Goal: Task Accomplishment & Management: Manage account settings

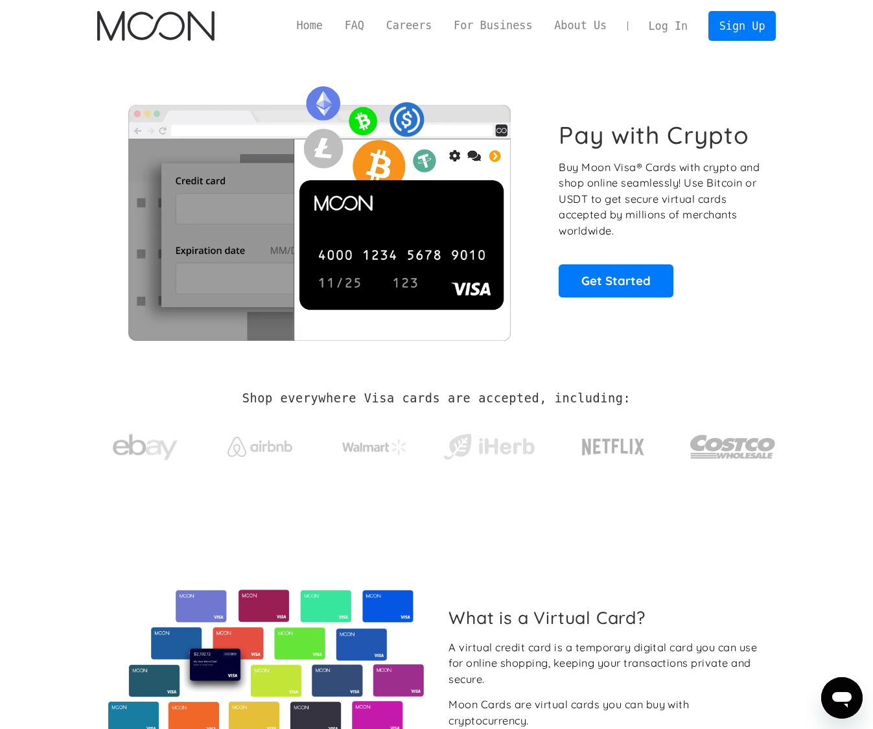
click at [689, 25] on link "Log In" at bounding box center [668, 26] width 61 height 29
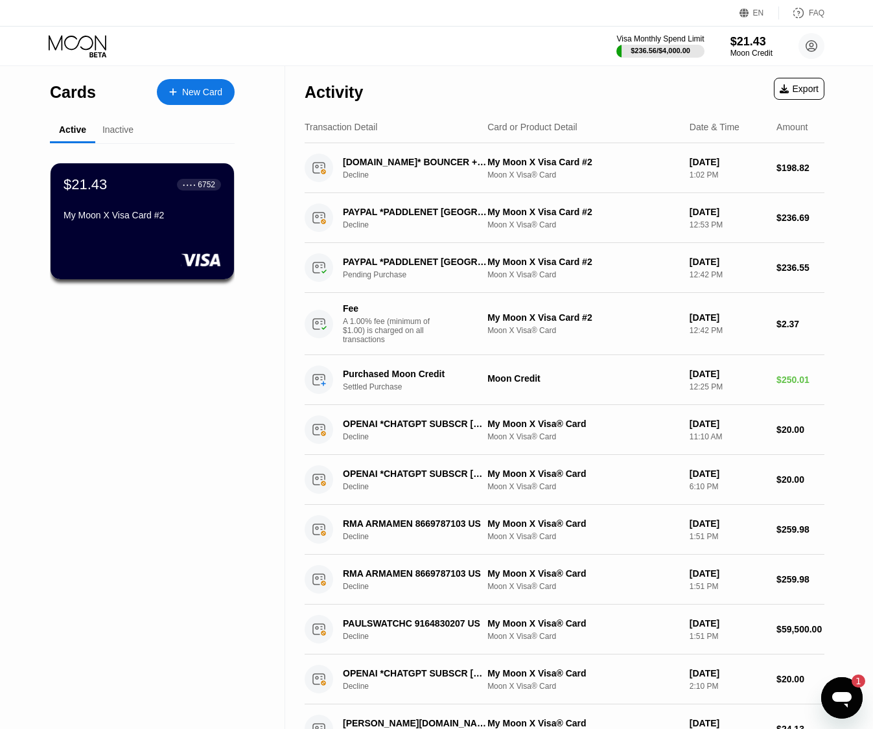
click at [837, 692] on icon "Открыть окно обмена сообщениями, 1 непрочитанное сообщение" at bounding box center [841, 700] width 19 height 16
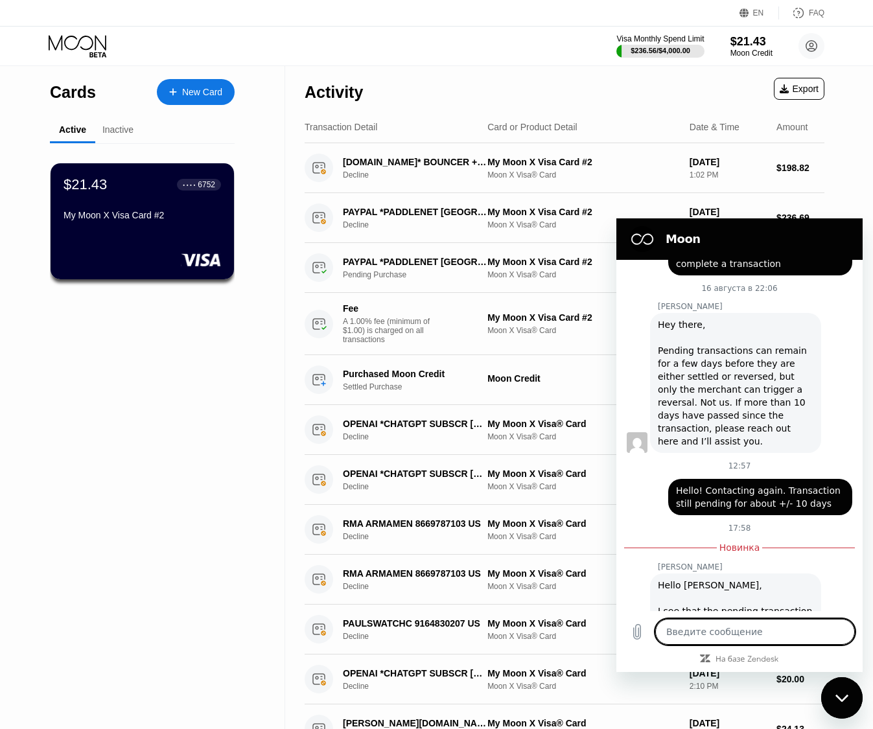
type textarea "x"
type textarea "н"
type textarea "x"
type textarea "нг"
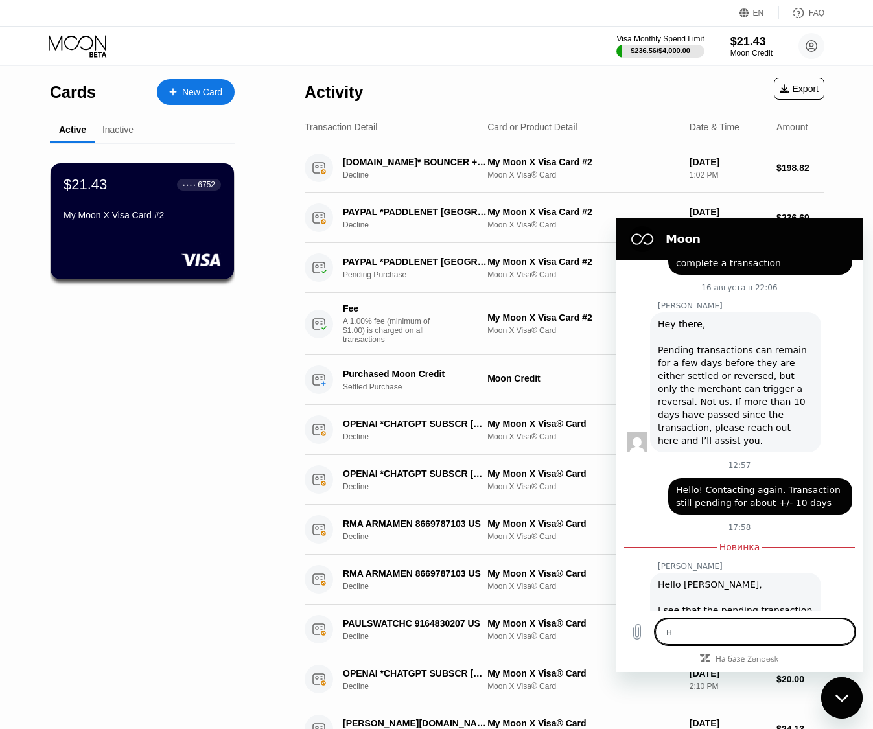
type textarea "x"
type textarea "нгу"
type textarea "x"
type textarea "нг"
type textarea "x"
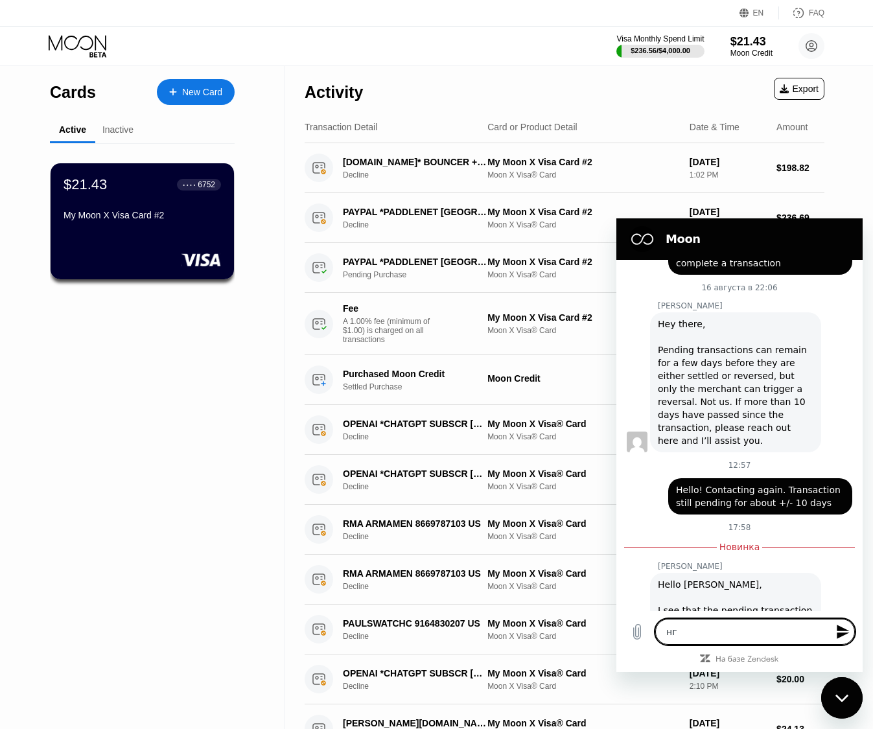
type textarea "н"
type textarea "x"
type textarea "y"
type textarea "x"
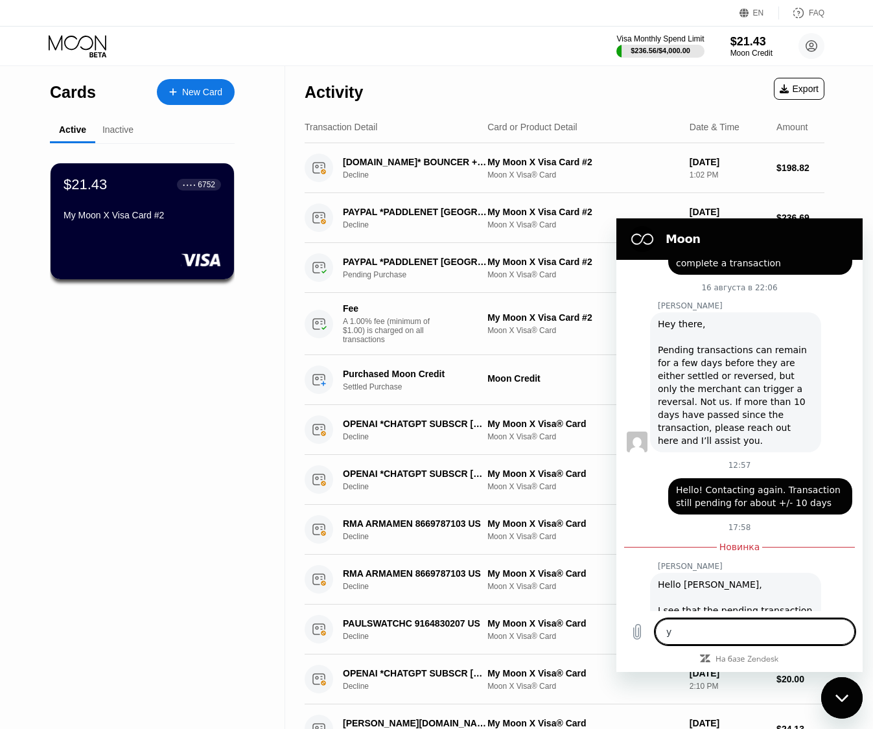
type textarea "ye"
type textarea "x"
type textarea "yes"
type textarea "x"
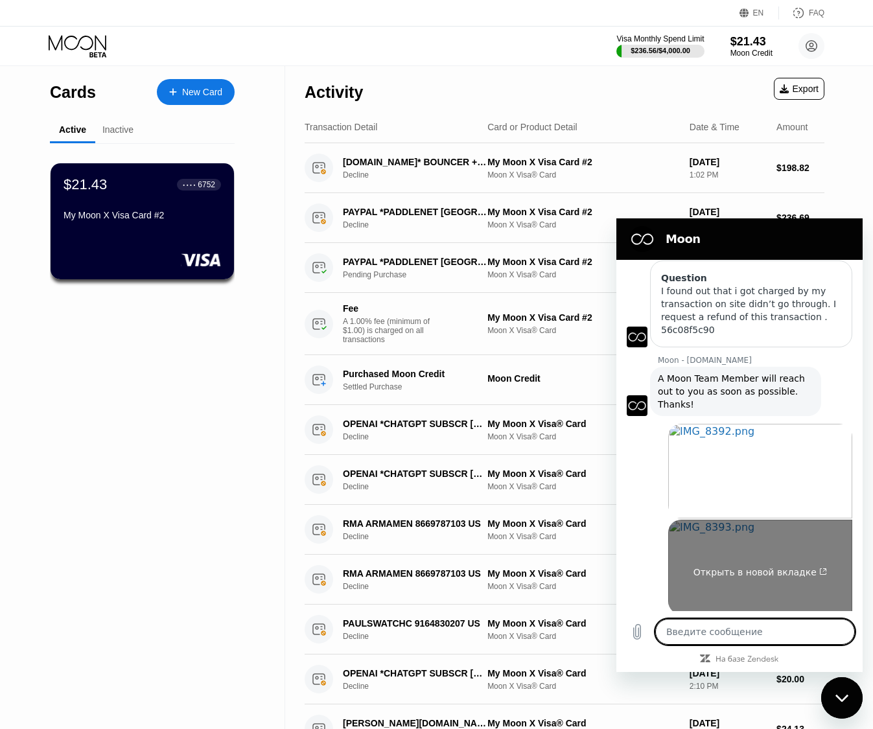
scroll to position [723, 0]
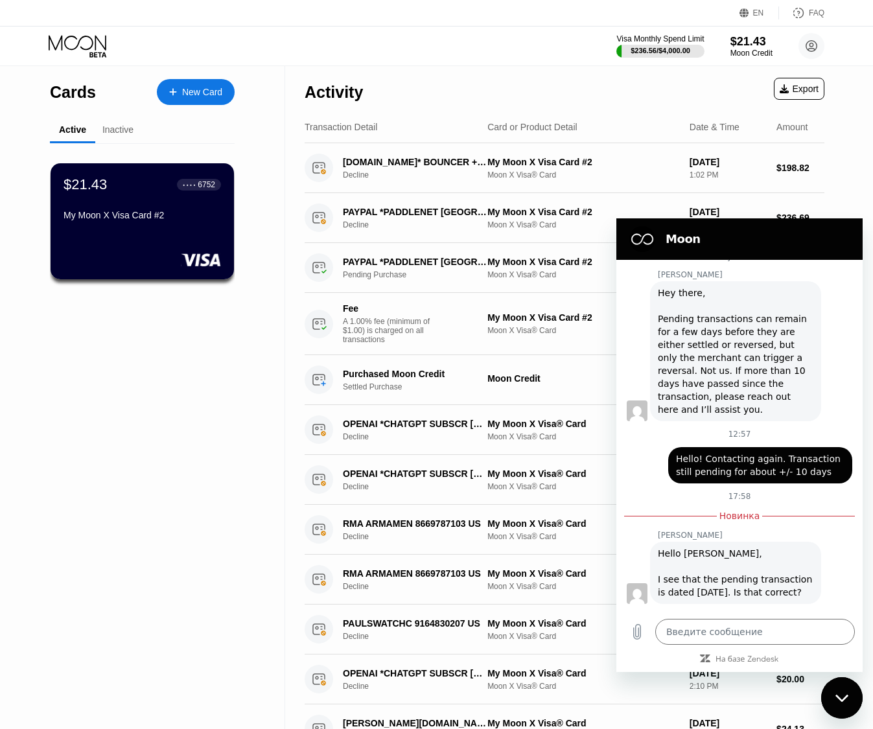
click at [836, 710] on div "Закрыть окно обмена сообщениями" at bounding box center [842, 698] width 39 height 39
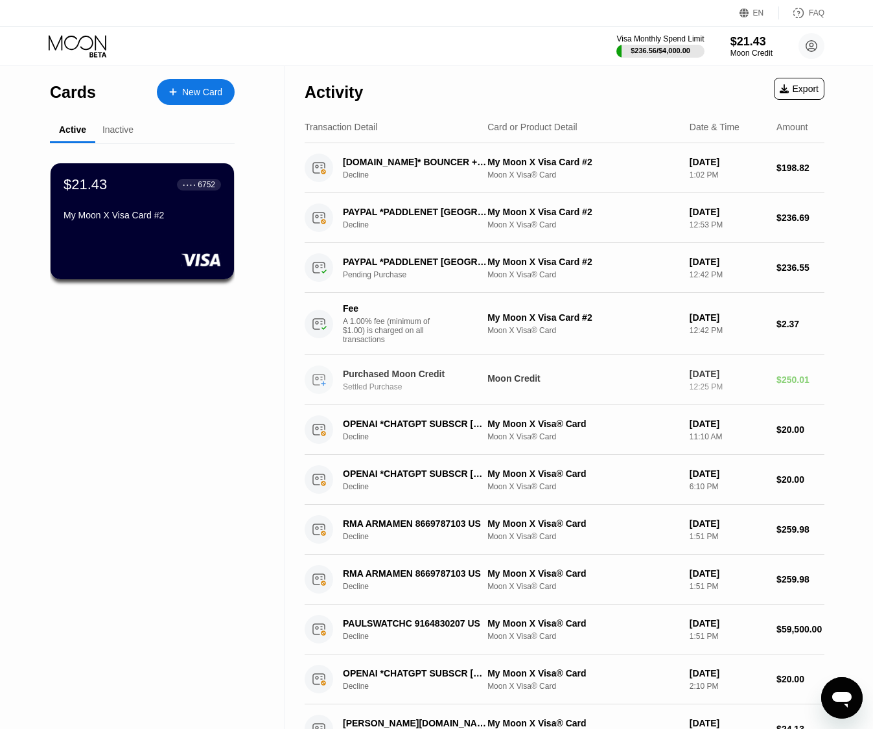
scroll to position [710, 0]
click at [809, 45] on circle at bounding box center [812, 46] width 26 height 26
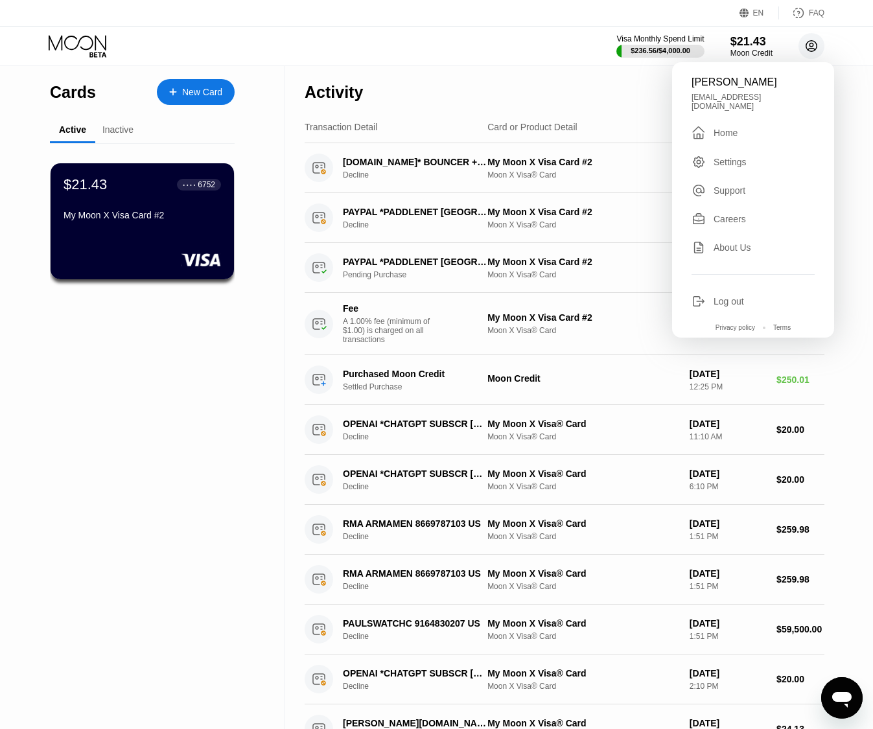
click at [808, 45] on circle at bounding box center [812, 46] width 26 height 26
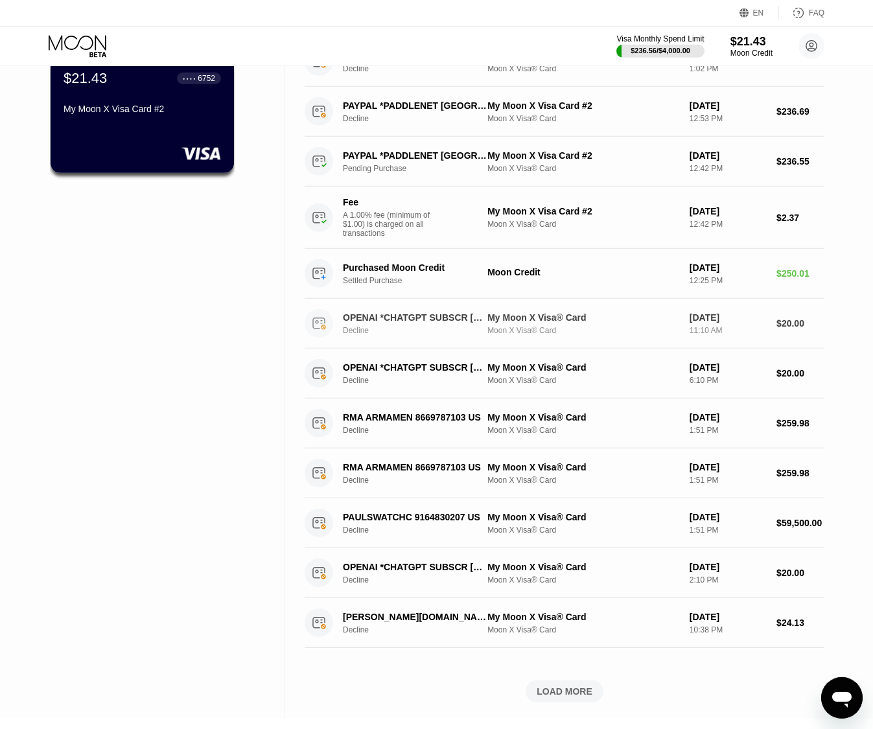
scroll to position [132, 0]
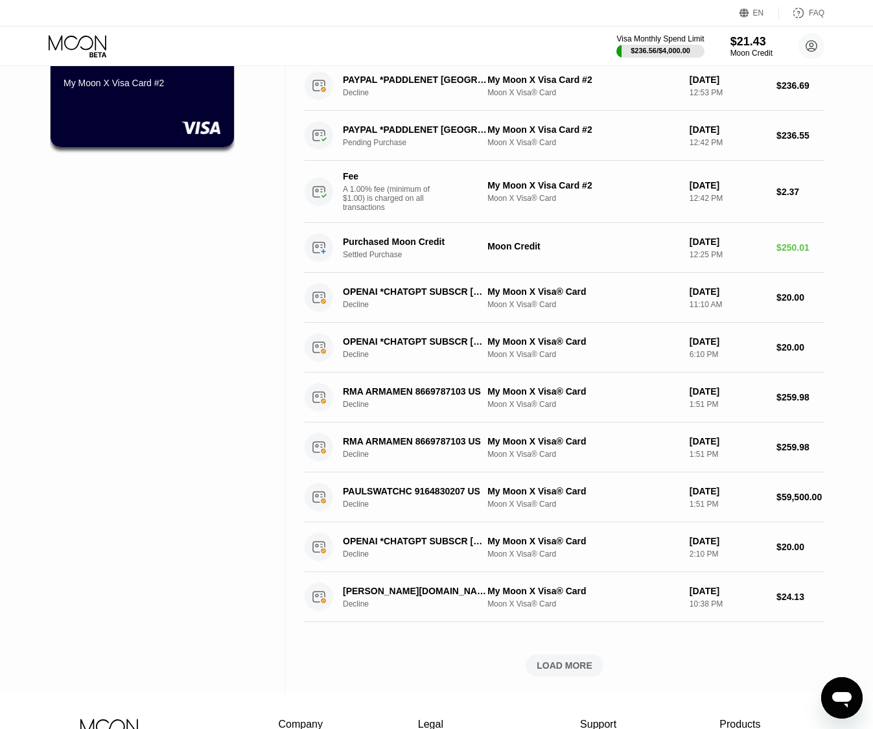
drag, startPoint x: 834, startPoint y: 508, endPoint x: 841, endPoint y: 509, distance: 7.4
click at [837, 511] on div "Activity Export Transaction Detail Card or Product Detail Date & Time Amount PA…" at bounding box center [564, 313] width 559 height 759
drag, startPoint x: 842, startPoint y: 508, endPoint x: 771, endPoint y: 505, distance: 70.7
click at [771, 505] on div "Activity Export Transaction Detail Card or Product Detail Date & Time Amount PA…" at bounding box center [564, 313] width 559 height 759
drag, startPoint x: 834, startPoint y: 505, endPoint x: 771, endPoint y: 506, distance: 63.5
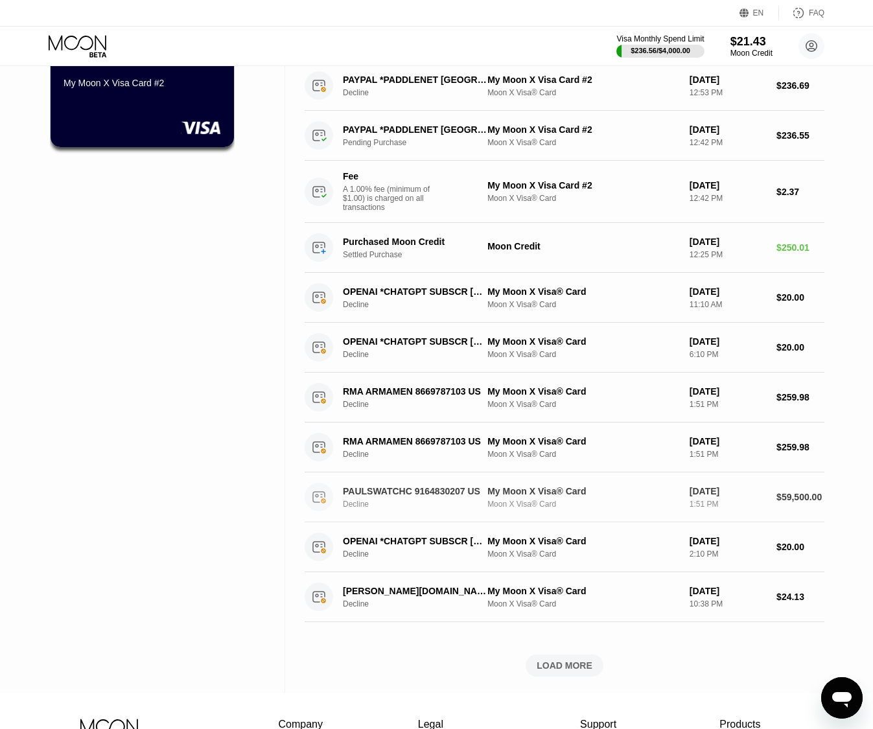
click at [771, 506] on div "Activity Export Transaction Detail Card or Product Detail Date & Time Amount PA…" at bounding box center [564, 313] width 559 height 759
drag, startPoint x: 833, startPoint y: 500, endPoint x: 760, endPoint y: 505, distance: 72.7
click at [762, 505] on div "Activity Export Transaction Detail Card or Product Detail Date & Time Amount PA…" at bounding box center [564, 313] width 559 height 759
drag, startPoint x: 843, startPoint y: 501, endPoint x: 743, endPoint y: 502, distance: 99.8
click at [743, 502] on div "Activity Export Transaction Detail Card or Product Detail Date & Time Amount PA…" at bounding box center [564, 313] width 559 height 759
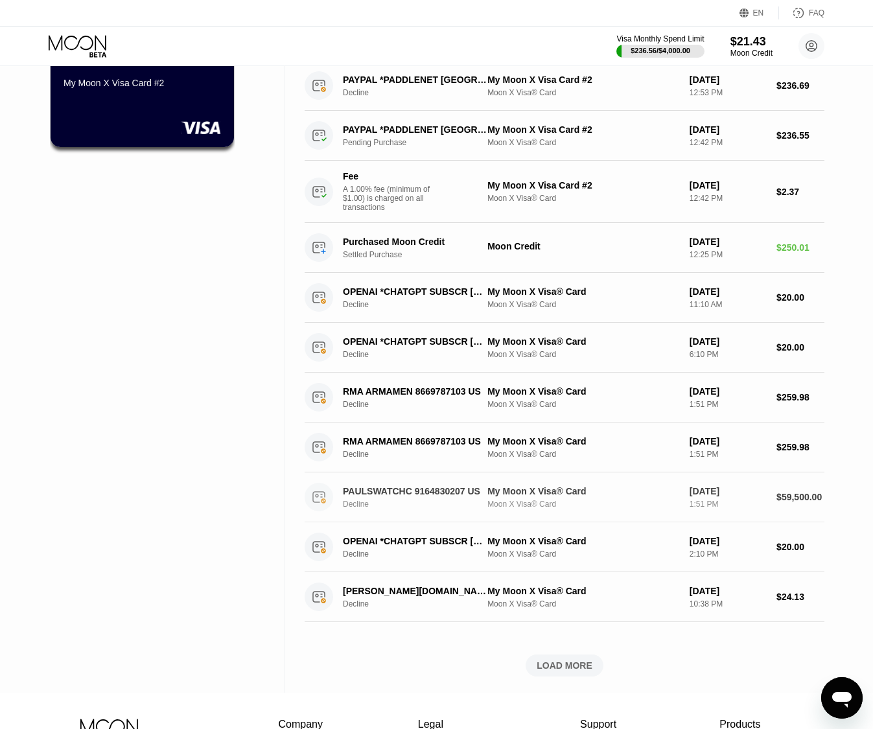
drag, startPoint x: 838, startPoint y: 502, endPoint x: 386, endPoint y: 493, distance: 451.9
click at [388, 493] on div "Activity Export Transaction Detail Card or Product Detail Date & Time Amount PA…" at bounding box center [564, 313] width 559 height 759
drag, startPoint x: 281, startPoint y: 496, endPoint x: 804, endPoint y: 533, distance: 524.4
click at [800, 535] on div "Cards New Card Active Inactive $21.43 ● ● ● ● 6752 My Moon X Visa Card #2 $0.00…" at bounding box center [436, 313] width 873 height 759
click at [835, 690] on icon "Открыть окно обмена сообщениями" at bounding box center [841, 697] width 23 height 23
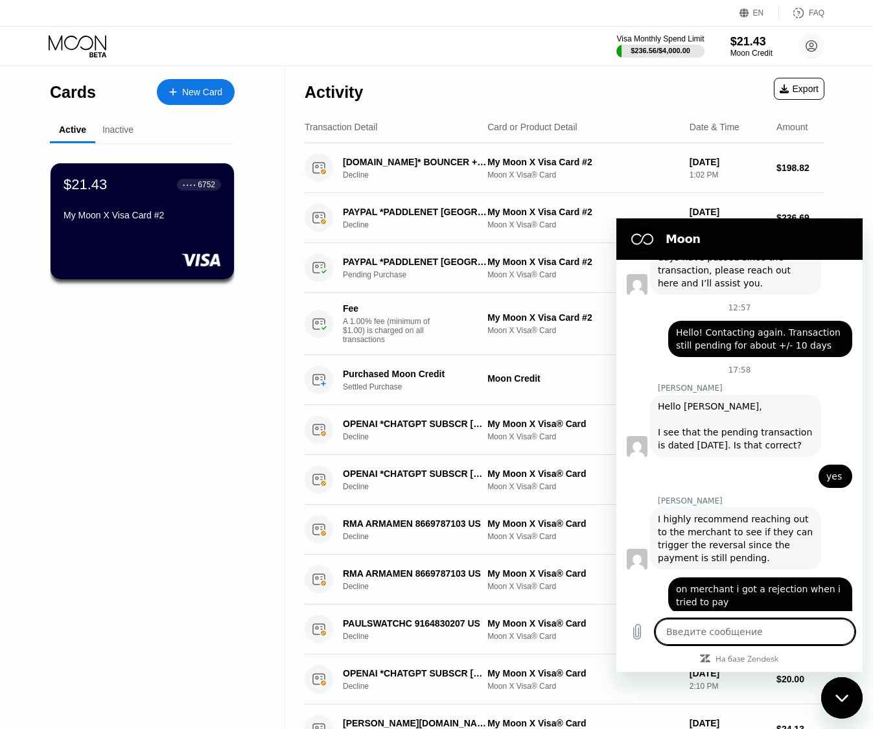
scroll to position [852, 0]
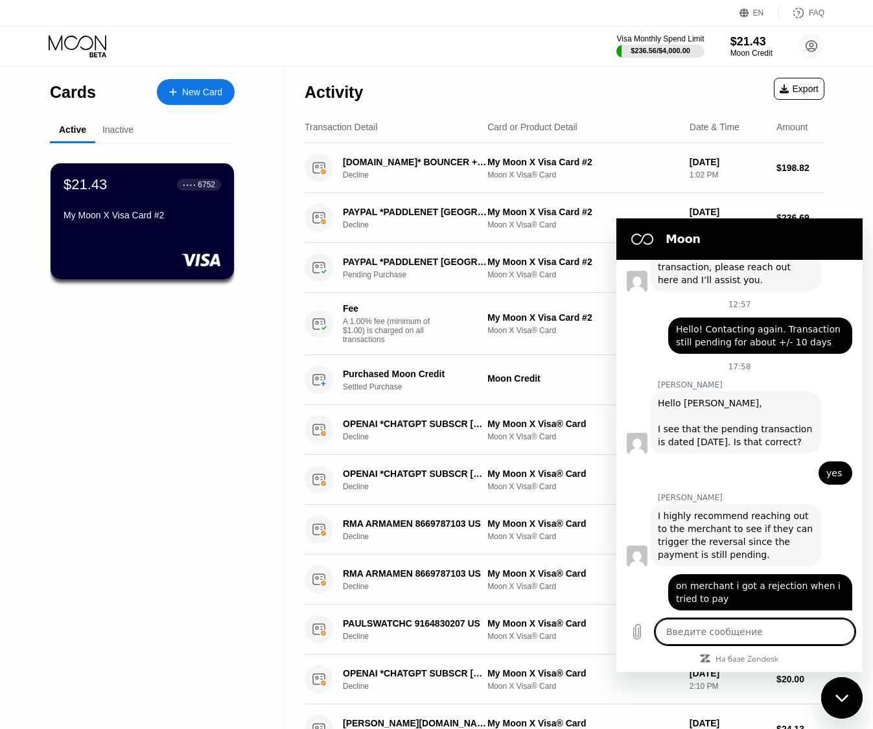
click at [750, 640] on textarea at bounding box center [755, 632] width 200 height 26
click at [350, 529] on div "RMA ARMAMEN 8669787103 US" at bounding box center [415, 524] width 145 height 10
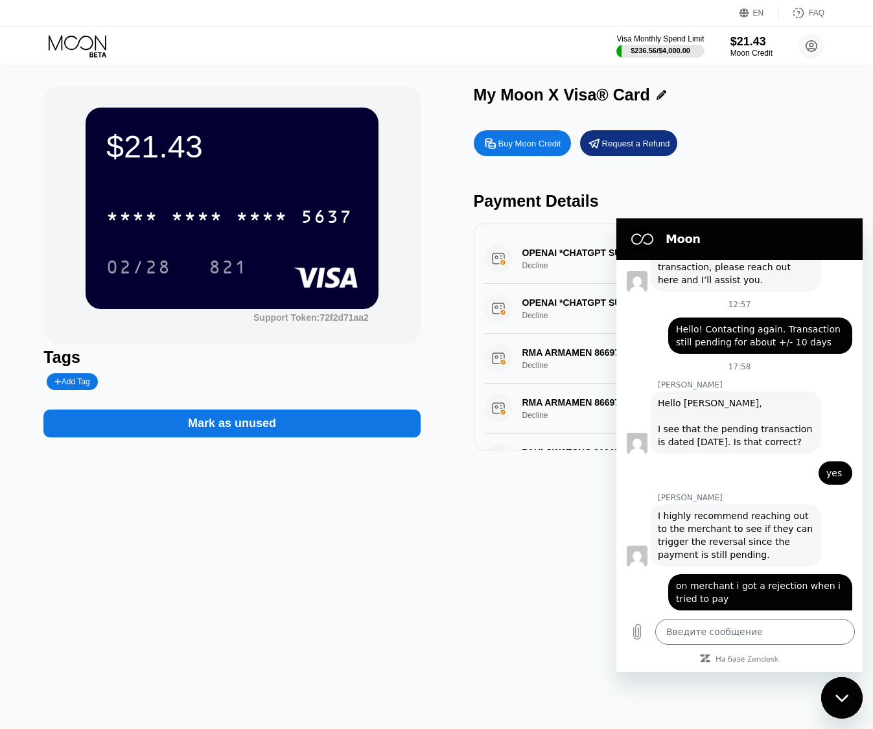
click at [804, 155] on div "Buy Moon Credit Request a Refund" at bounding box center [662, 143] width 377 height 26
drag, startPoint x: 518, startPoint y: 431, endPoint x: 573, endPoint y: 434, distance: 55.2
click at [573, 434] on div "RMA ARMAMEN 8669787103 US Decline $259.98 Aug 10, 2025 1:51 PM" at bounding box center [662, 409] width 356 height 50
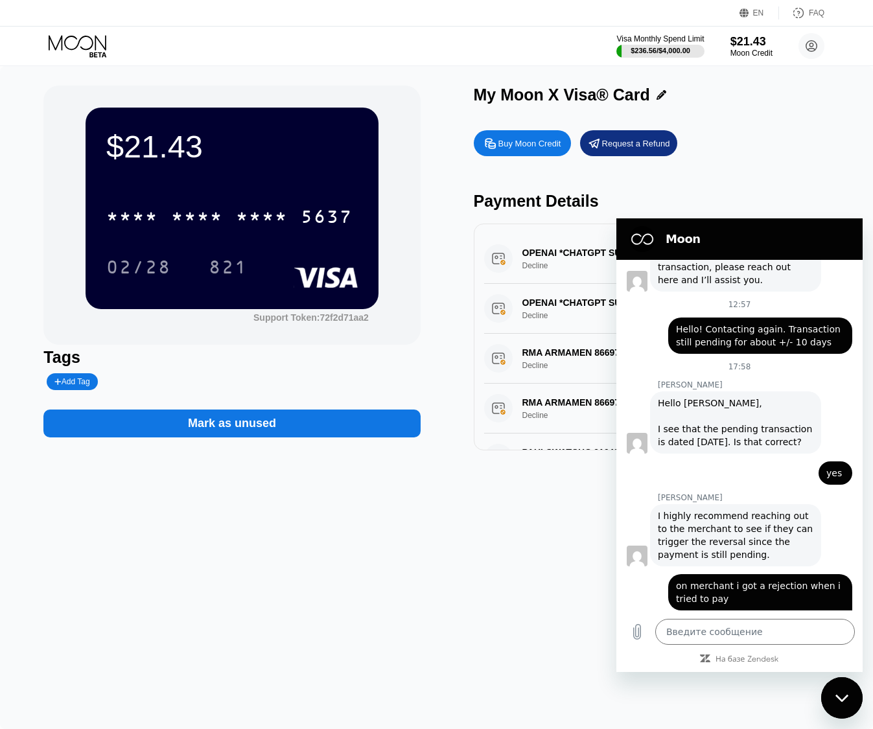
drag, startPoint x: 845, startPoint y: 691, endPoint x: 1618, endPoint y: 1253, distance: 956.4
click at [845, 691] on div "Закрыть окно обмена сообщениями" at bounding box center [842, 698] width 39 height 39
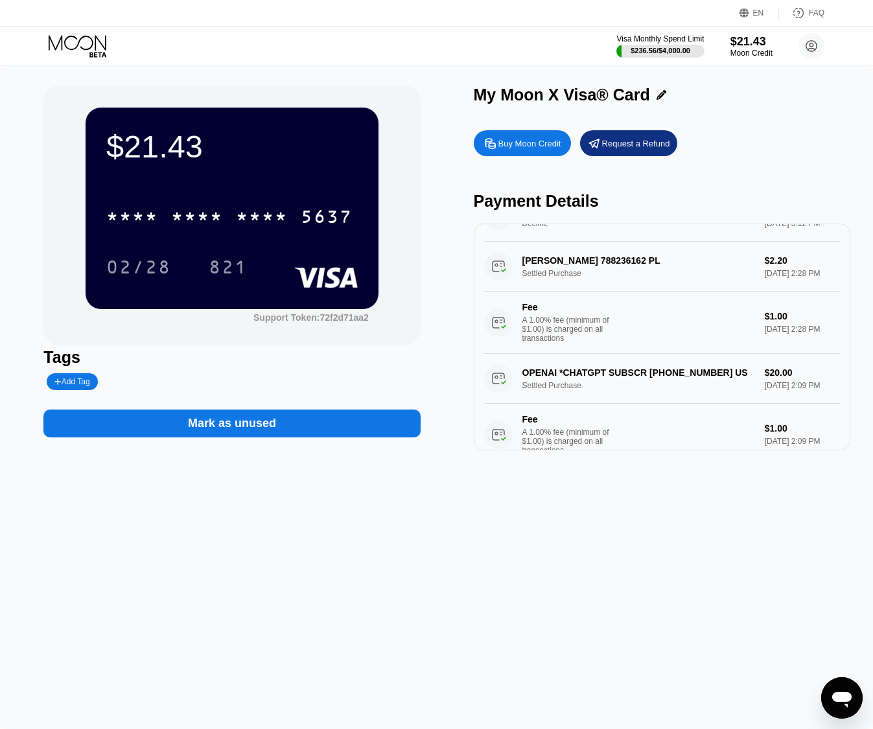
scroll to position [529, 0]
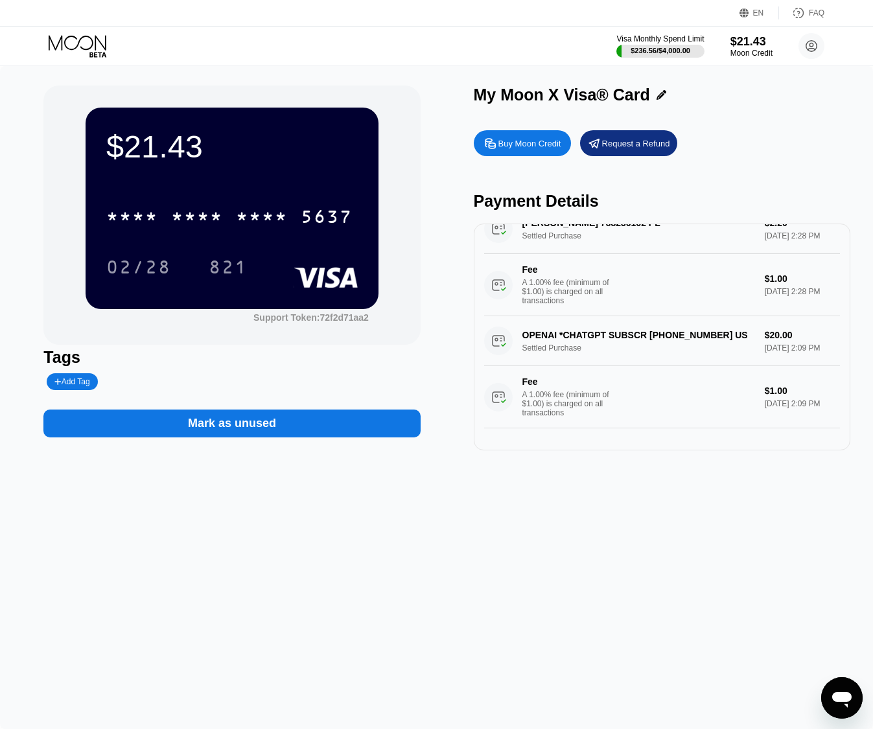
click at [848, 681] on div "Открыть окно обмена сообщениями" at bounding box center [842, 698] width 39 height 39
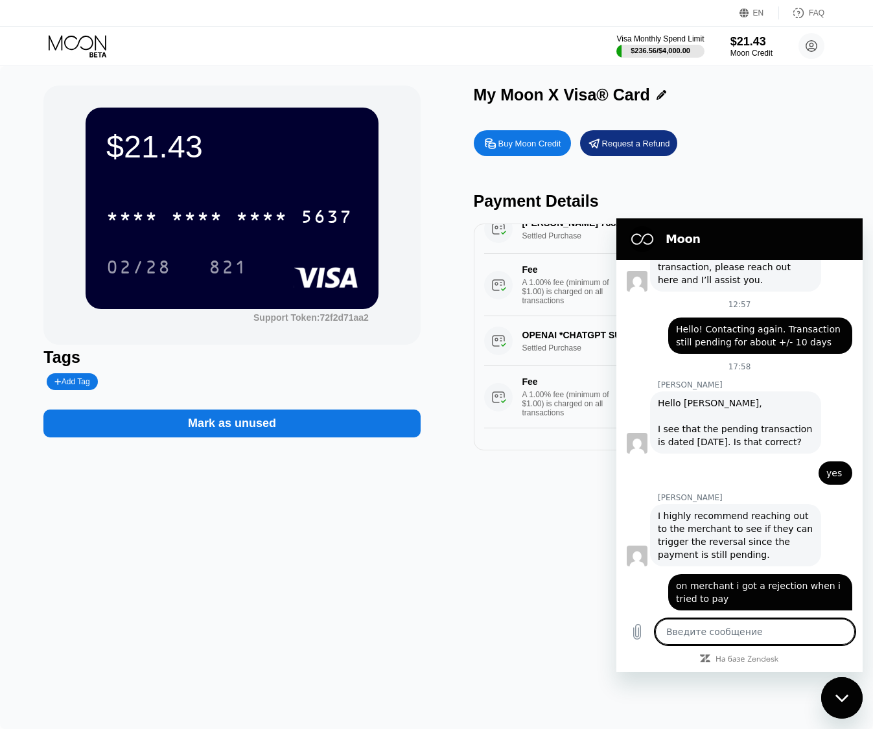
scroll to position [852, 0]
type textarea "x"
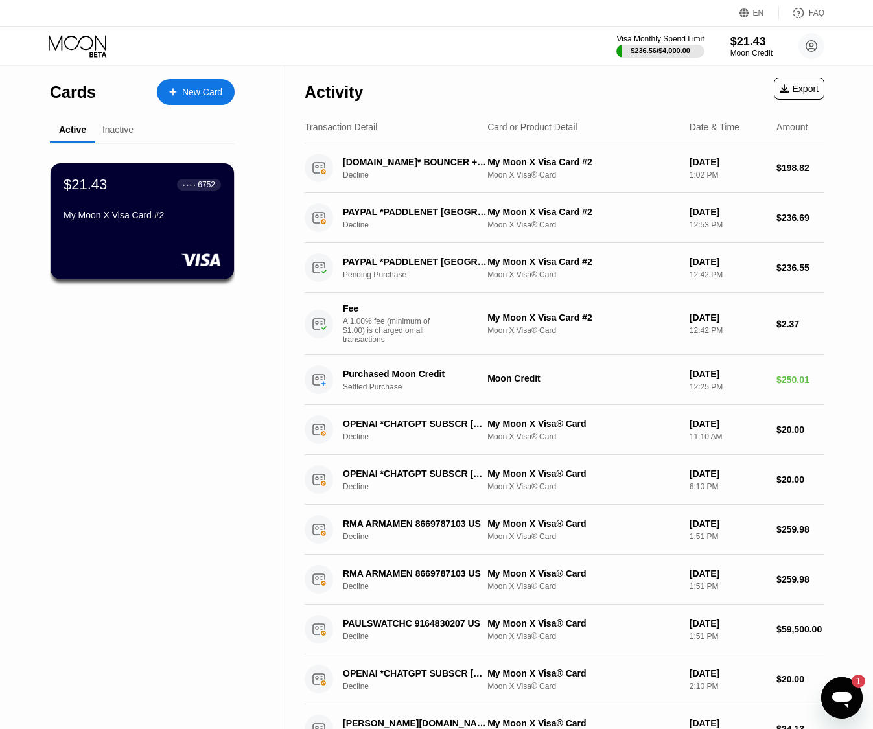
click at [844, 703] on icon "Открыть окно обмена сообщениями, 1 непрочитанное сообщение" at bounding box center [841, 697] width 23 height 23
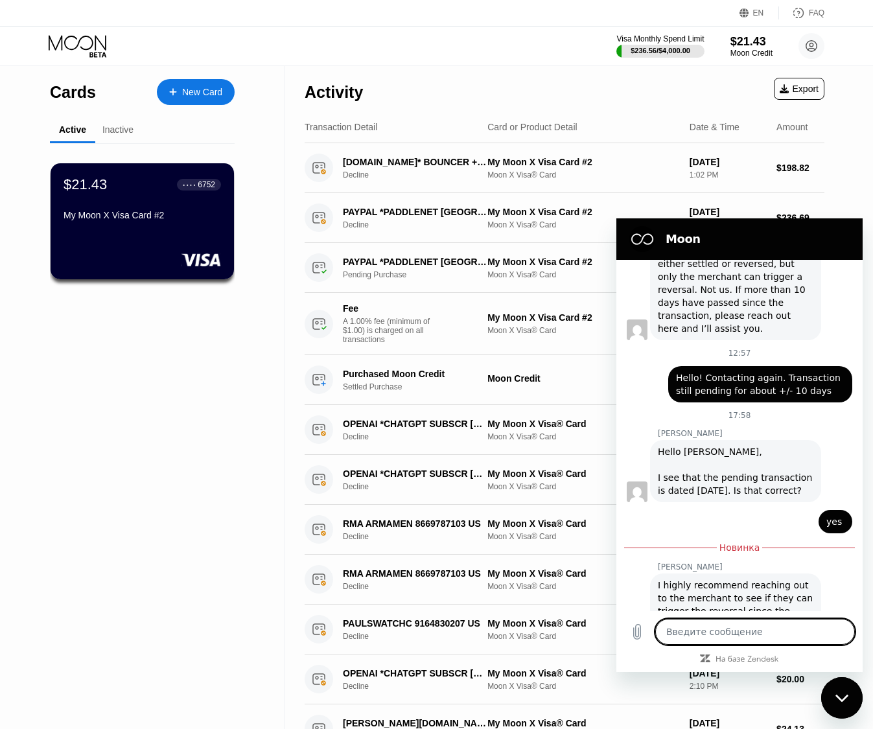
scroll to position [804, 0]
type textarea "x"
click at [754, 631] on textarea at bounding box center [755, 632] width 200 height 26
type textarea "w"
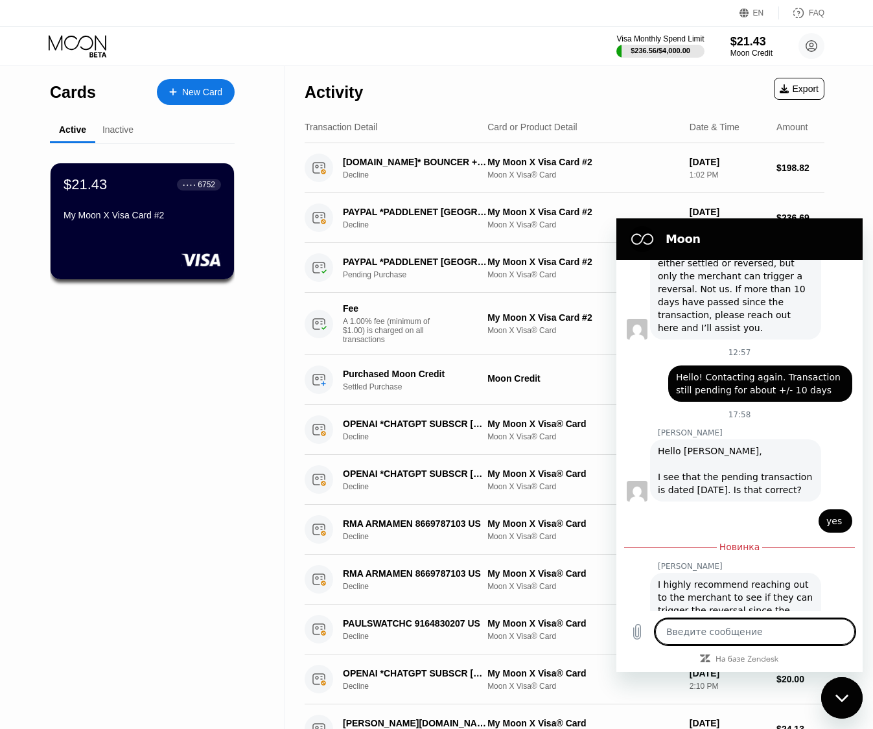
type textarea "x"
click at [751, 630] on textarea "w" at bounding box center [755, 632] width 200 height 26
click at [742, 630] on textarea "w" at bounding box center [755, 632] width 200 height 26
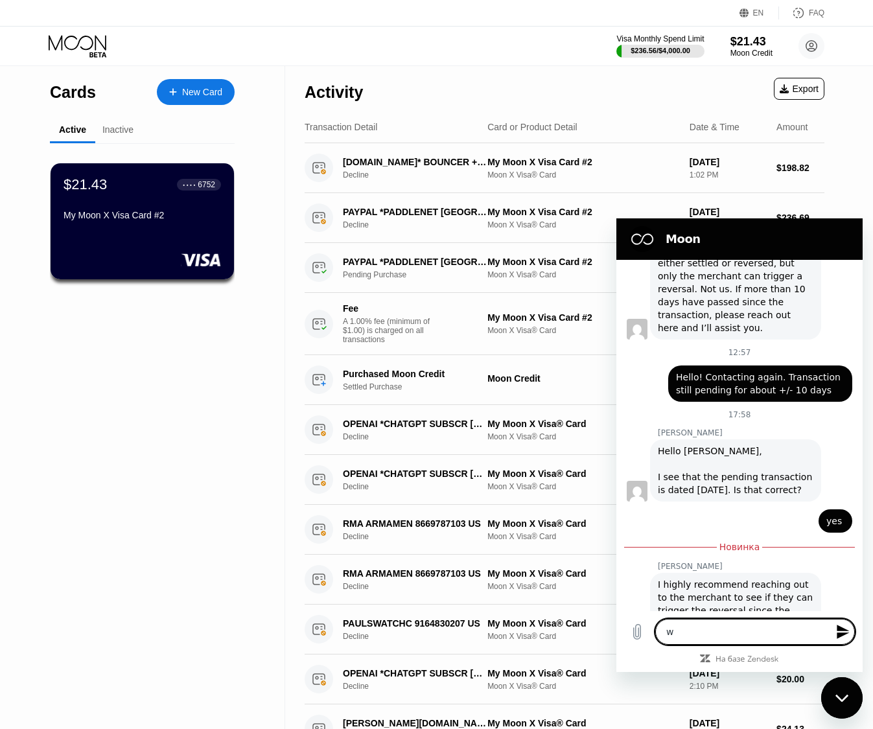
type textarea "o"
type textarea "x"
type textarea "on"
type textarea "x"
type textarea "on"
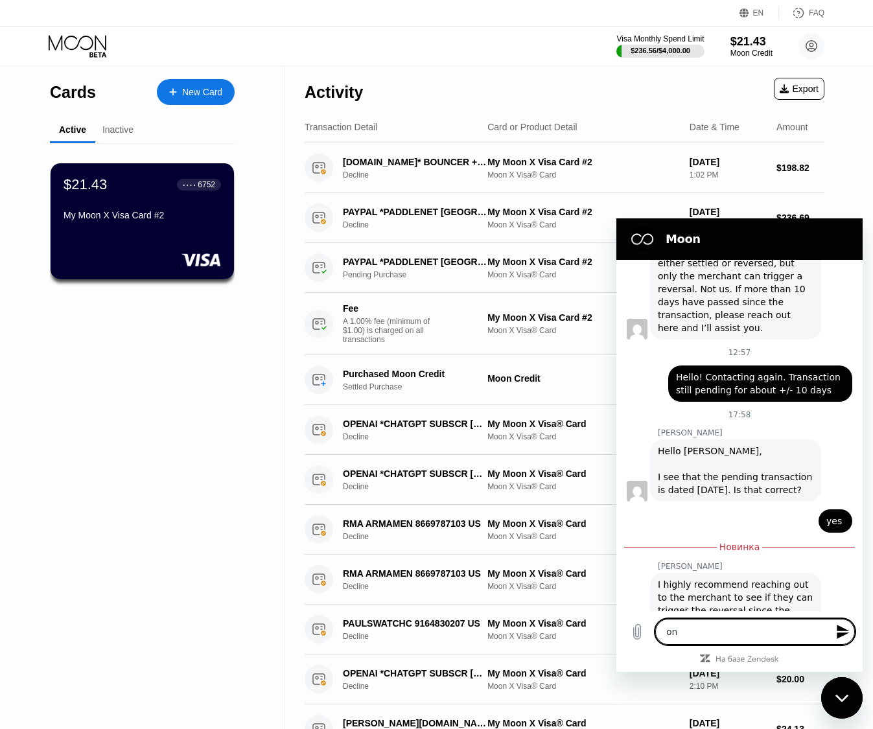
type textarea "x"
type textarea "on m"
type textarea "x"
type textarea "on me"
type textarea "x"
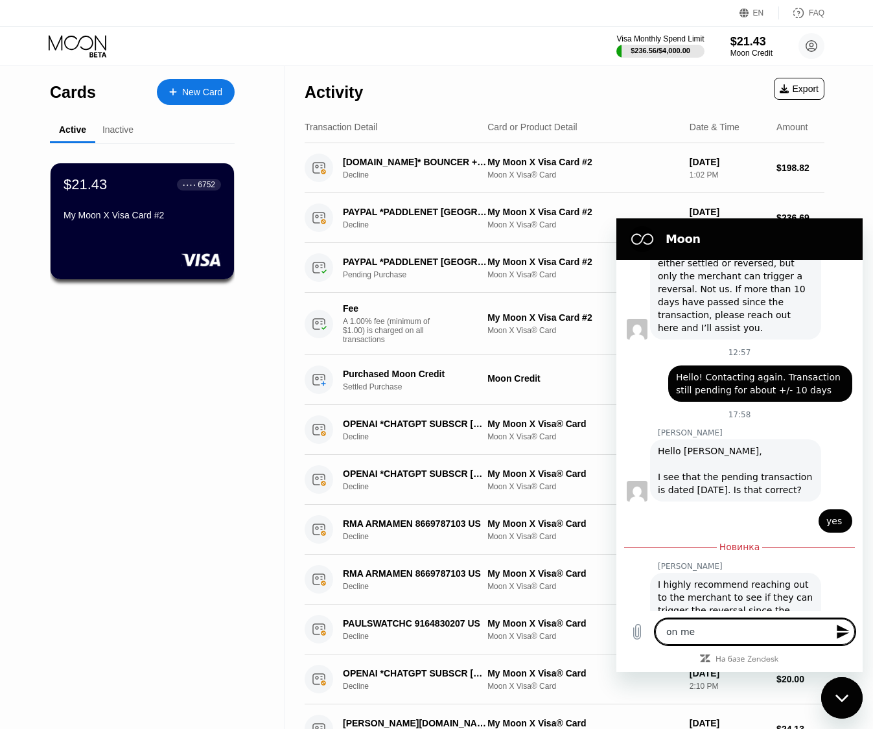
type textarea "on mer"
type textarea "x"
type textarea "on merc"
type textarea "x"
type textarea "on merch"
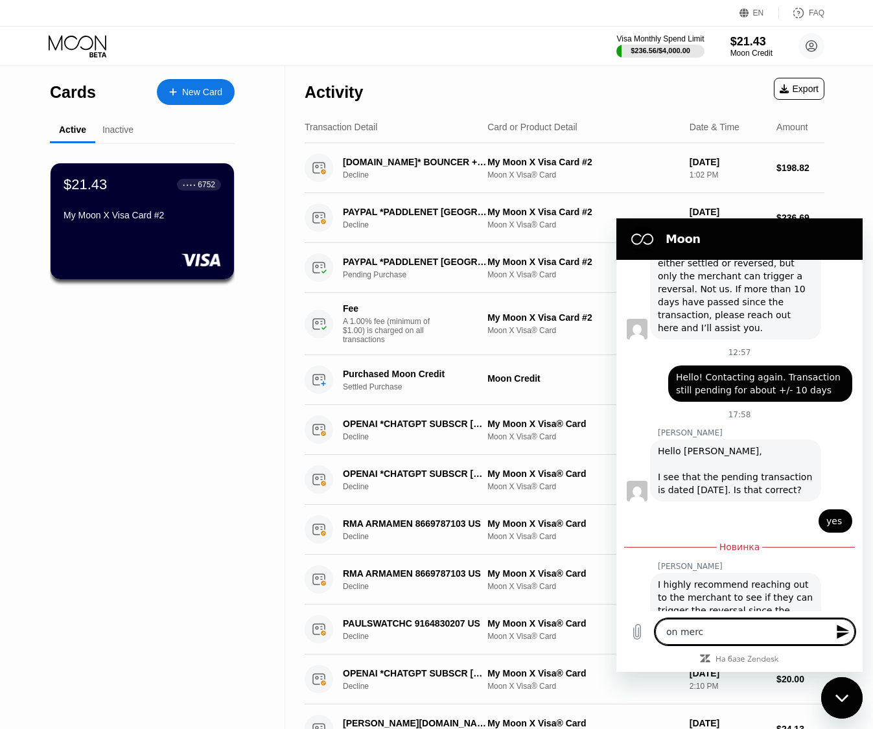
type textarea "x"
type textarea "on mercha"
type textarea "x"
type textarea "on merchan"
type textarea "x"
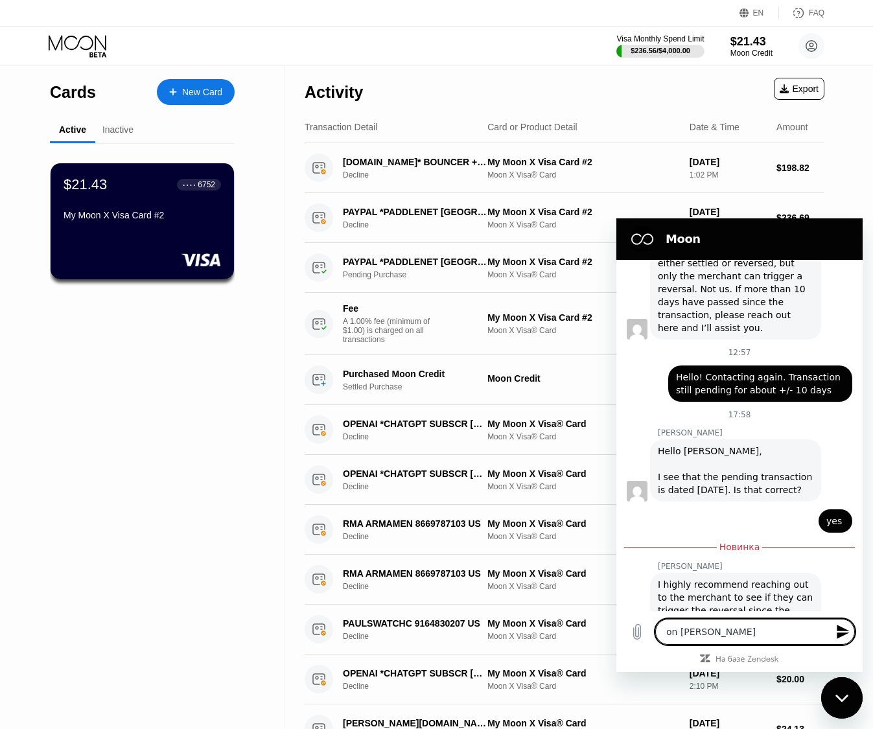
type textarea "on merchant"
type textarea "x"
type textarea "on merchant"
type textarea "x"
type textarea "on merchant i"
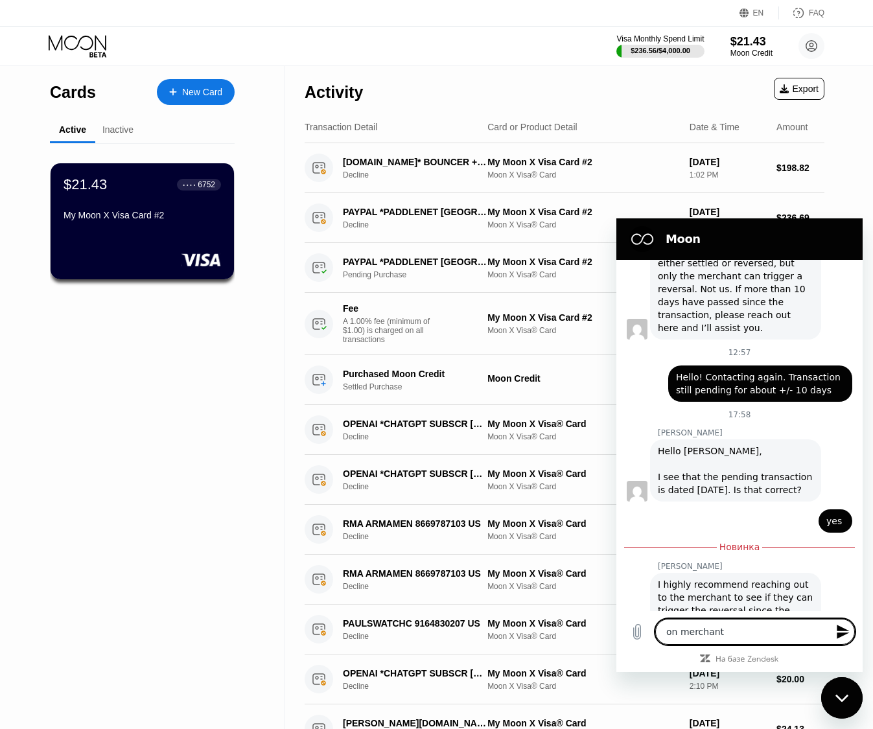
type textarea "x"
type textarea "on merchant i"
type textarea "x"
type textarea "on merchant i g"
type textarea "x"
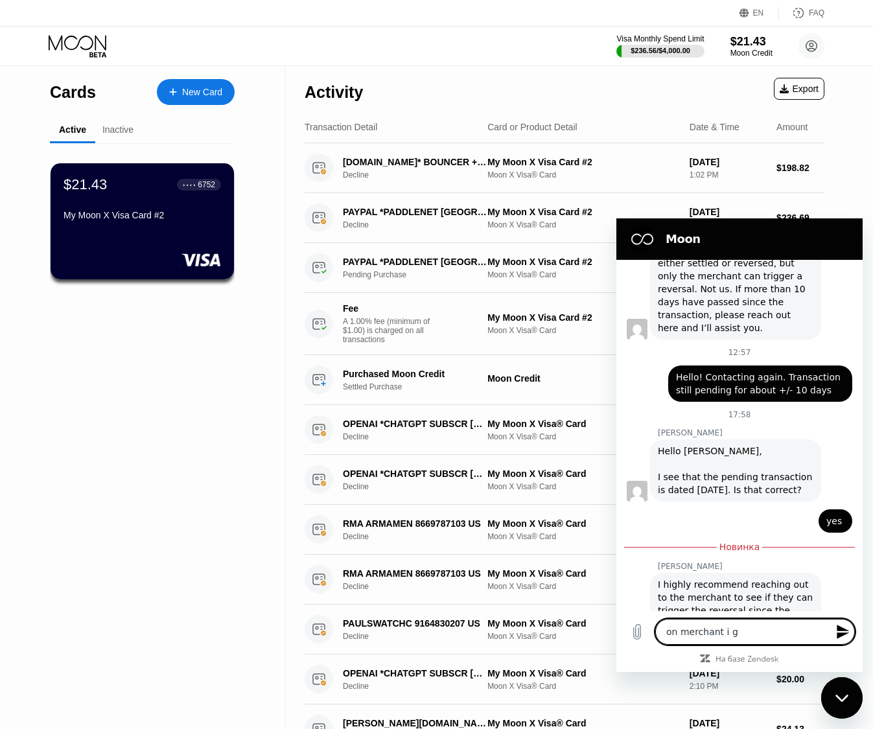
type textarea "on merchant i go"
type textarea "x"
type textarea "on merchant i got"
type textarea "x"
type textarea "on merchant i got"
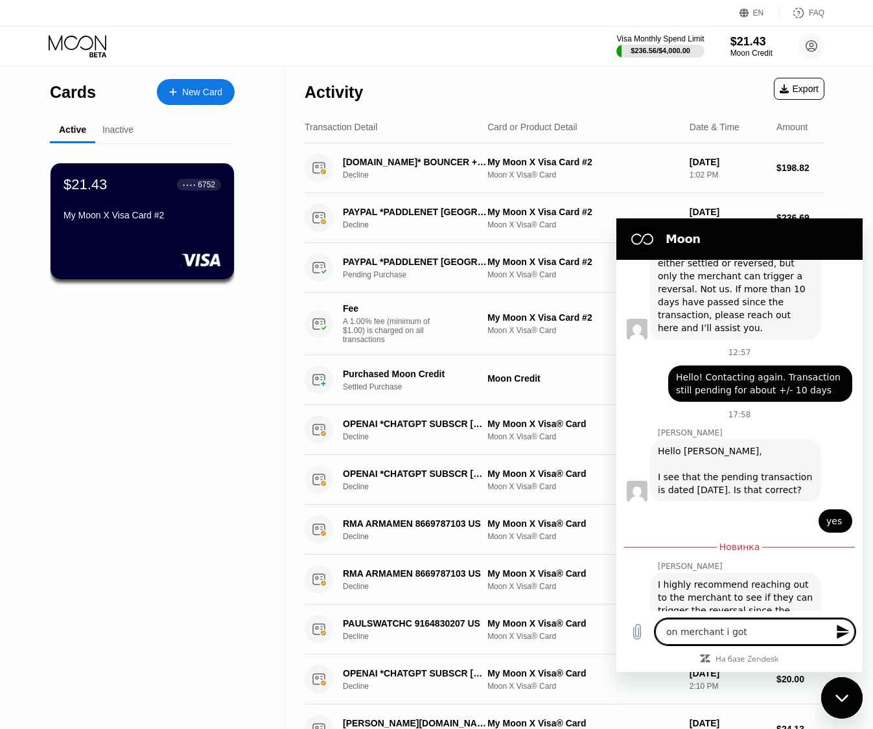
type textarea "x"
type textarea "on merchant i got a"
type textarea "x"
type textarea "on merchant i got a"
type textarea "x"
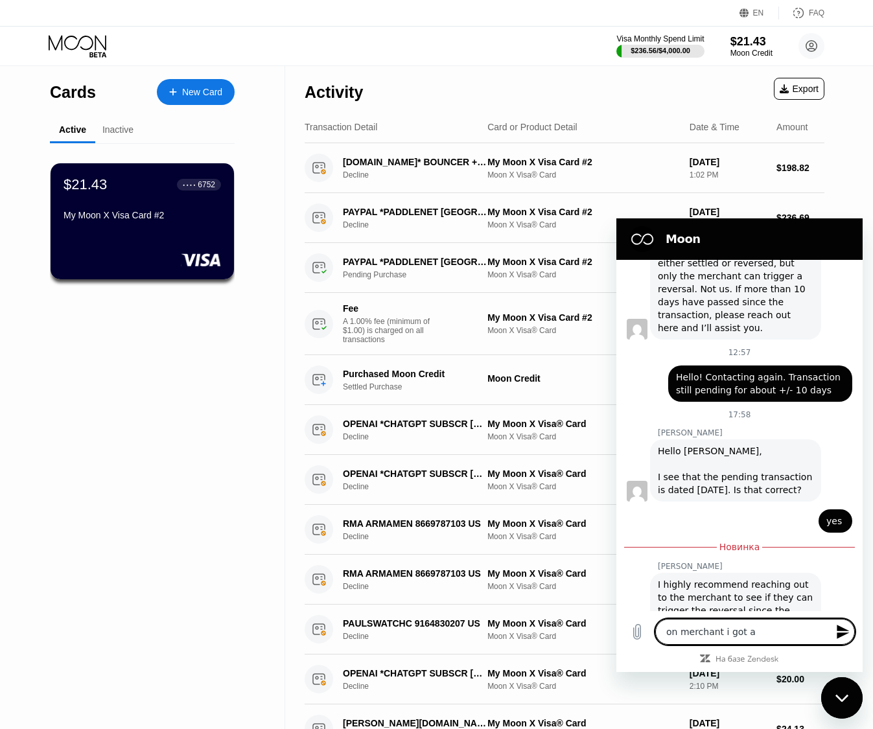
type textarea "on merchant i got a r"
type textarea "x"
type textarea "on merchant i got a re"
type textarea "x"
type textarea "on merchant i got a rej"
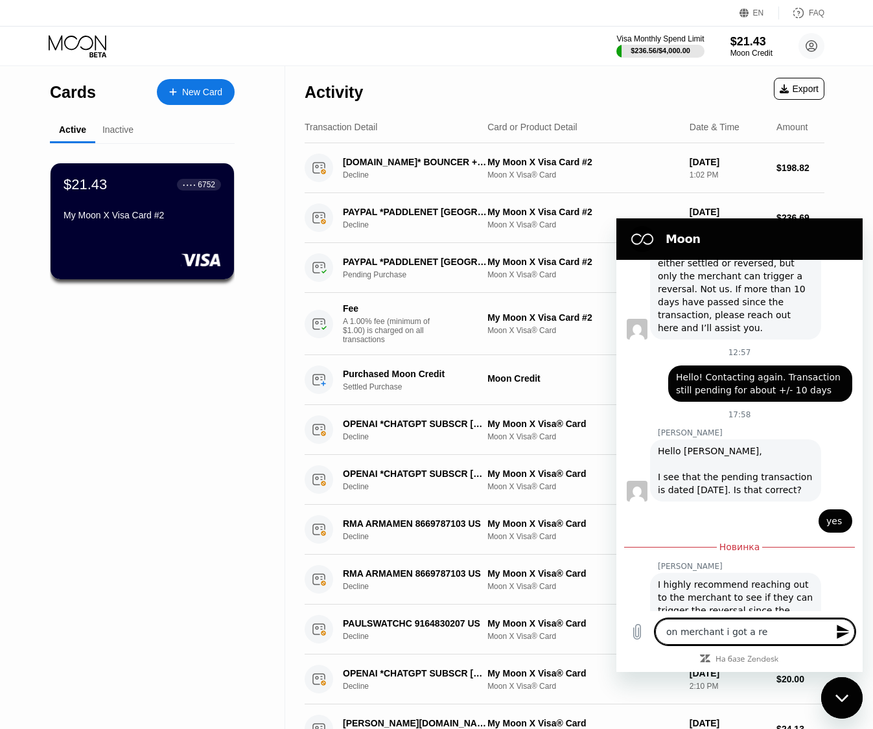
type textarea "x"
type textarea "on merchant i got a reje"
type textarea "x"
type textarea "on merchant i got a rejec"
type textarea "x"
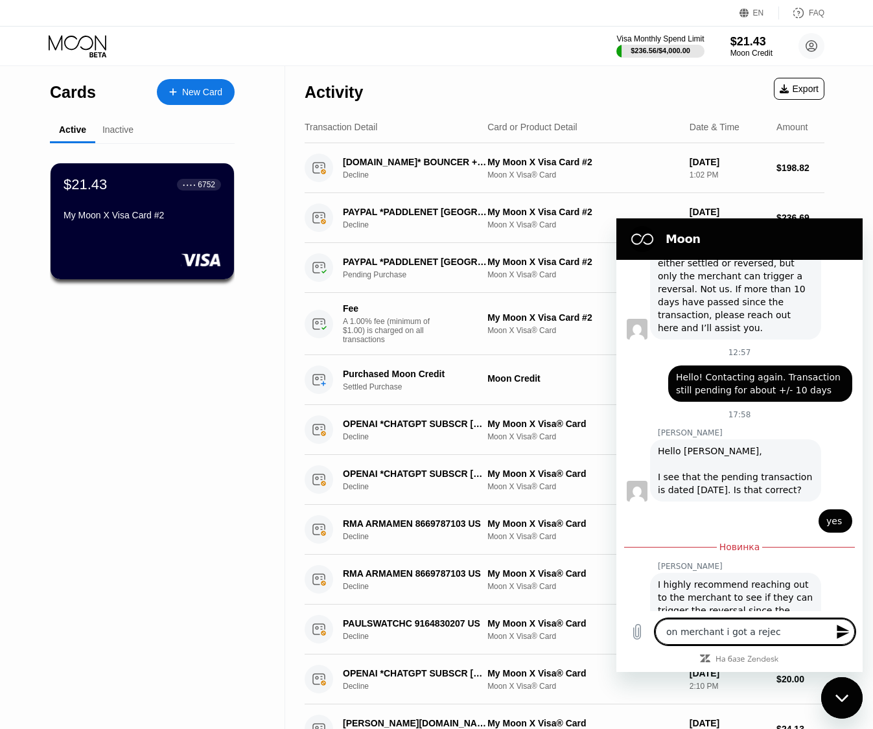
type textarea "on merchant i got a reject"
type textarea "x"
type textarea "on merchant i got a rejecto"
type textarea "x"
type textarea "on merchant i got a reject"
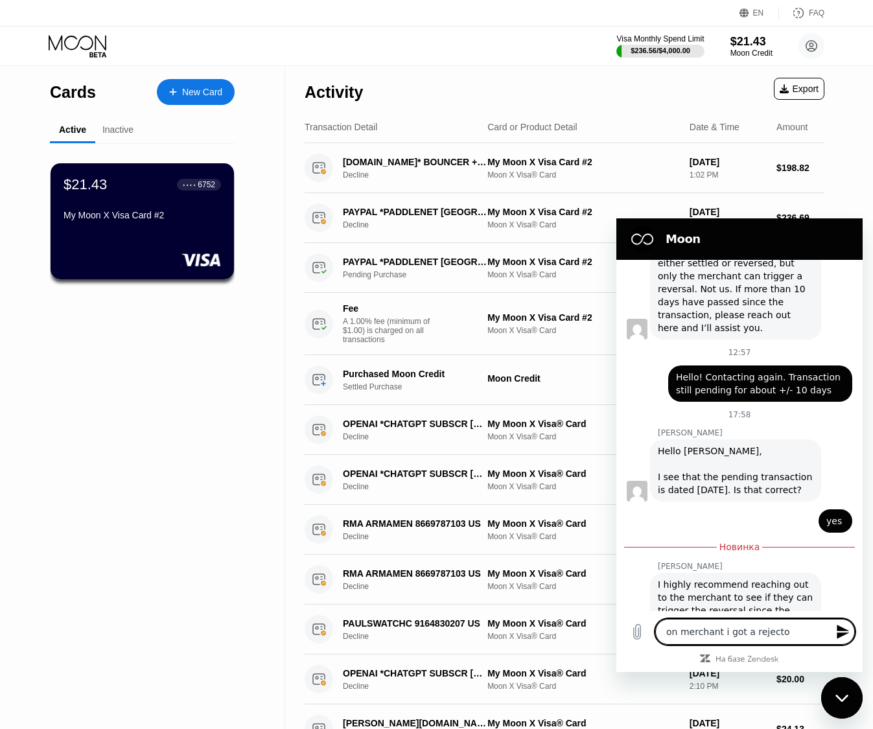
type textarea "x"
type textarea "on merchant i got a rejecti"
type textarea "x"
type textarea "on merchant i got a rejectio"
type textarea "x"
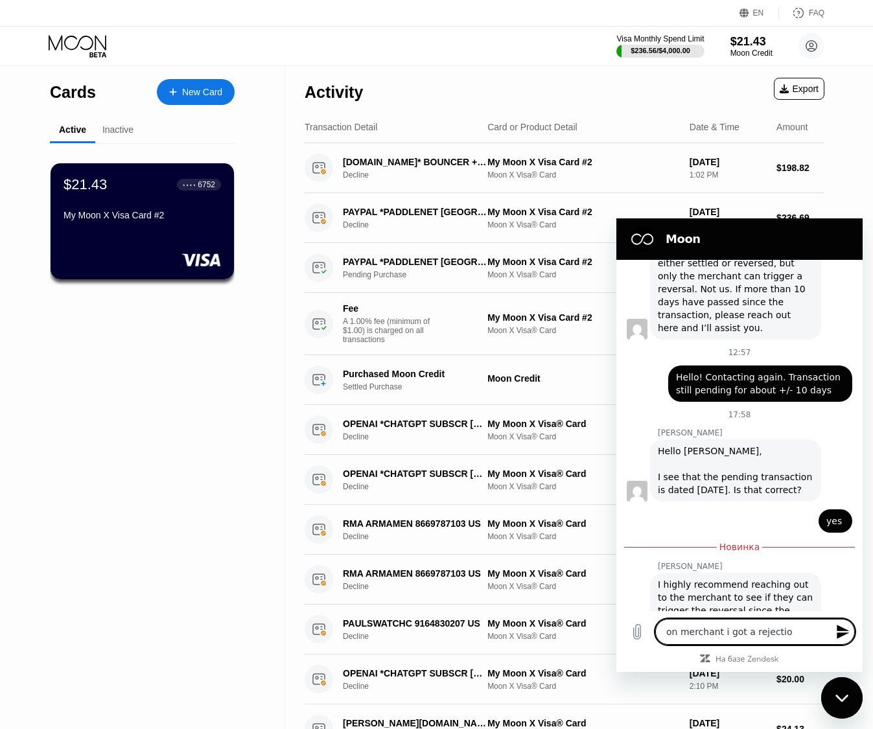
type textarea "on merchant i got a rejection"
type textarea "x"
type textarea "on merchant i got a rejection"
type textarea "x"
type textarea "on merchant i got a rejection w"
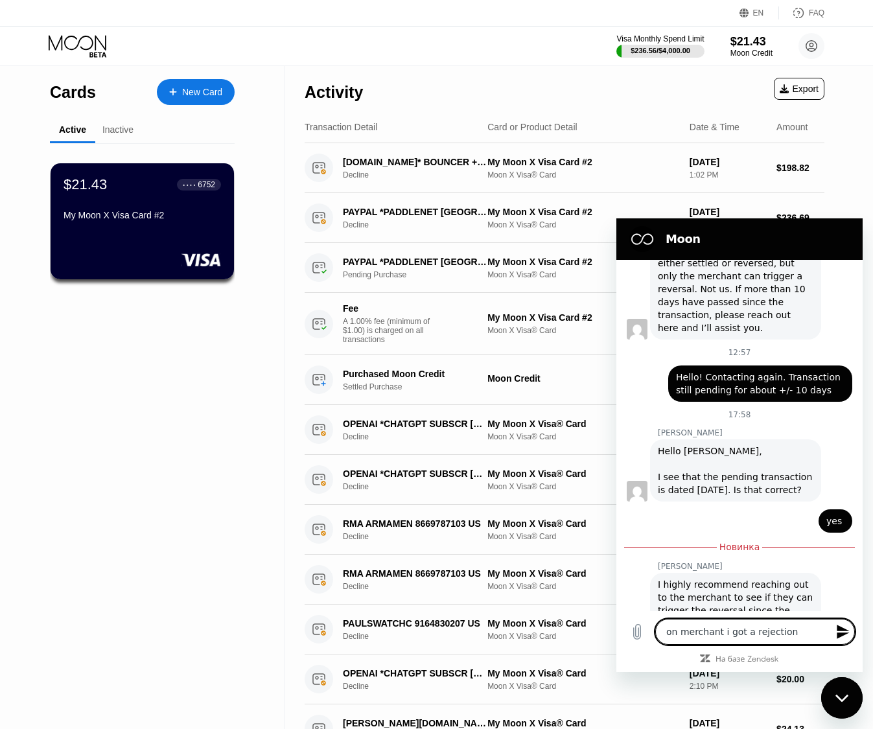
type textarea "x"
type textarea "on merchant i got a rejection wh"
type textarea "x"
type textarea "on merchant i got a rejection whe"
type textarea "x"
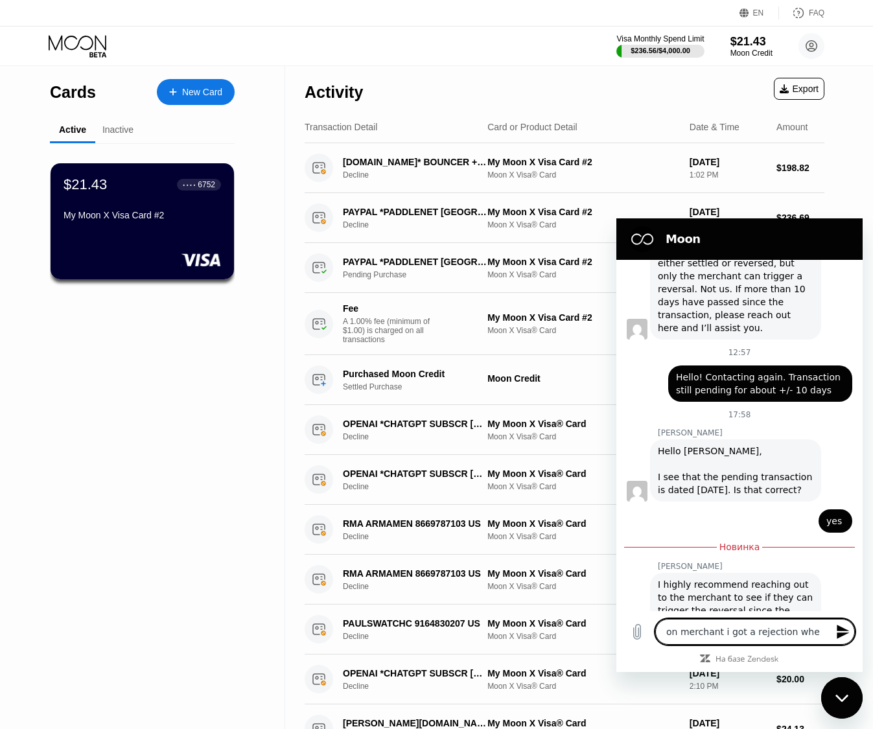
type textarea "on merchant i got a rejection when"
type textarea "x"
type textarea "on merchant i got a rejection when"
type textarea "x"
type textarea "on merchant i got a rejection when i"
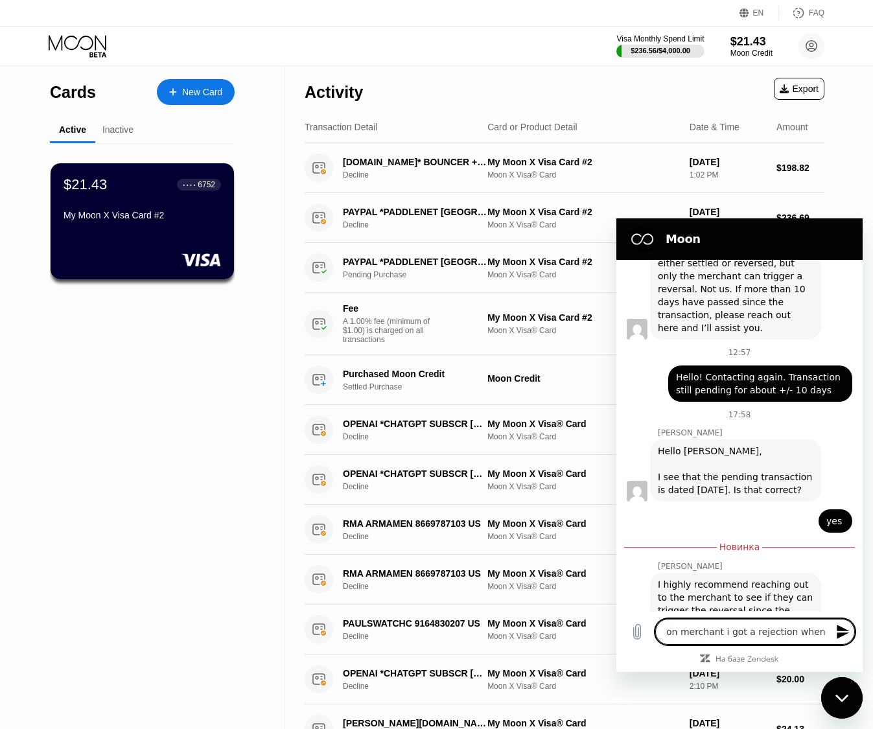
type textarea "x"
type textarea "on merchant i got a rejection when i"
type textarea "x"
type textarea "on merchant i got a rejection when i t"
type textarea "x"
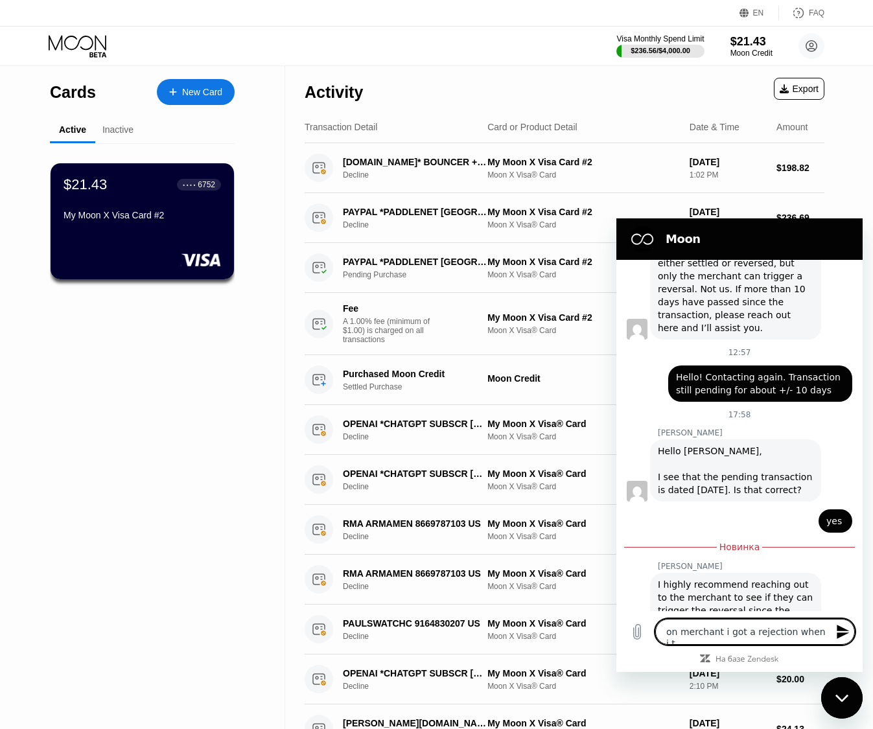
type textarea "on merchant i got a rejection when i tr"
type textarea "x"
type textarea "on merchant i got a rejection when i tri"
type textarea "x"
type textarea "on merchant i got a rejection when i trie"
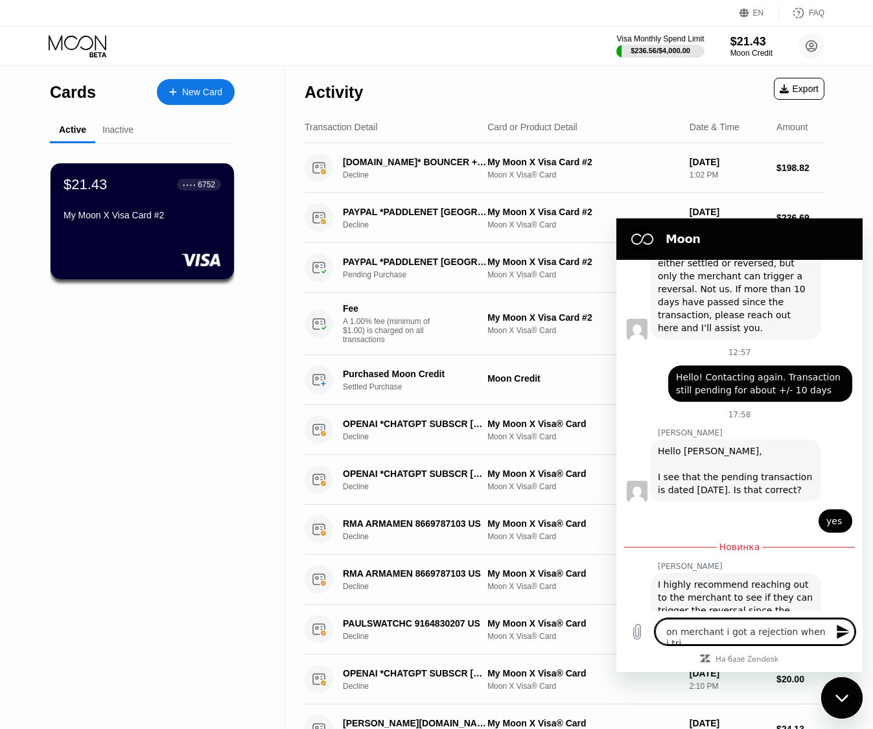
type textarea "x"
type textarea "on merchant i got a rejection when i tried"
type textarea "x"
type textarea "on merchant i got a rejection when i tried"
type textarea "x"
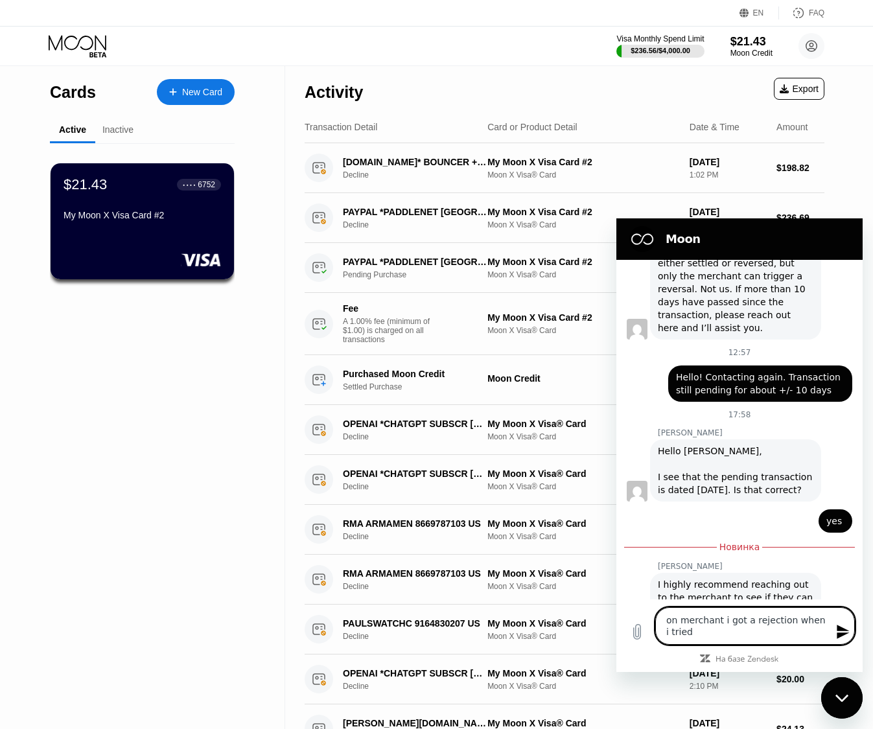
type textarea "on merchant i got a rejection when i tried t"
type textarea "x"
type textarea "on merchant i got a rejection when i tried to"
type textarea "x"
type textarea "on merchant i got a rejection when i tried to"
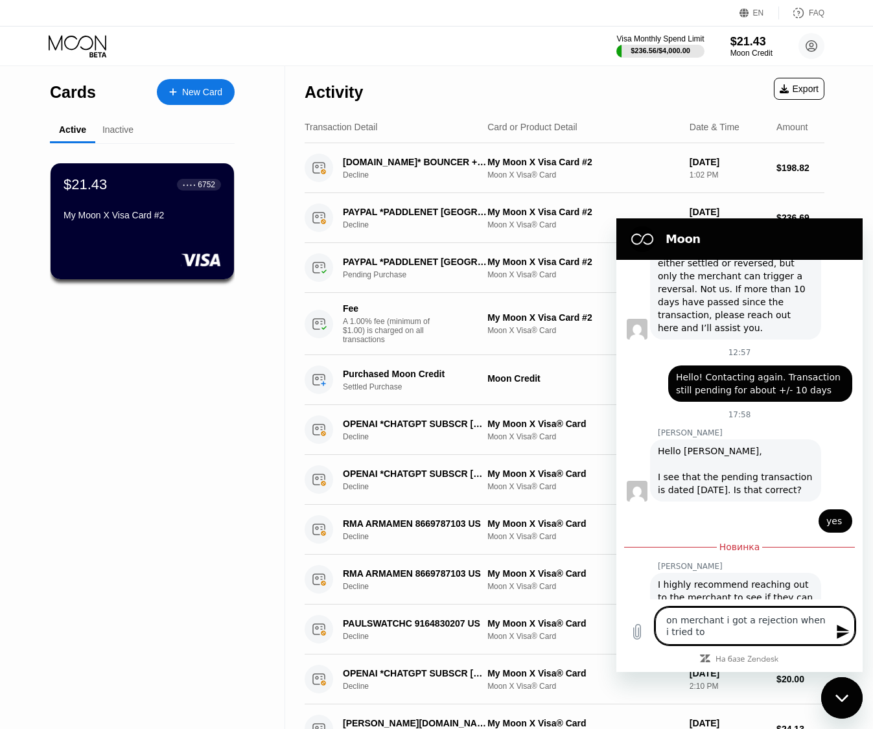
type textarea "x"
type textarea "on merchant i got a rejection when i tried to p"
type textarea "x"
type textarea "on merchant i got a rejection when i tried to pa"
type textarea "x"
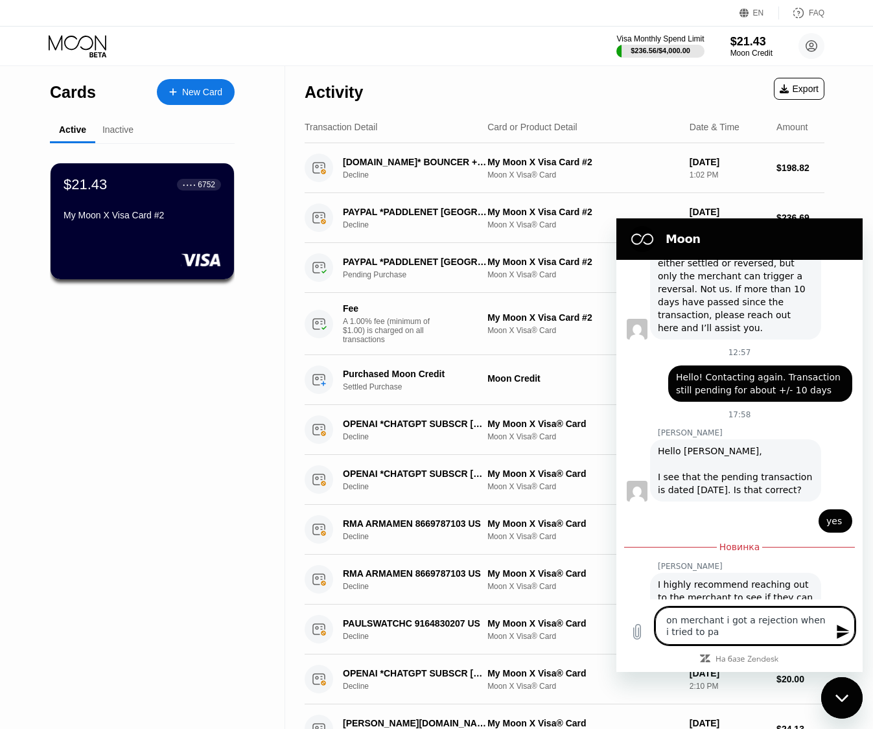
type textarea "on merchant i got a rejection when i tried to pay"
type textarea "x"
type textarea "on merchant i got a rejection when i tried to pay"
type textarea "x"
type textarea "on merchant i got a rejection when i tried to"
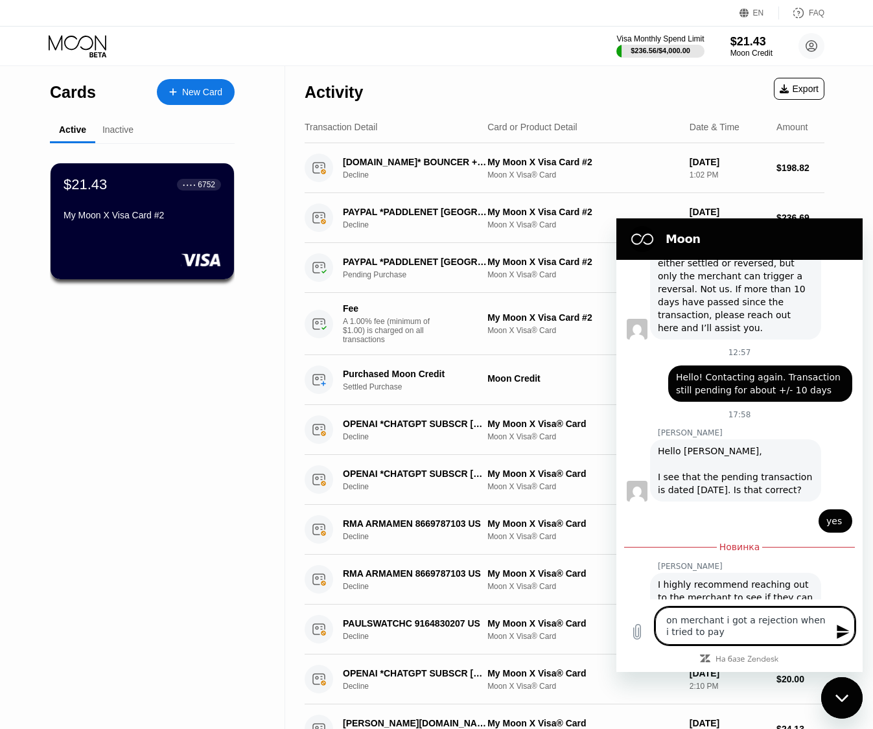
type textarea "x"
type textarea "on merchant i got a rejection when i tried to p"
type textarea "x"
type textarea "on merchant i got a rejection when i tried to pa"
type textarea "x"
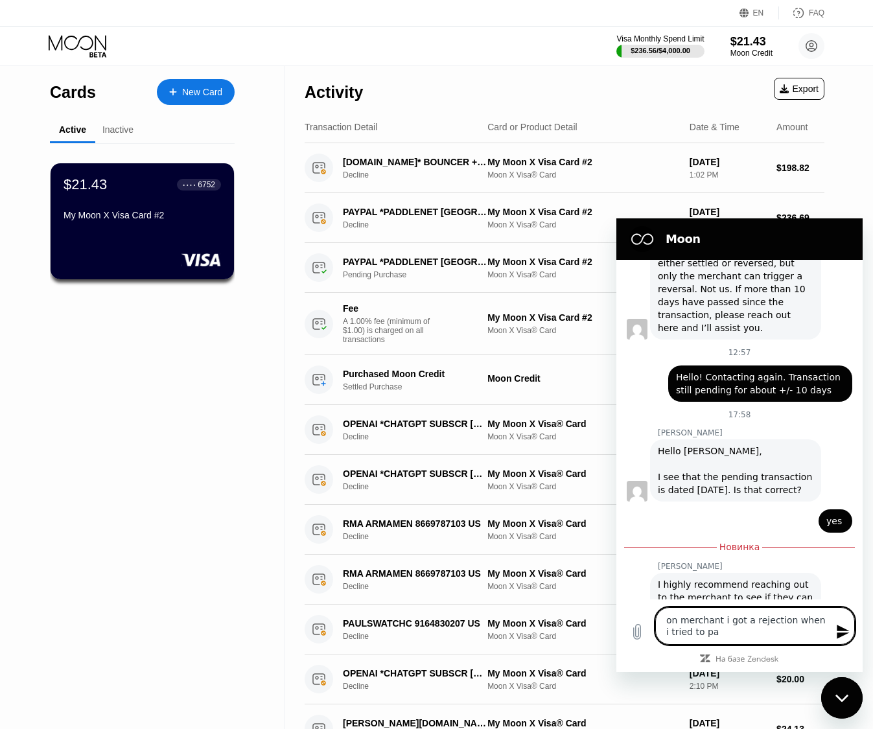
type textarea "on merchant i got a rejection when i tried to pay"
type textarea "x"
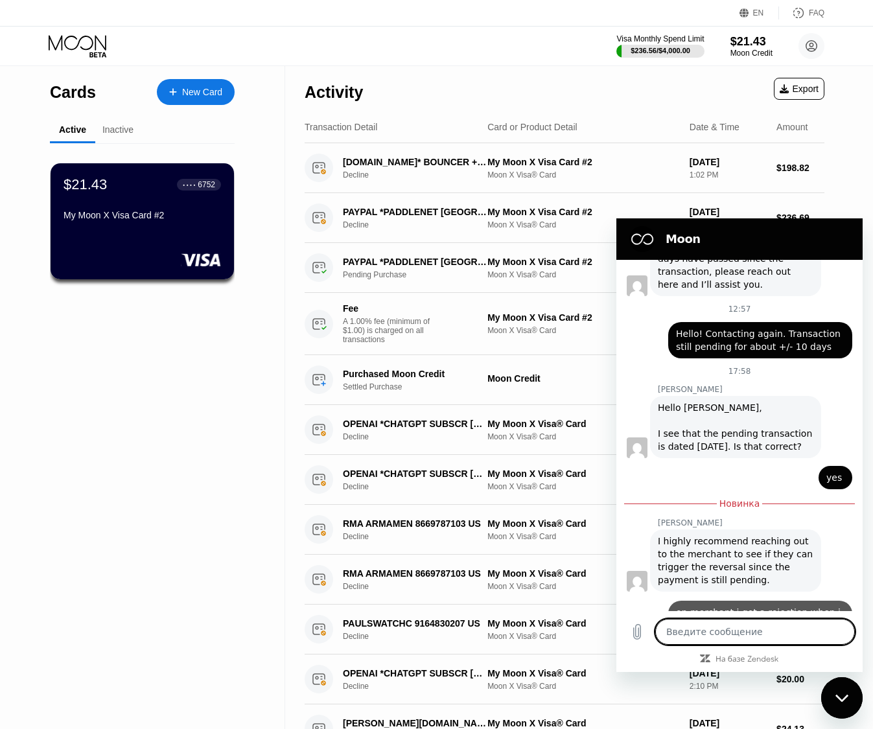
type textarea "x"
type textarea "p"
type textarea "x"
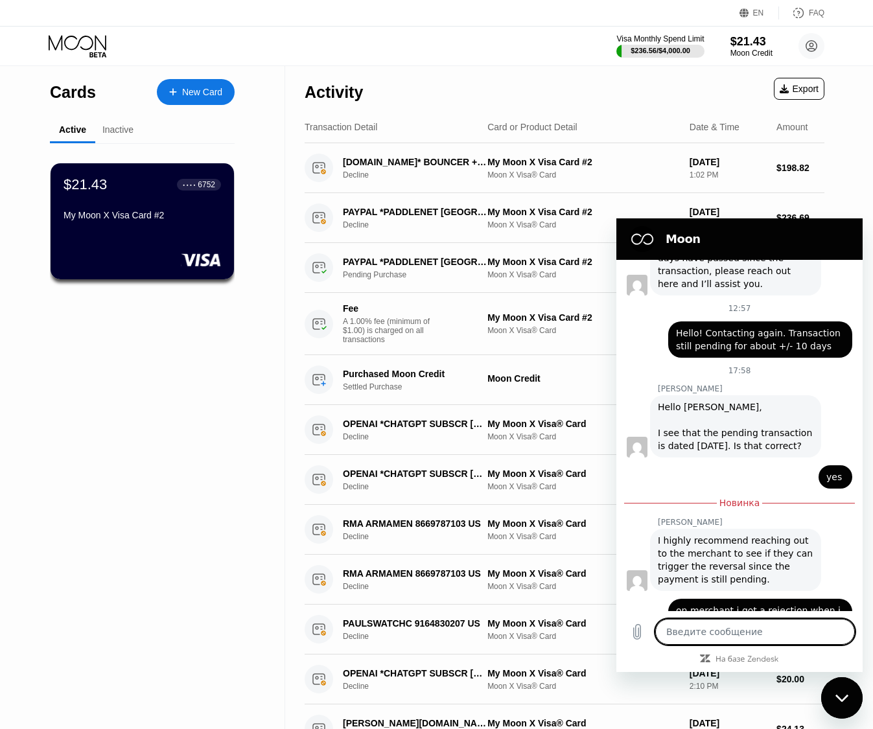
click at [718, 633] on textarea at bounding box center [755, 632] width 200 height 26
type textarea "c"
type textarea "x"
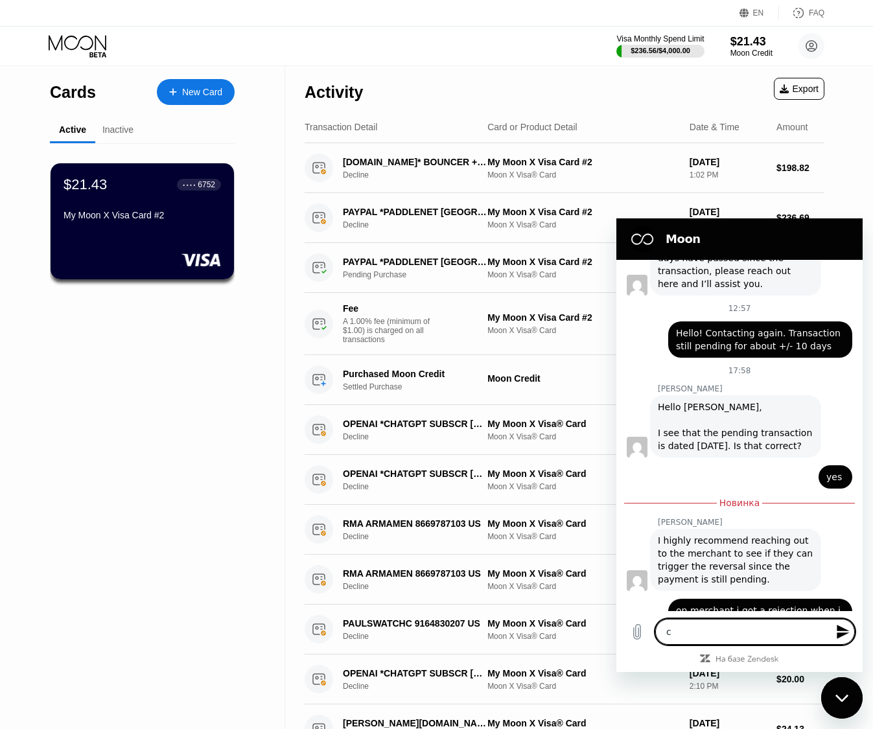
type textarea "ca"
type textarea "x"
type textarea "can"
type textarea "x"
type textarea "can'"
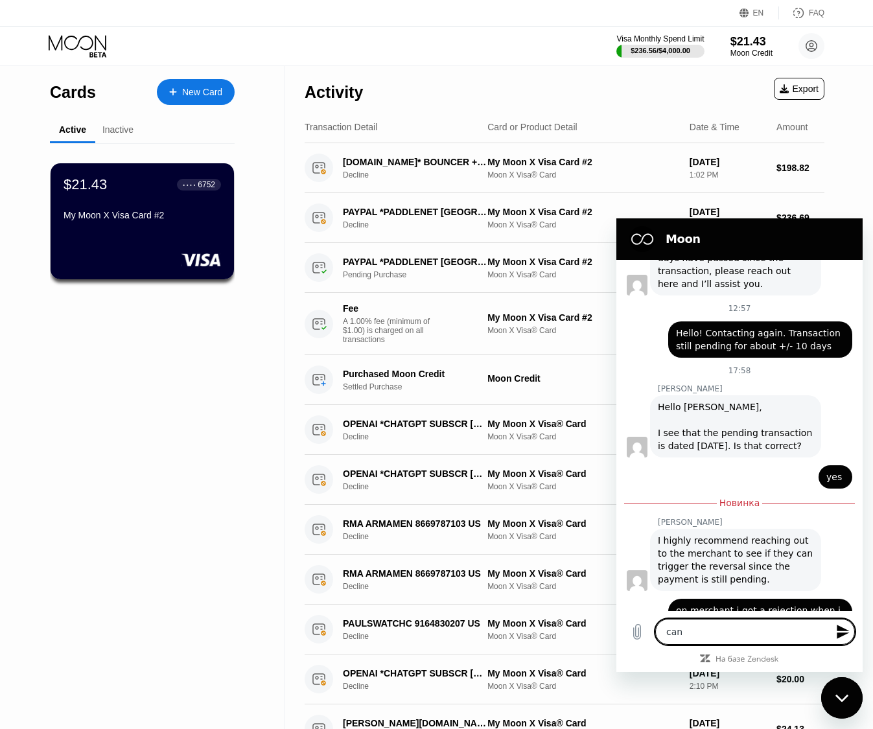
type textarea "x"
type textarea "can't"
type textarea "x"
type textarea "can't"
type textarea "x"
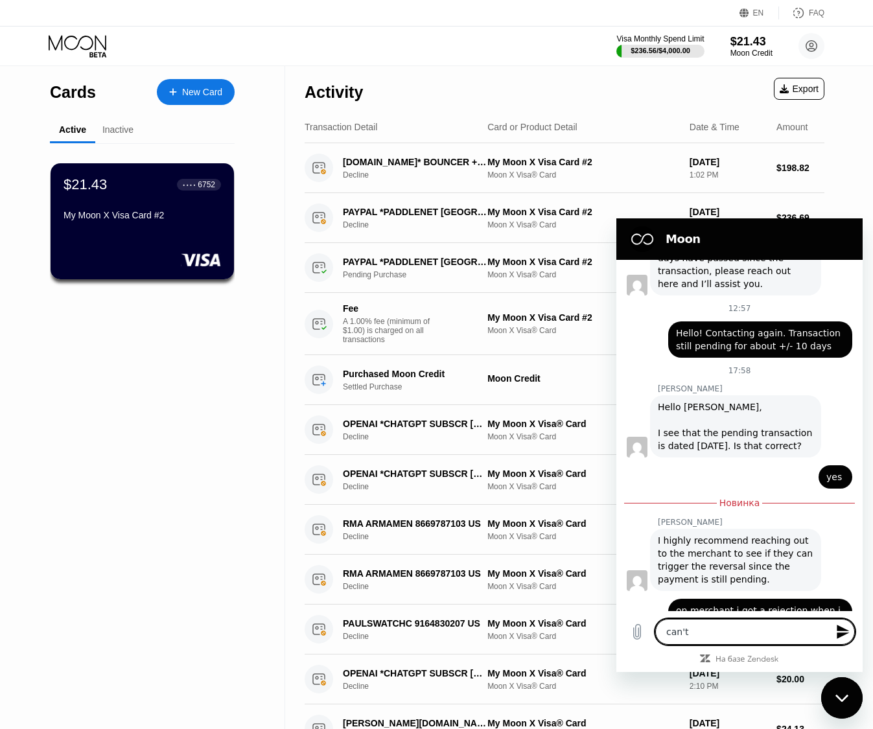
type textarea "can't y"
type textarea "x"
type textarea "can't yo"
type textarea "x"
type textarea "can't you"
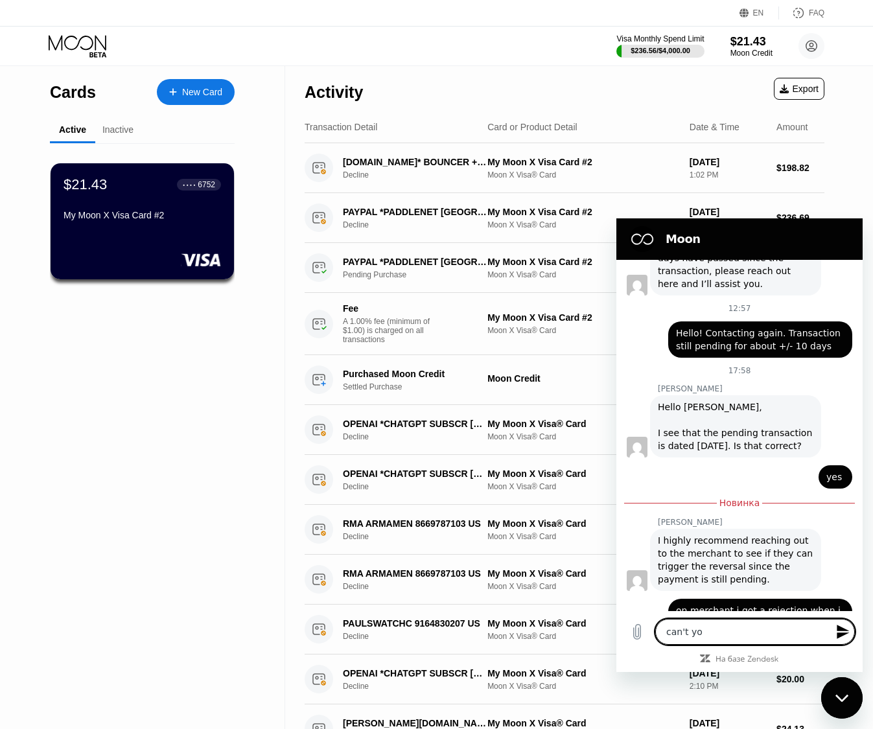
type textarea "x"
type textarea "can't you"
type textarea "x"
type textarea "can't you r"
type textarea "x"
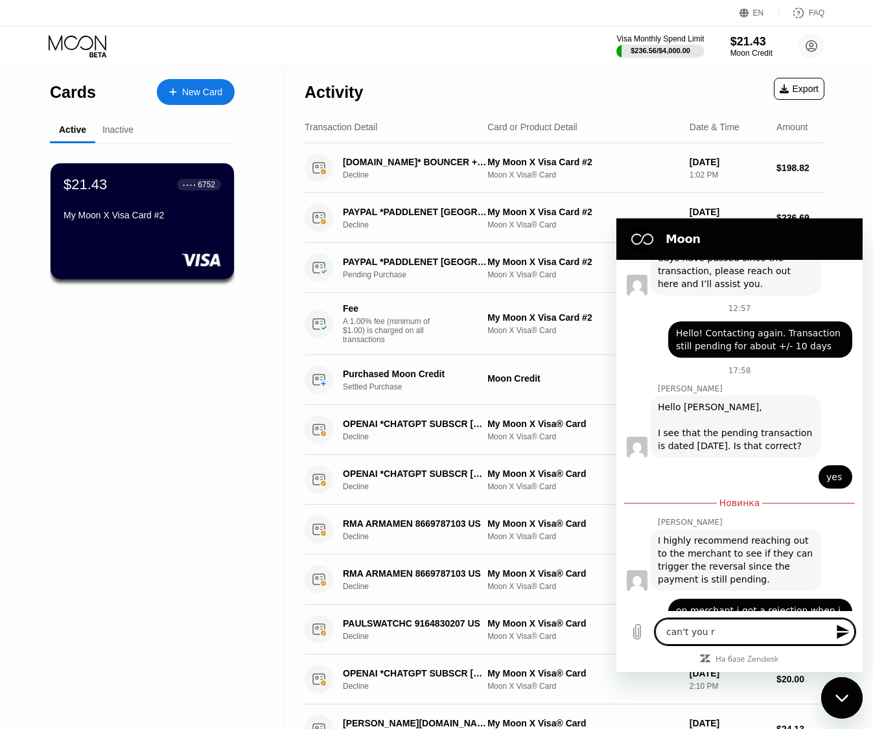
type textarea "can't you re"
type textarea "x"
type textarea "can't you rev"
type textarea "x"
type textarea "can't you reve"
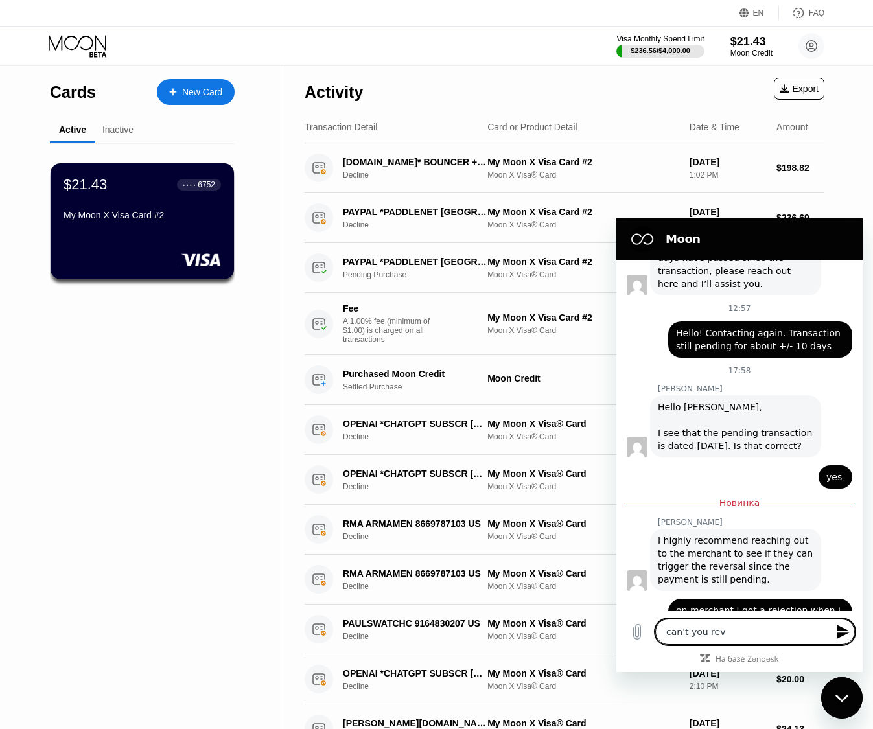
type textarea "x"
type textarea "can't you rever"
type textarea "x"
type textarea "can't you revers"
type textarea "x"
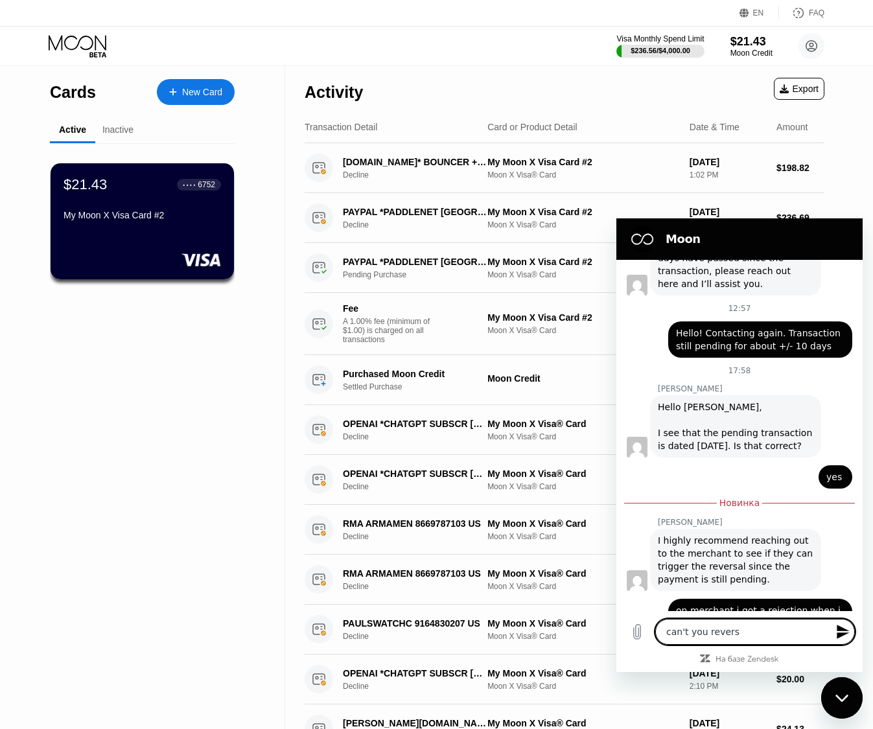
type textarea "can't you reverse"
type textarea "x"
type textarea "can't you reverse"
type textarea "x"
type textarea "can't you reverse p"
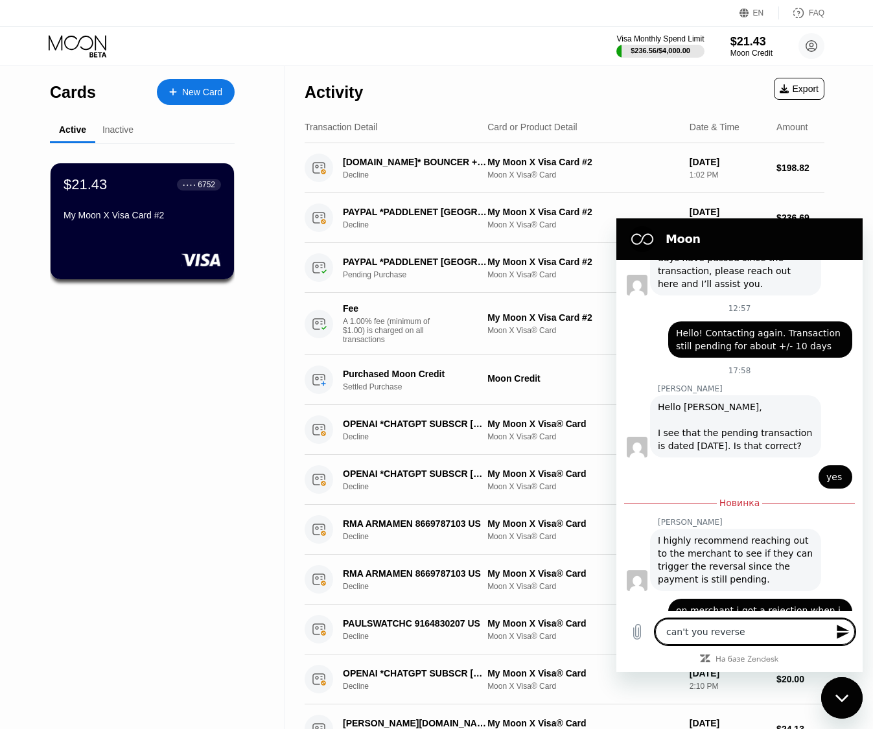
type textarea "x"
type textarea "can't you reverse pa"
type textarea "x"
type textarea "can't you reverse pay"
type textarea "x"
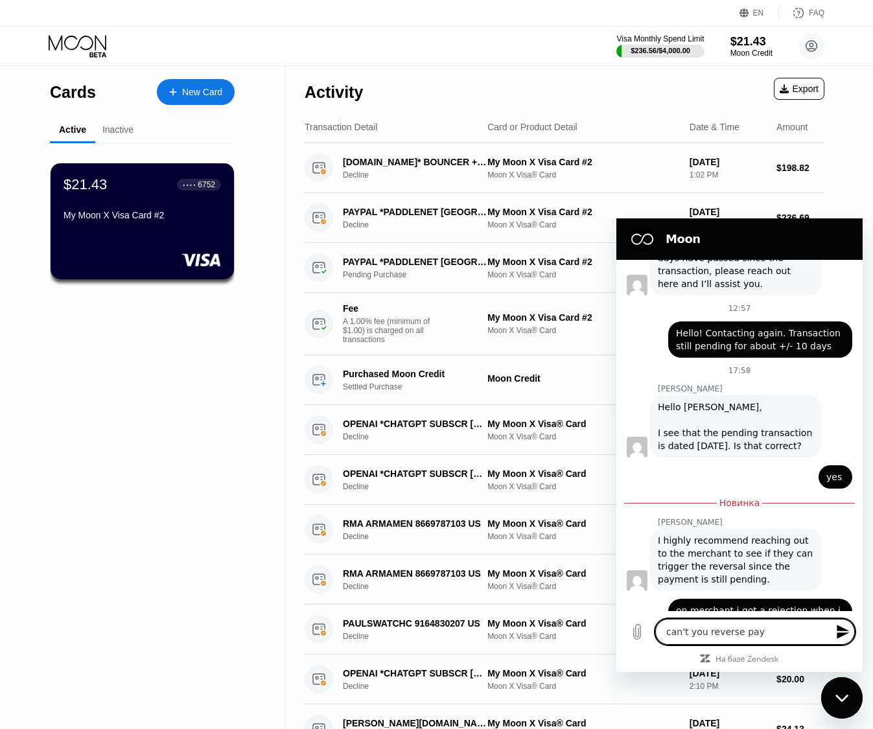
type textarea "can't you reverse paym"
type textarea "x"
type textarea "can't you reverse payme"
type textarea "x"
type textarea "can't you reverse paymen"
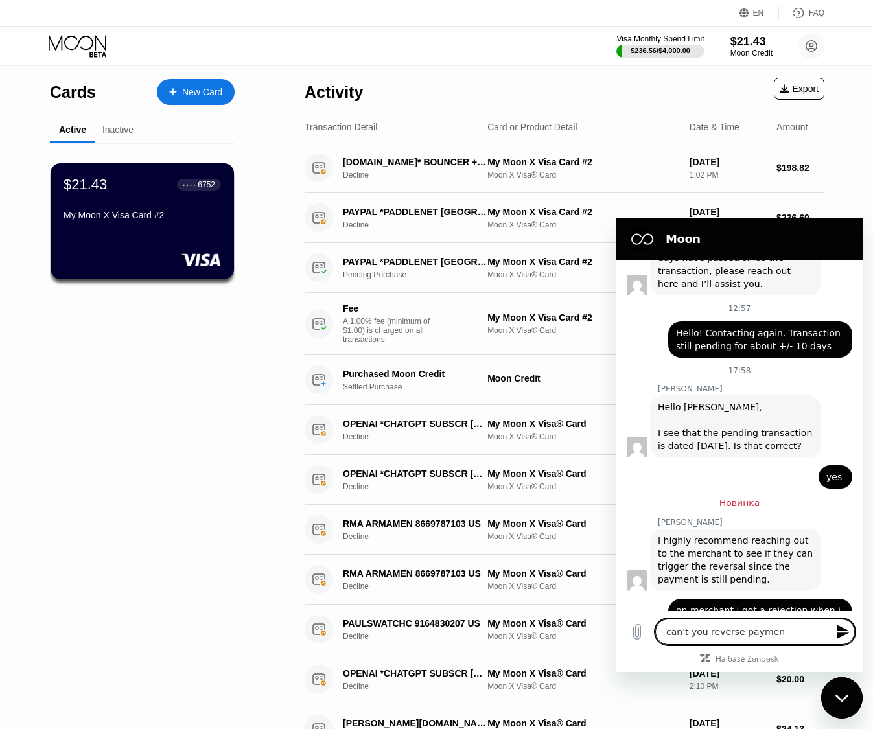
type textarea "x"
type textarea "can't you reverse payment"
type textarea "x"
type textarea "can't you reverse payment?"
type textarea "x"
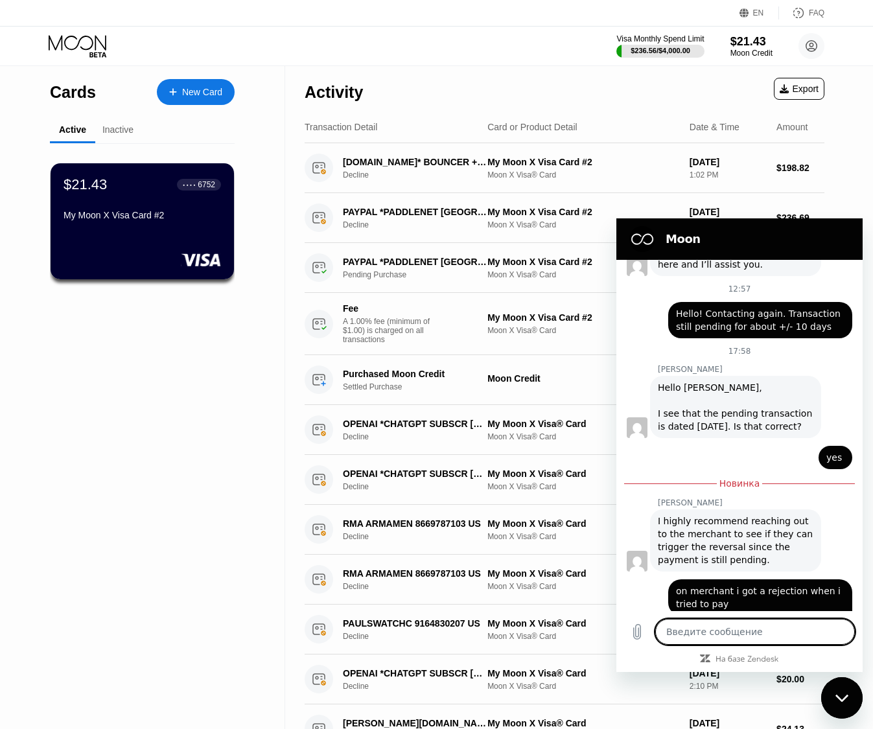
scroll to position [873, 0]
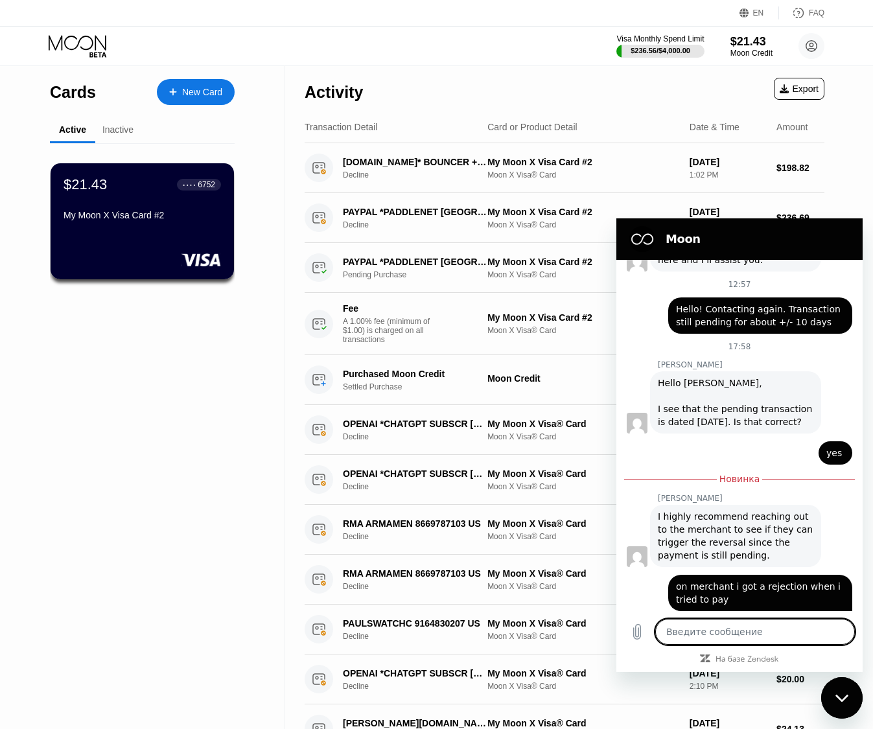
type textarea "x"
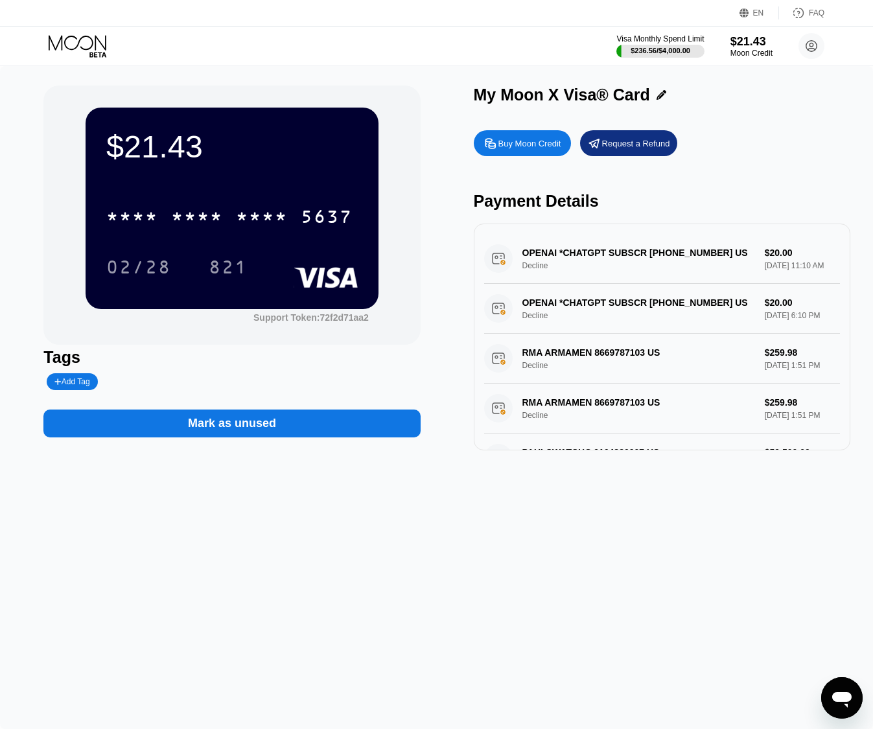
click at [850, 702] on icon "Открыть окно обмена сообщениями" at bounding box center [841, 697] width 23 height 23
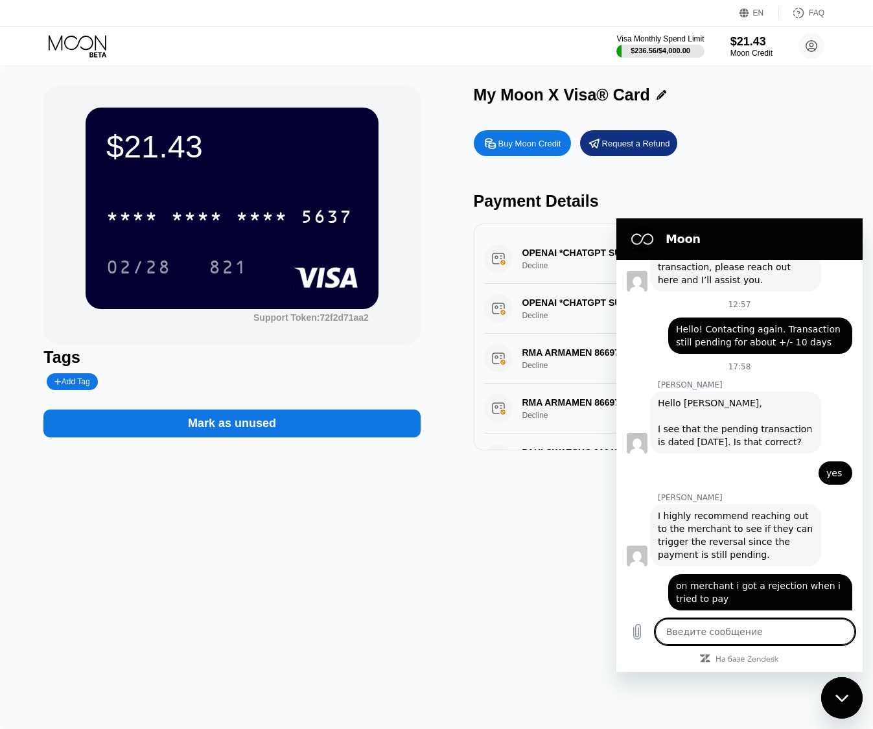
scroll to position [852, 0]
click at [824, 690] on button "Закрыть окно обмена сообщениями" at bounding box center [841, 697] width 41 height 41
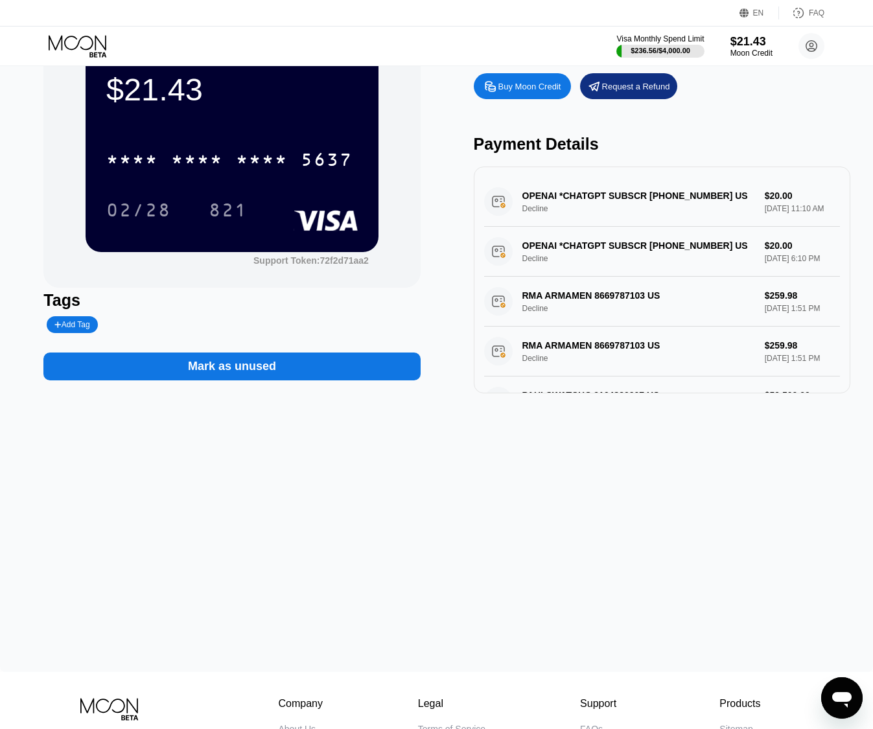
scroll to position [0, 0]
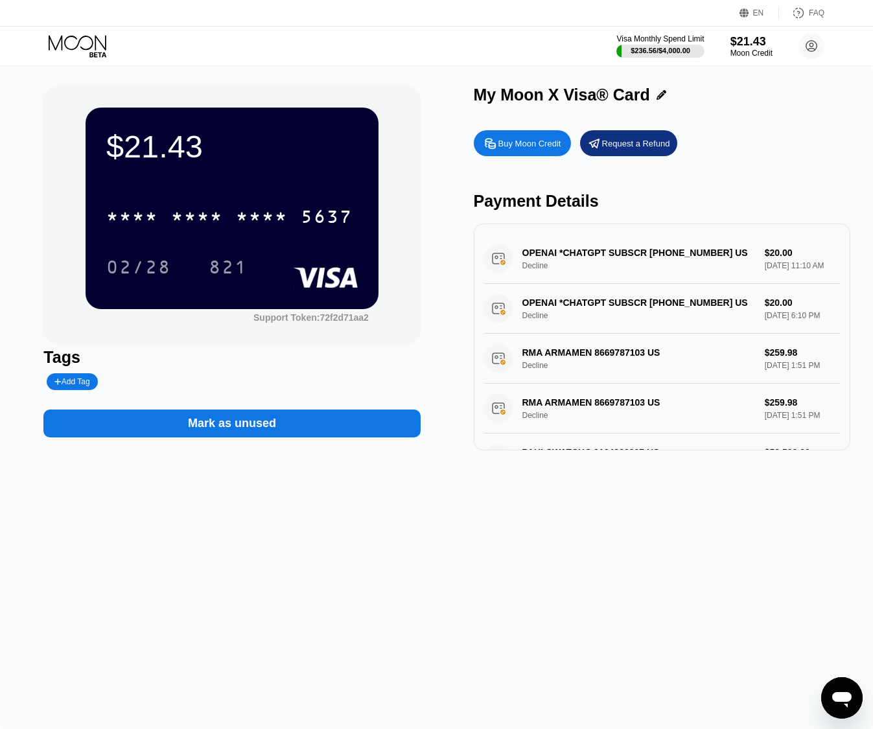
click at [832, 686] on div "Открыть окно обмена сообщениями" at bounding box center [842, 698] width 39 height 39
type textarea "x"
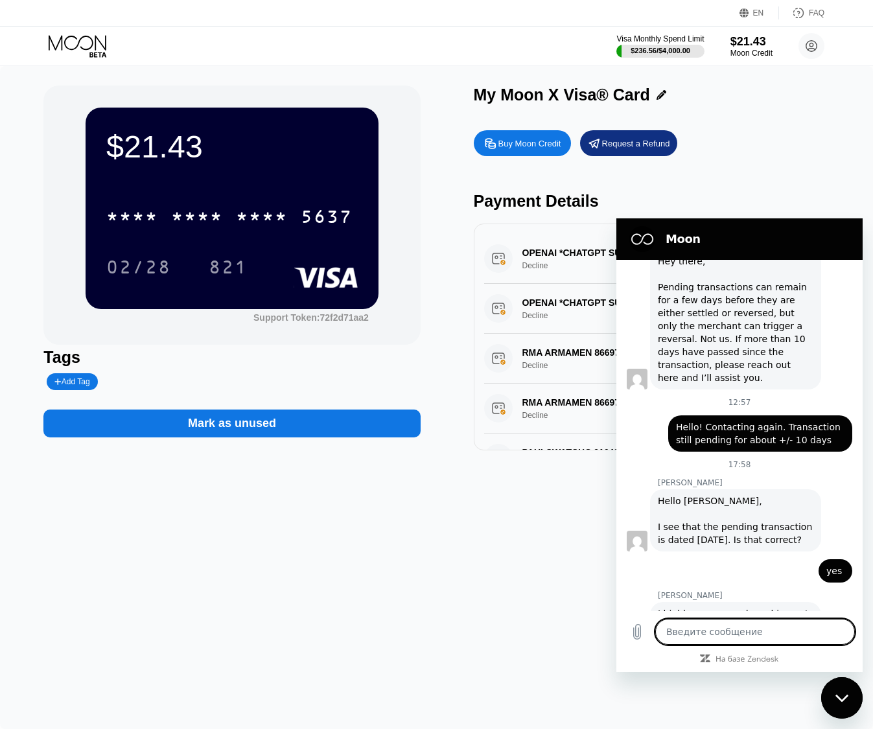
scroll to position [852, 0]
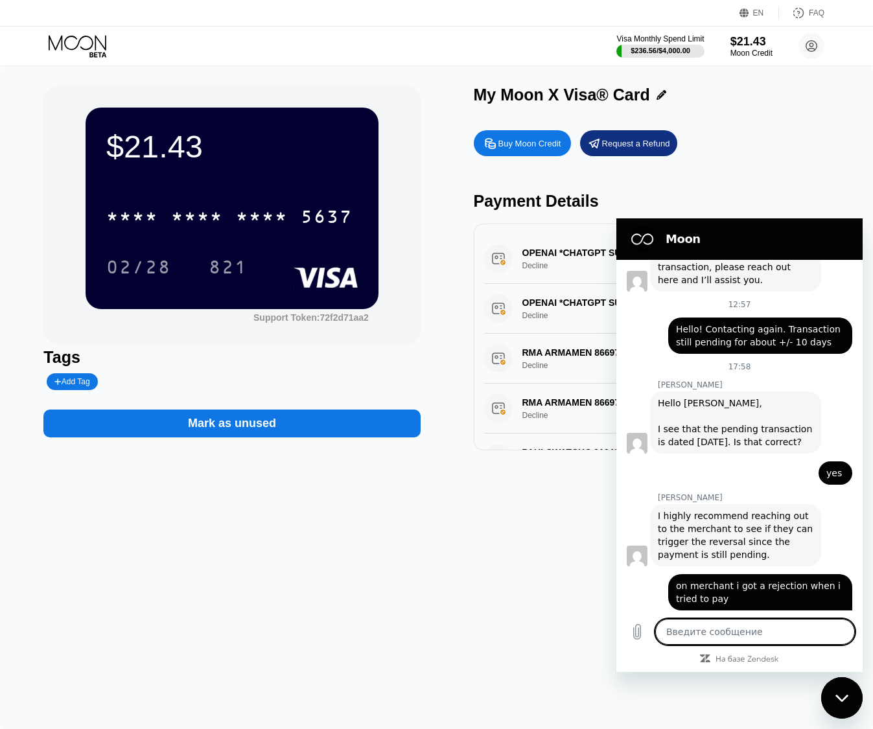
type textarea "a"
type textarea "x"
type textarea "an"
type textarea "x"
type textarea "any"
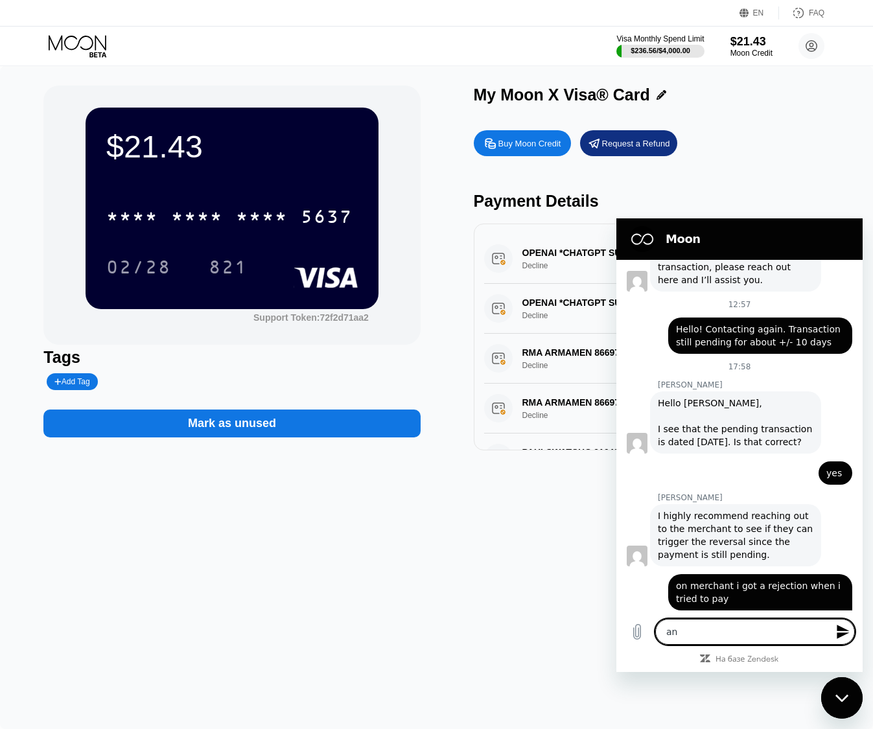
type textarea "x"
type textarea "anyw"
type textarea "x"
type textarea "anywa"
type textarea "x"
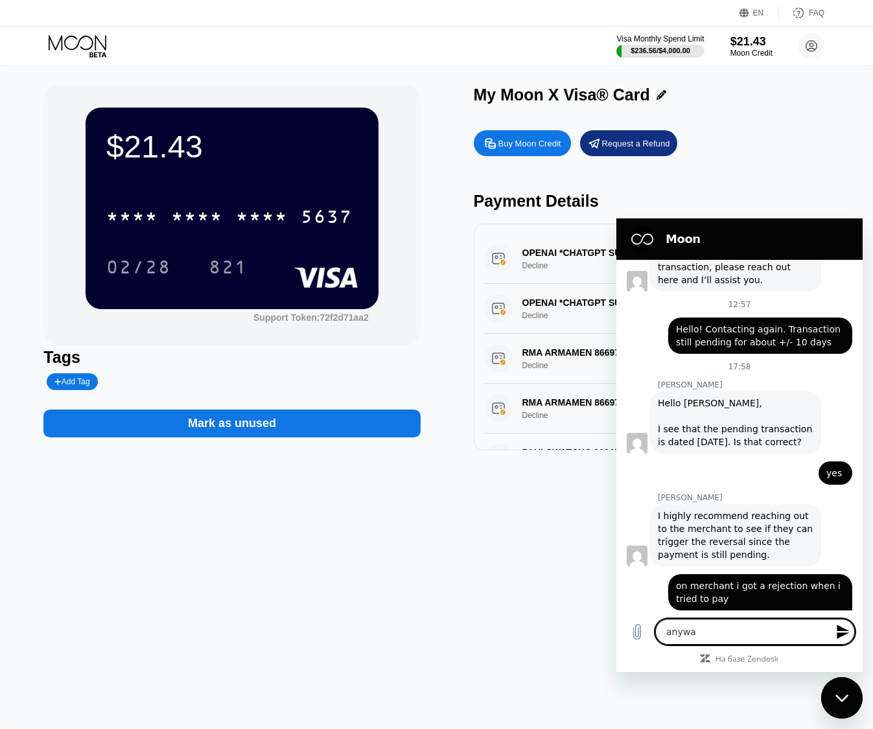
type textarea "anyway"
type textarea "x"
type textarea "anyway"
type textarea "x"
type textarea "anyway y"
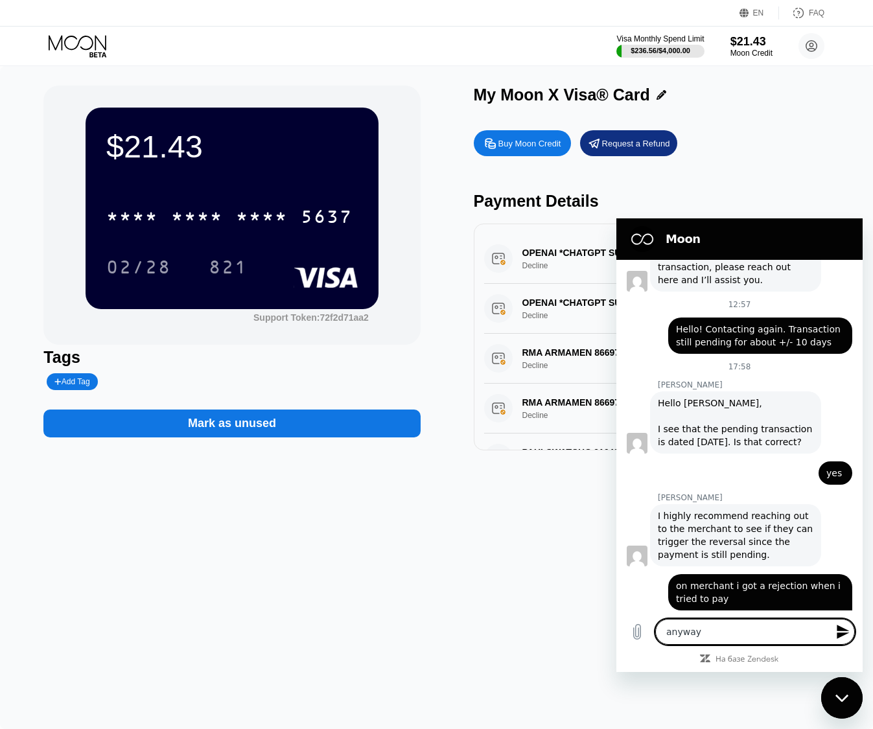
type textarea "x"
type textarea "anyway yo"
type textarea "x"
type textarea "anyway you"
type textarea "x"
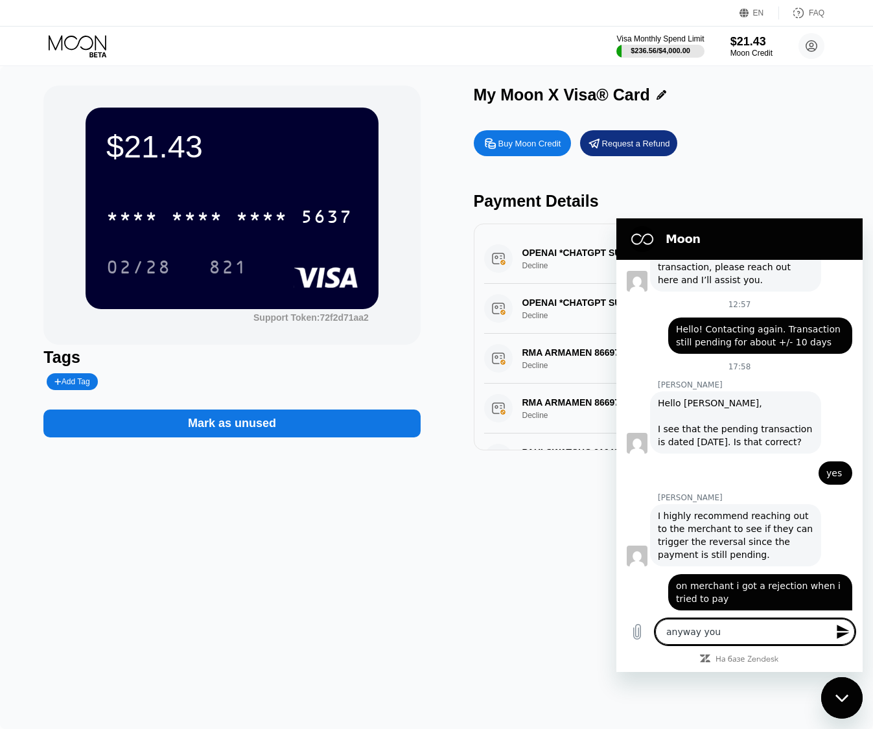
type textarea "anyway you"
type textarea "x"
type textarea "anyway you a"
type textarea "x"
type textarea "anyway you ar"
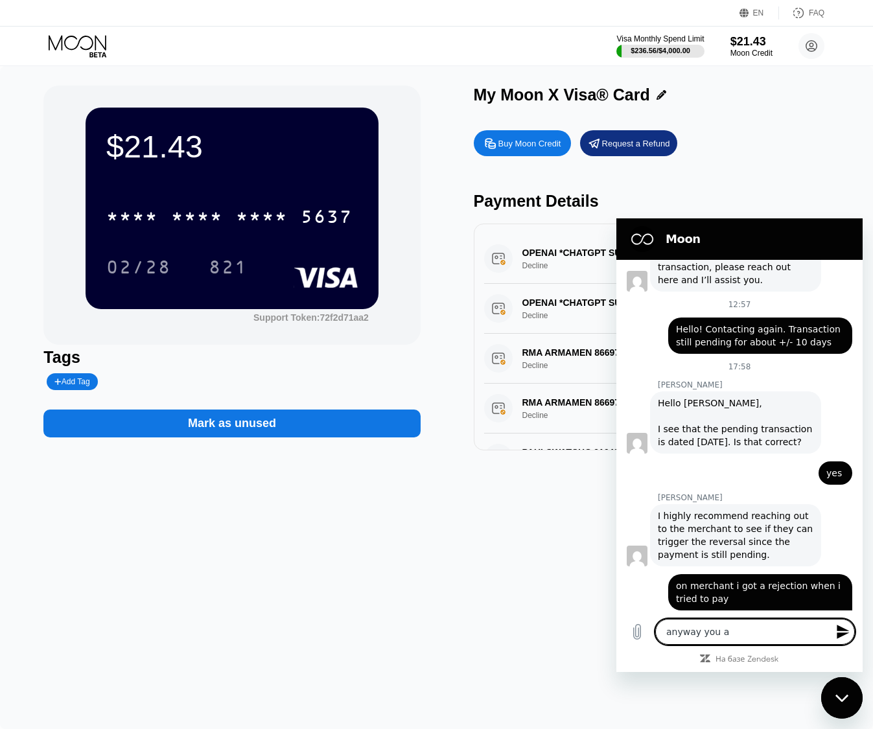
type textarea "x"
type textarea "anyway you are"
type textarea "x"
type textarea "anyway you are"
type textarea "x"
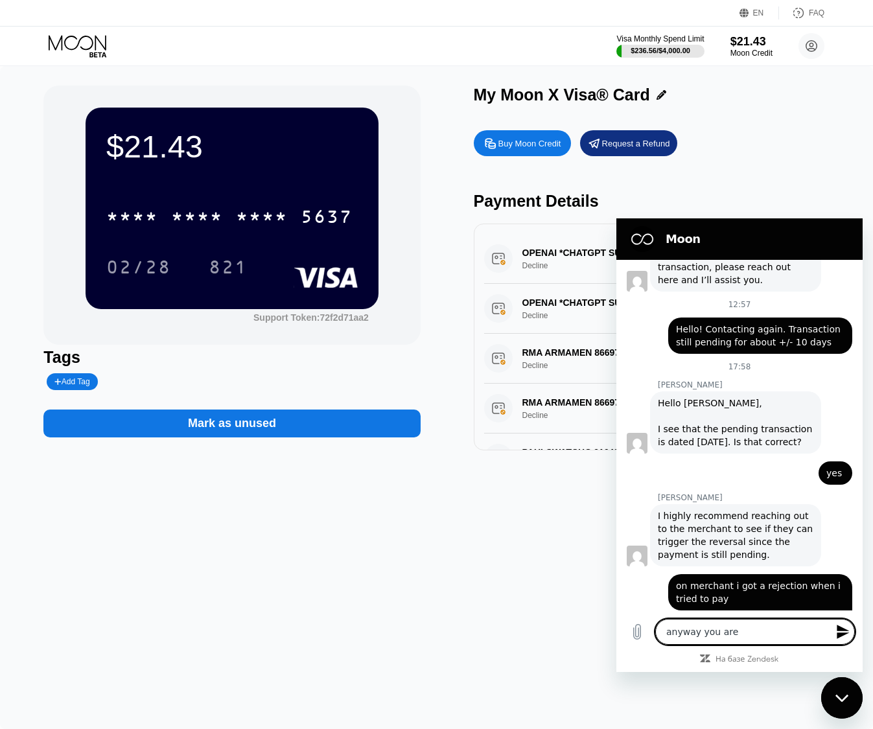
type textarea "anyway you are t"
type textarea "x"
type textarea "anyway you are th"
type textarea "x"
type textarea "anyway you are the"
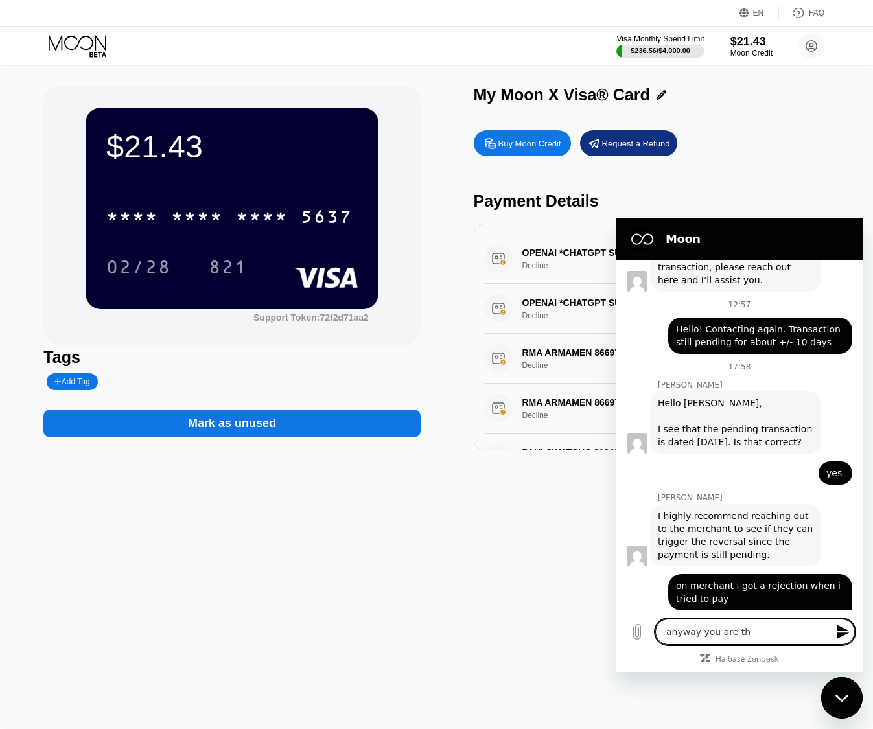
type textarea "x"
type textarea "anyway you are the"
type textarea "x"
type textarea "anyway you are the i"
type textarea "x"
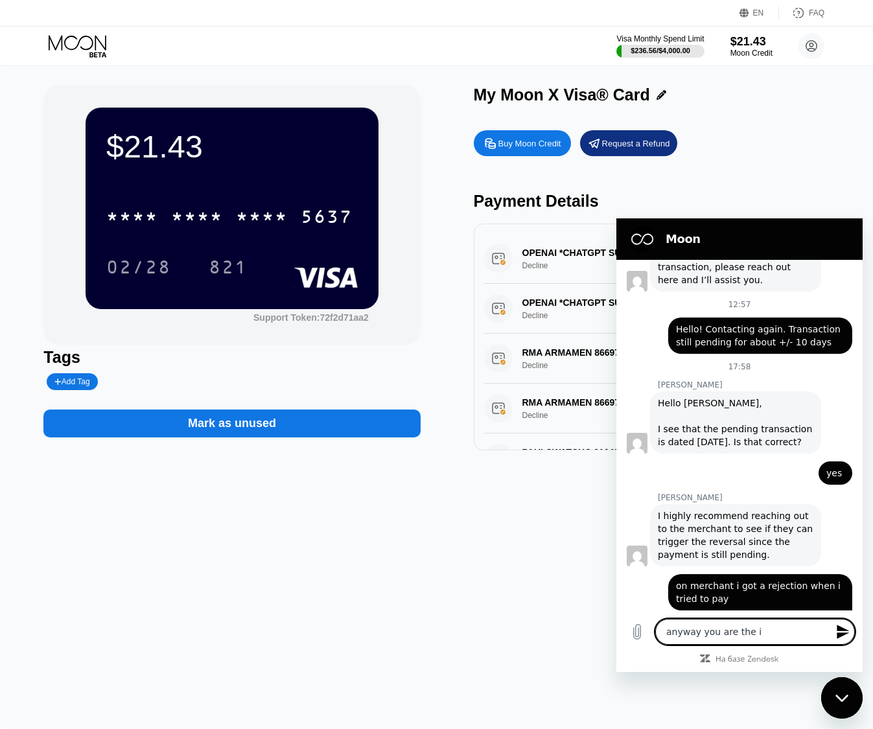
type textarea "anyway you are the is"
type textarea "x"
type textarea "anyway you are the iss"
type textarea "x"
type textarea "anyway you are the issu"
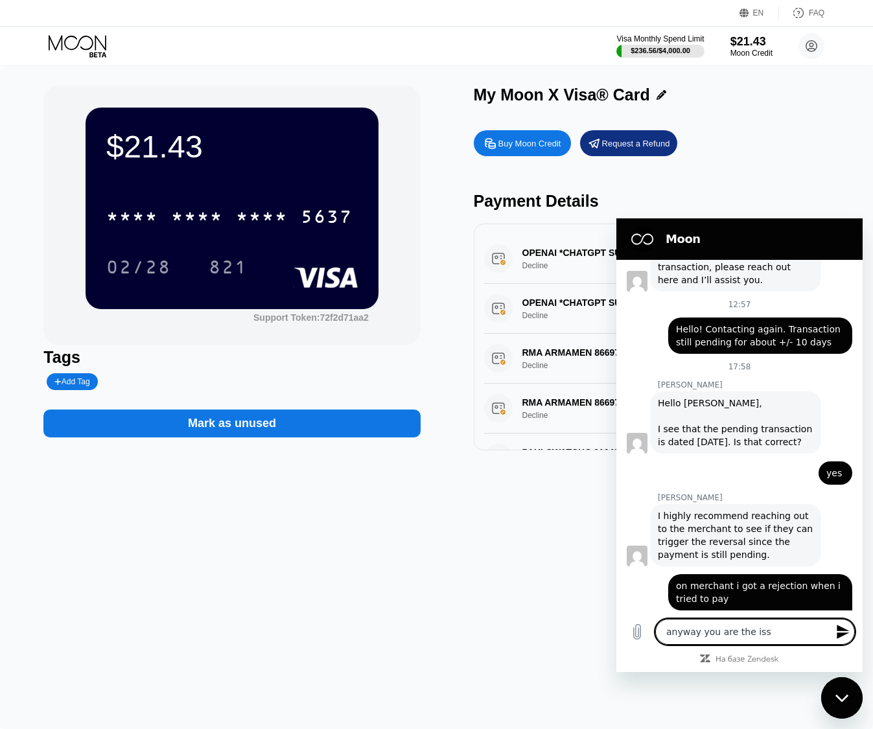
type textarea "x"
type textarea "anyway you are the issue"
type textarea "x"
type textarea "anyway you are the issuer"
type textarea "x"
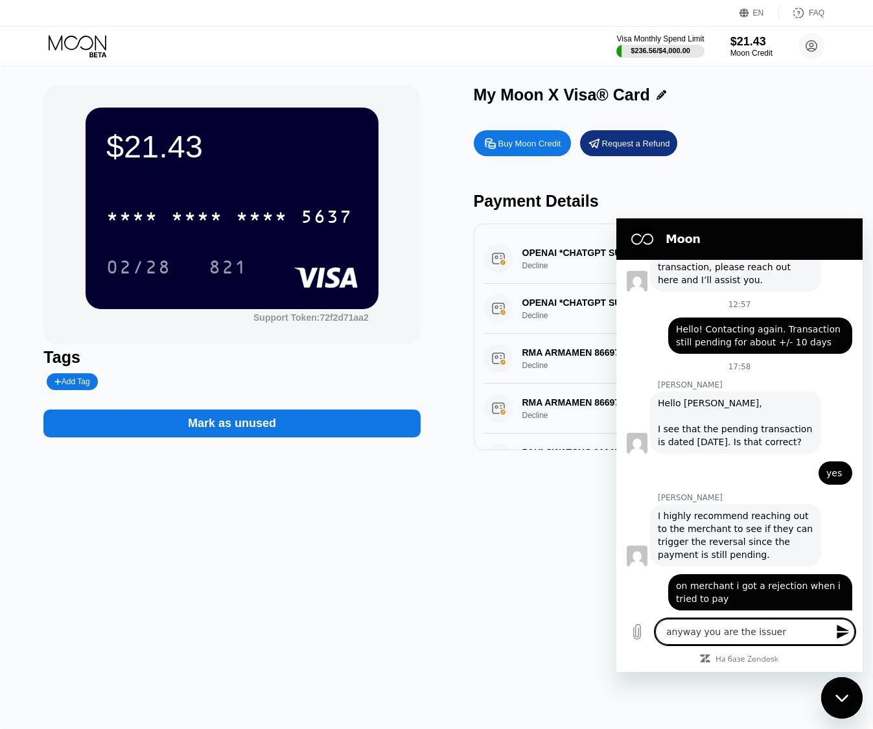
type textarea "anyway you are the issuer"
type textarea "x"
type textarea "anyway you are the issuer o"
type textarea "x"
type textarea "anyway you are the issuer of"
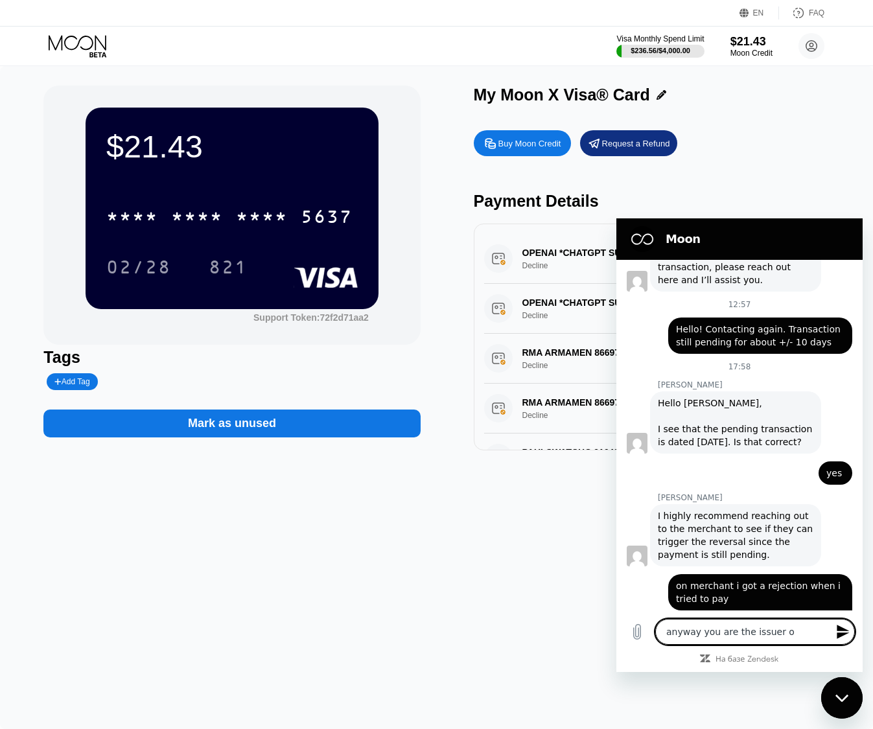
type textarea "x"
type textarea "anyway you are the issuer of"
type textarea "x"
type textarea "anyway you are the issuer of t"
type textarea "x"
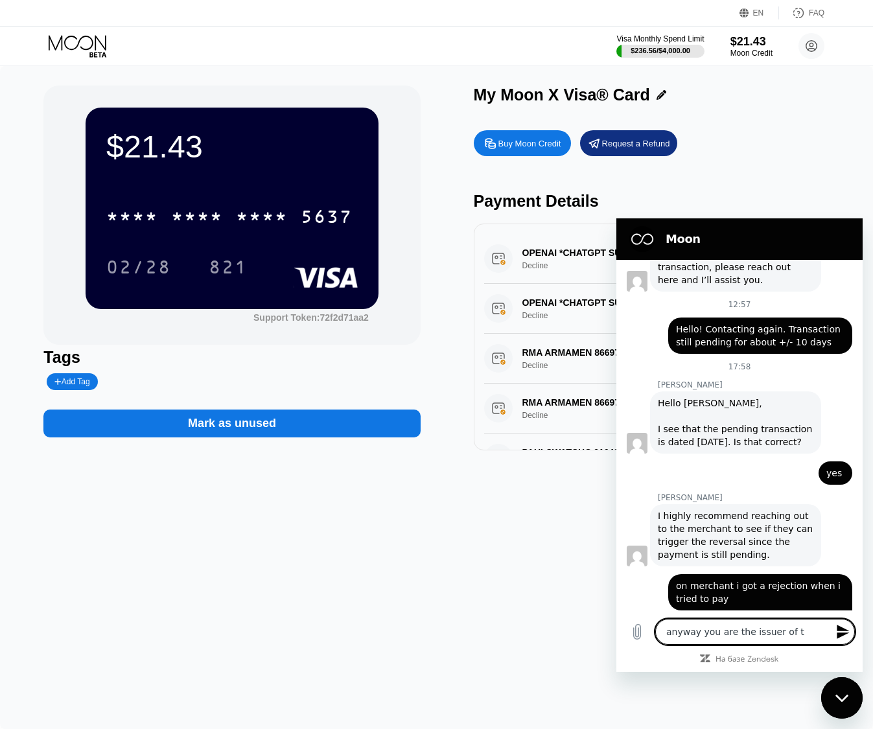
type textarea "anyway you are the issuer of th"
type textarea "x"
type textarea "anyway you are the issuer of the"
type textarea "x"
type textarea "anyway you are the issuer of the"
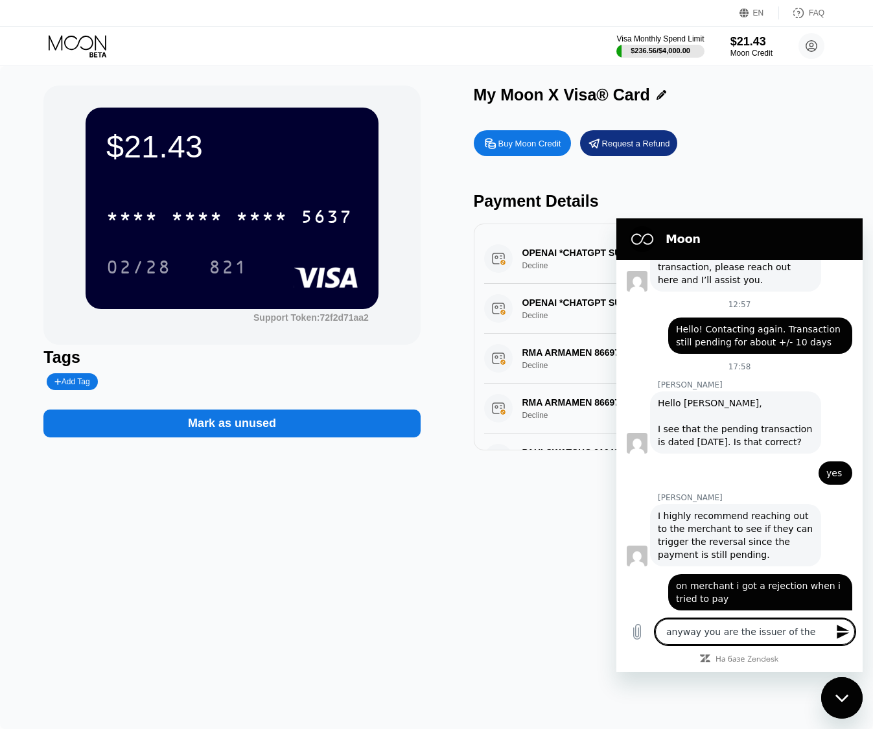
type textarea "x"
type textarea "anyway you are the issuer of the c"
type textarea "x"
type textarea "anyway you are the issuer of the ca"
type textarea "x"
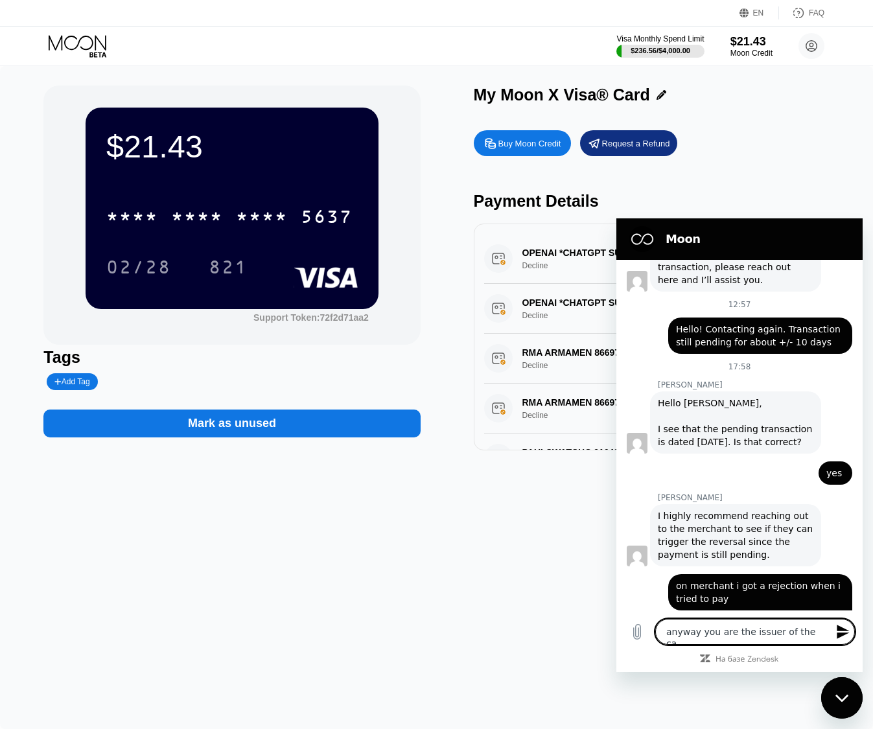
type textarea "anyway you are the issuer of the car"
type textarea "x"
type textarea "anyway you are the issuer of the card"
type textarea "x"
type textarea "anyway you are the issuer of the card,"
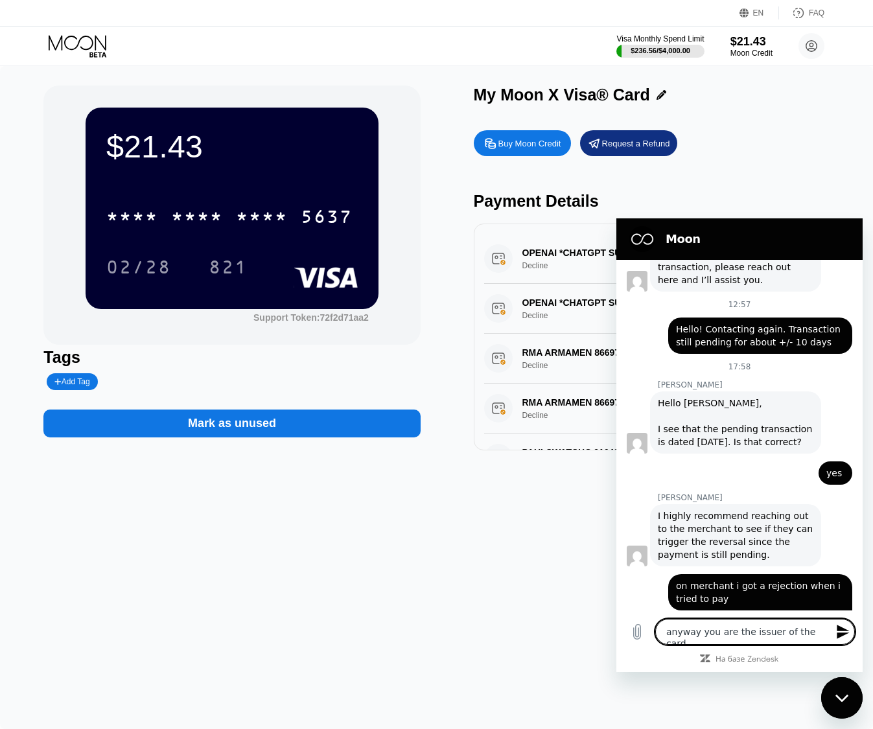
type textarea "x"
type textarea "anyway you are the issuer of the card,"
type textarea "x"
type textarea "anyway you are the issuer of the card,"
type textarea "x"
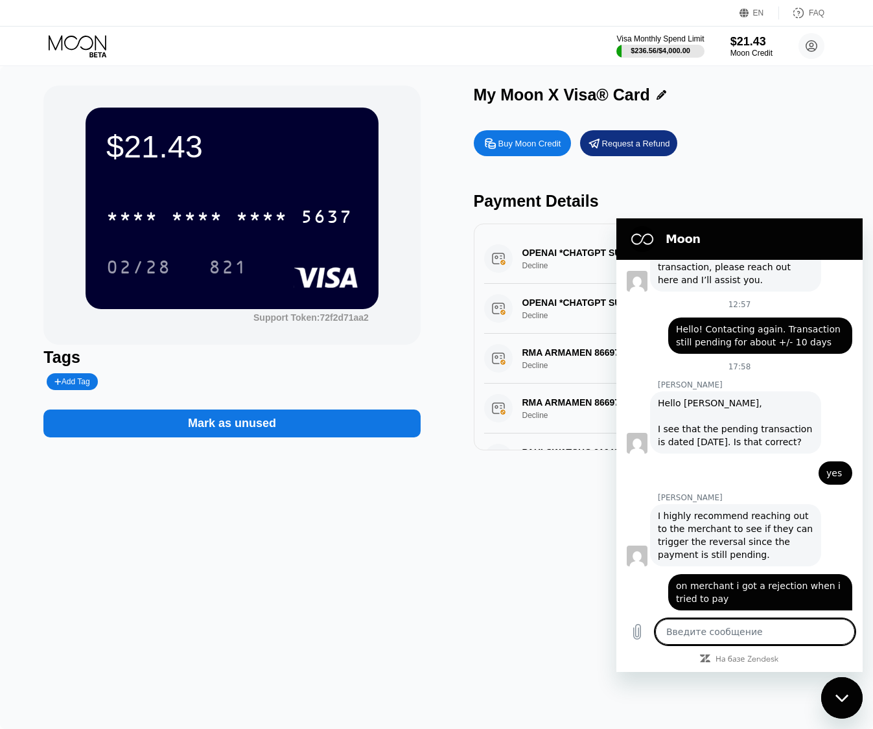
type textarea "x"
click at [721, 144] on div "Buy Moon Credit Request a Refund" at bounding box center [662, 143] width 377 height 26
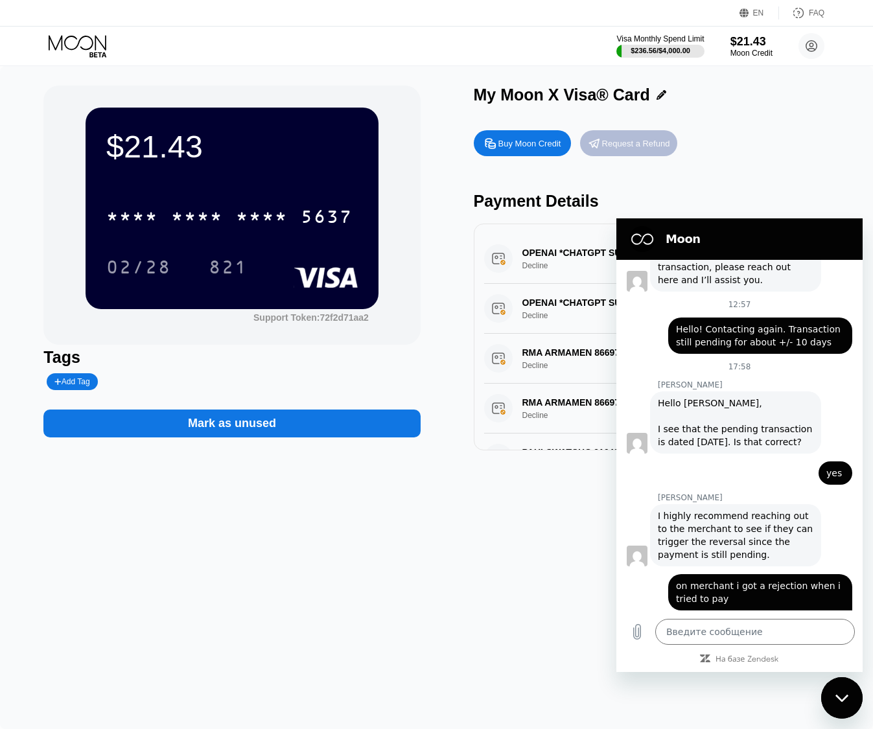
click at [614, 143] on div "Request a Refund" at bounding box center [636, 143] width 68 height 11
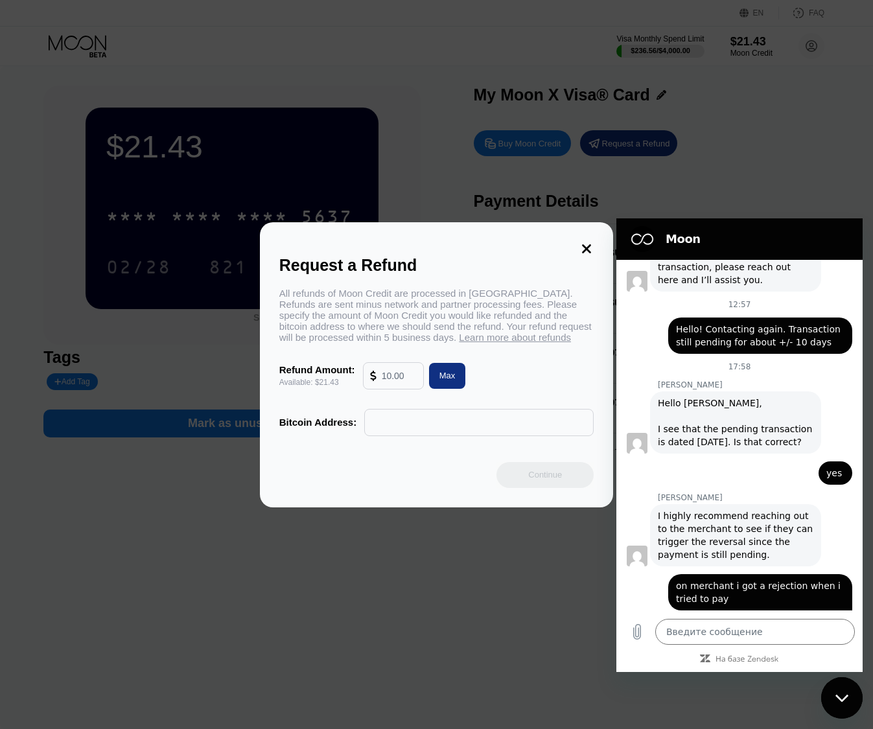
click at [284, 292] on div "All refunds of Moon Credit are processed in Bitcoin. Refunds are sent minus net…" at bounding box center [436, 315] width 315 height 55
drag, startPoint x: 284, startPoint y: 292, endPoint x: 513, endPoint y: 303, distance: 229.1
click at [509, 303] on div "All refunds of Moon Credit are processed in Bitcoin. Refunds are sent minus net…" at bounding box center [436, 315] width 315 height 55
click at [515, 302] on div "All refunds of Moon Credit are processed in Bitcoin. Refunds are sent minus net…" at bounding box center [436, 315] width 315 height 55
click at [518, 291] on div "All refunds of Moon Credit are processed in Bitcoin. Refunds are sent minus net…" at bounding box center [436, 315] width 315 height 55
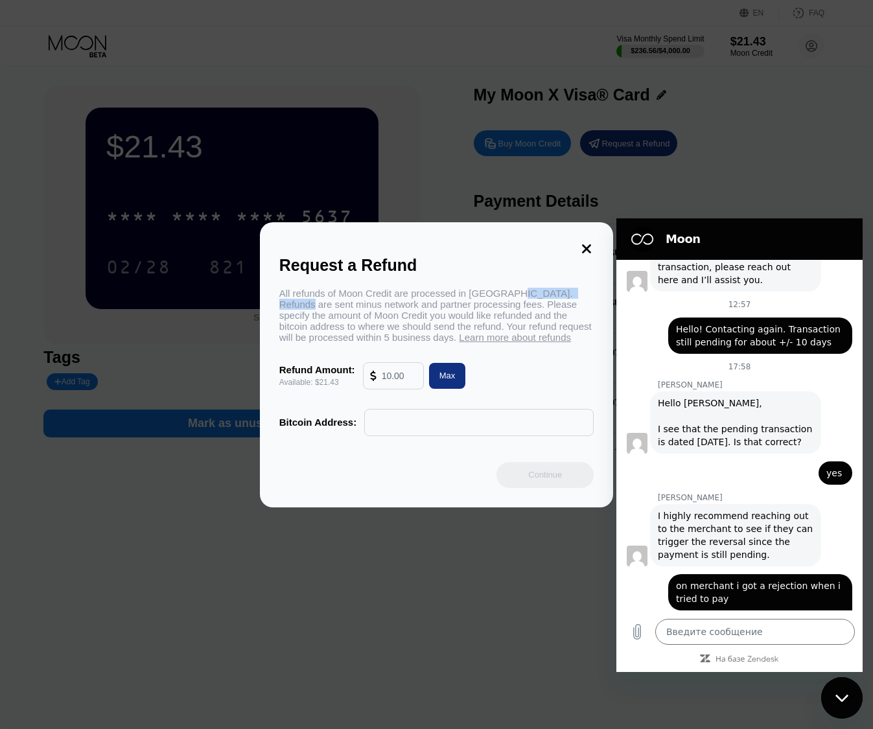
drag, startPoint x: 518, startPoint y: 291, endPoint x: 557, endPoint y: 292, distance: 39.5
click at [557, 292] on div "All refunds of Moon Credit are processed in Bitcoin. Refunds are sent minus net…" at bounding box center [436, 315] width 315 height 55
click at [291, 302] on div "All refunds of Moon Credit are processed in Bitcoin. Refunds are sent minus net…" at bounding box center [436, 315] width 315 height 55
drag, startPoint x: 291, startPoint y: 302, endPoint x: 387, endPoint y: 301, distance: 95.9
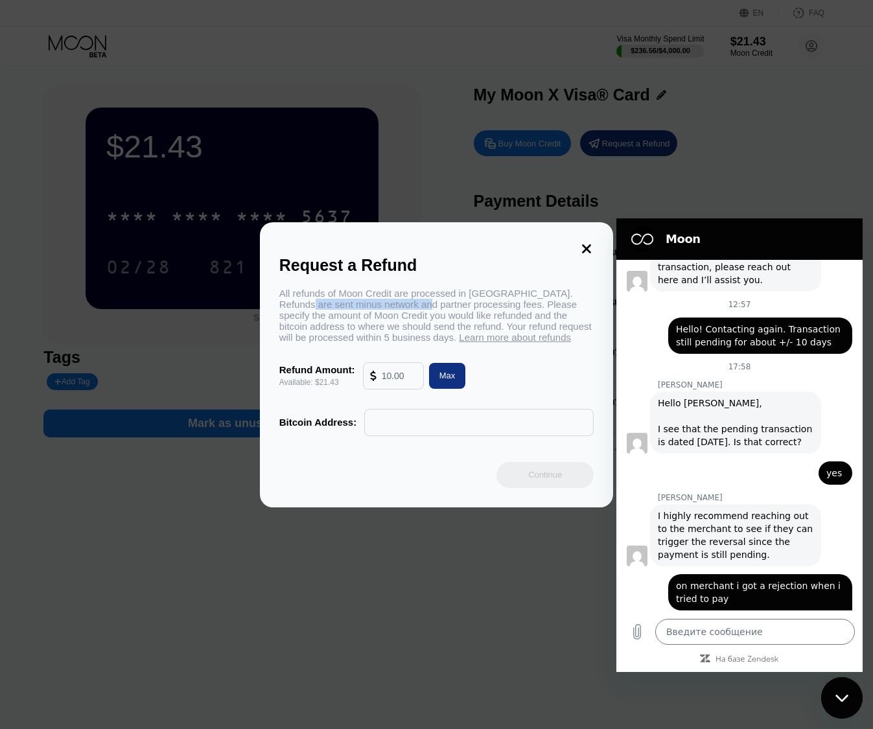
click at [386, 301] on div "All refunds of Moon Credit are processed in Bitcoin. Refunds are sent minus net…" at bounding box center [436, 315] width 315 height 55
click at [387, 301] on div "All refunds of Moon Credit are processed in Bitcoin. Refunds are sent minus net…" at bounding box center [436, 315] width 315 height 55
click at [478, 301] on div "All refunds of Moon Credit are processed in Bitcoin. Refunds are sent minus net…" at bounding box center [436, 315] width 315 height 55
drag, startPoint x: 478, startPoint y: 301, endPoint x: 566, endPoint y: 301, distance: 87.5
click at [563, 296] on div "All refunds of Moon Credit are processed in Bitcoin. Refunds are sent minus net…" at bounding box center [436, 315] width 315 height 55
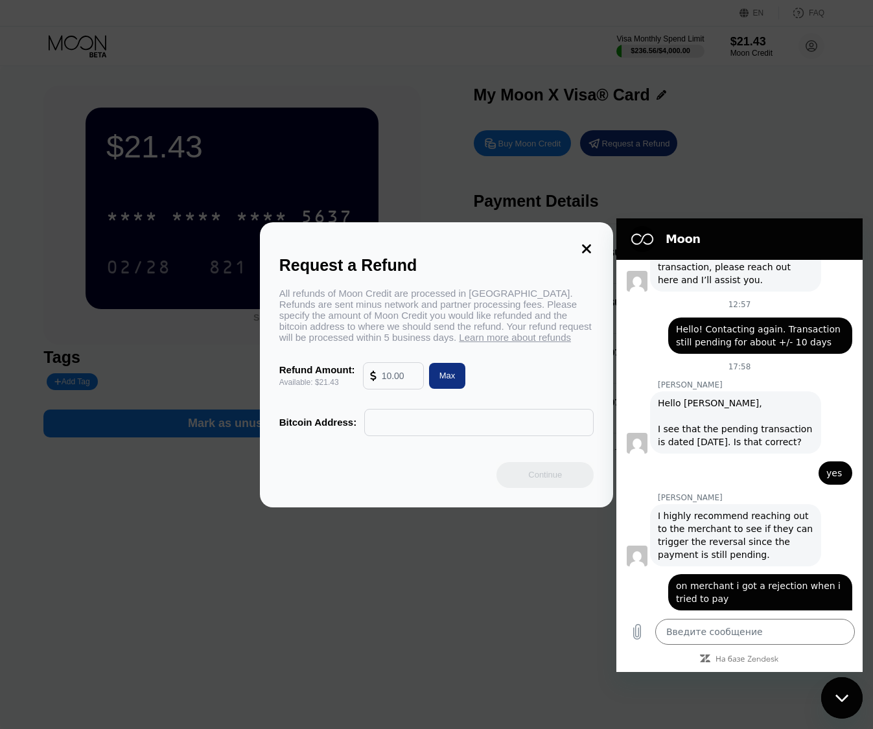
click at [569, 305] on div "All refunds of Moon Credit are processed in Bitcoin. Refunds are sent minus net…" at bounding box center [436, 315] width 315 height 55
click at [399, 384] on input "text" at bounding box center [399, 376] width 35 height 26
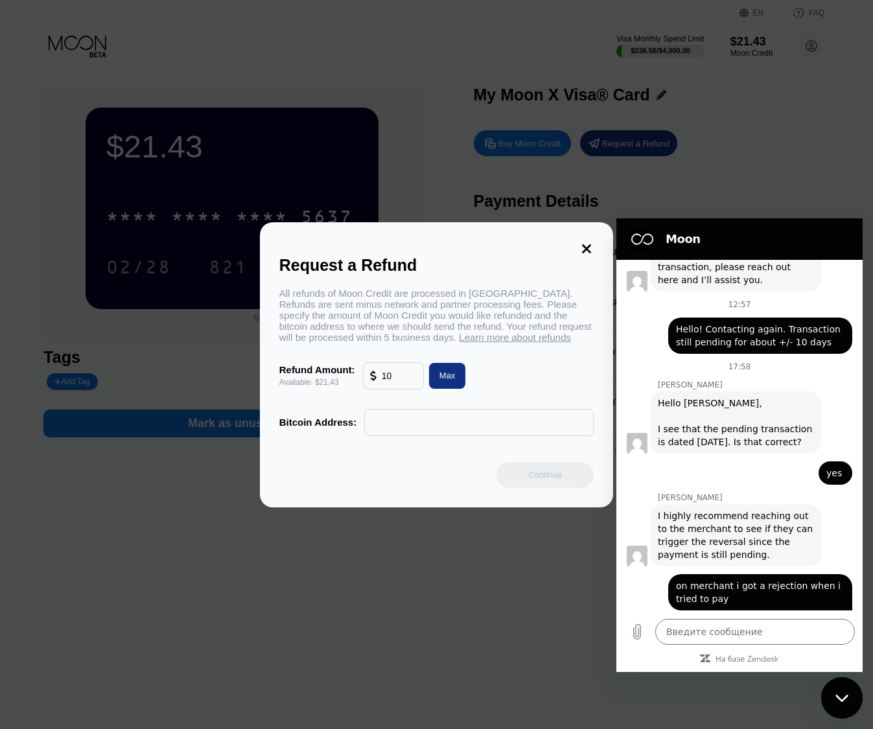
click at [504, 388] on div "Refund Amount: Available: $21.43 10 Max" at bounding box center [436, 375] width 315 height 27
click at [485, 433] on input "text" at bounding box center [478, 423] width 215 height 26
click at [524, 372] on div "Refund Amount: Available: $21.43 10 Max" at bounding box center [436, 375] width 315 height 27
click at [450, 388] on div "Max" at bounding box center [447, 376] width 37 height 26
type input "21.43"
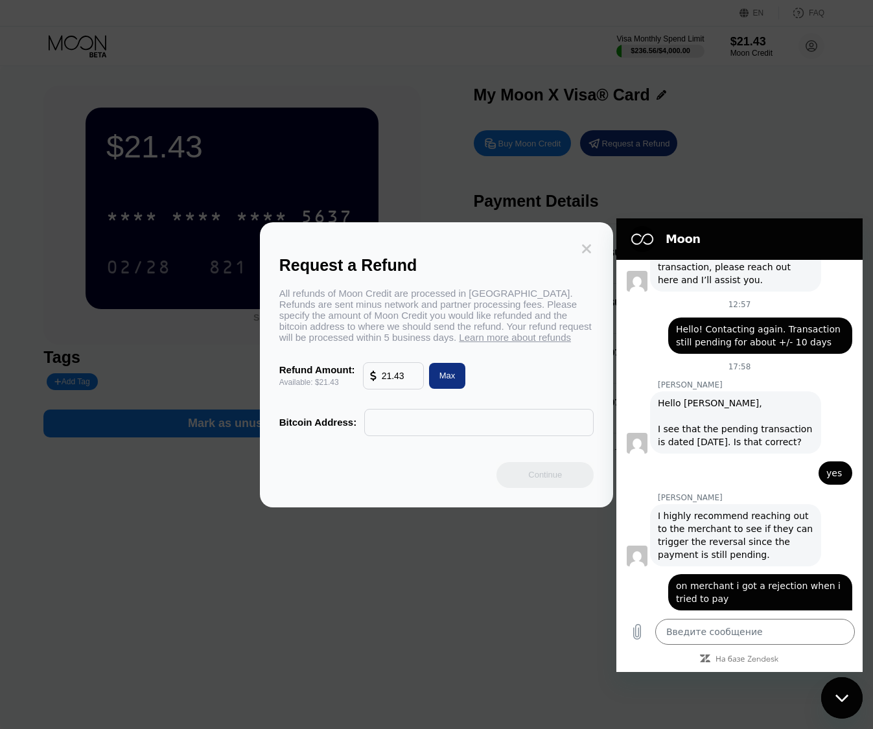
click at [589, 245] on icon at bounding box center [586, 248] width 9 height 9
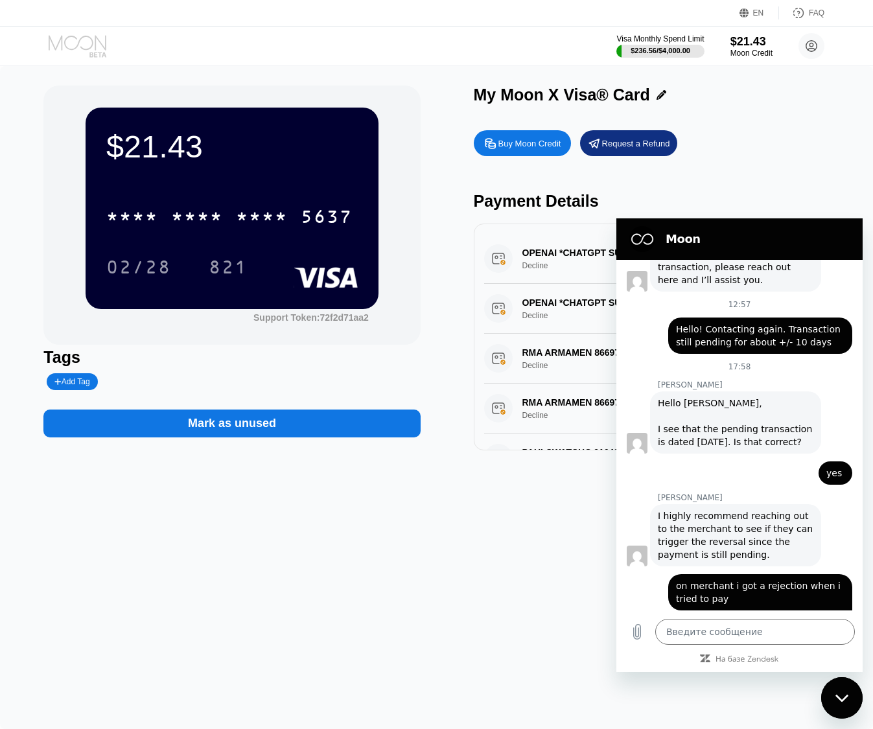
click at [81, 46] on icon at bounding box center [79, 46] width 60 height 23
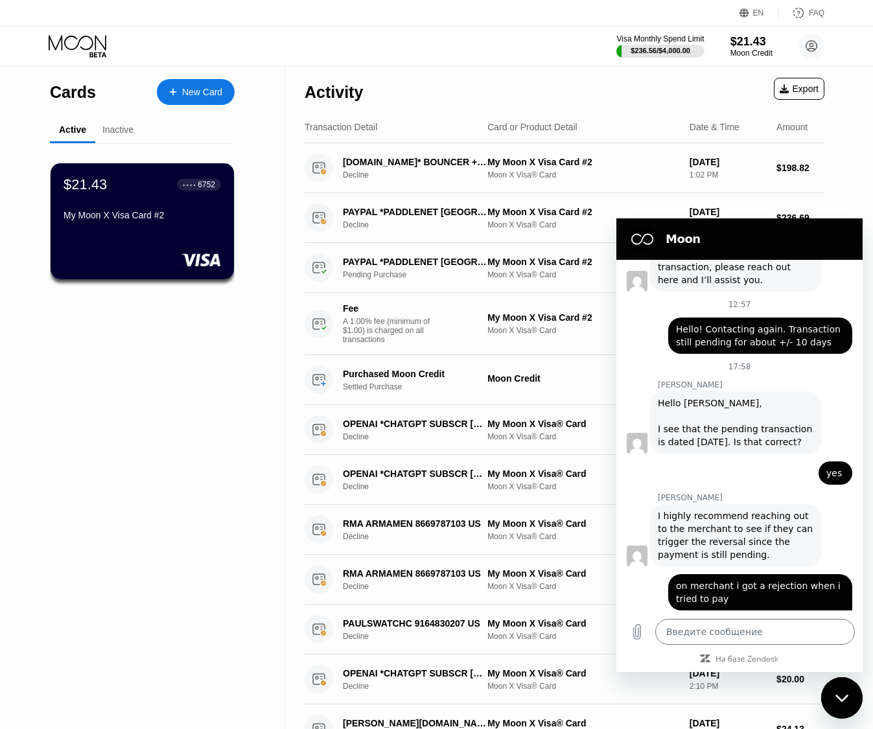
click at [849, 698] on div "Закрыть окно обмена сообщениями" at bounding box center [842, 698] width 39 height 39
type textarea "x"
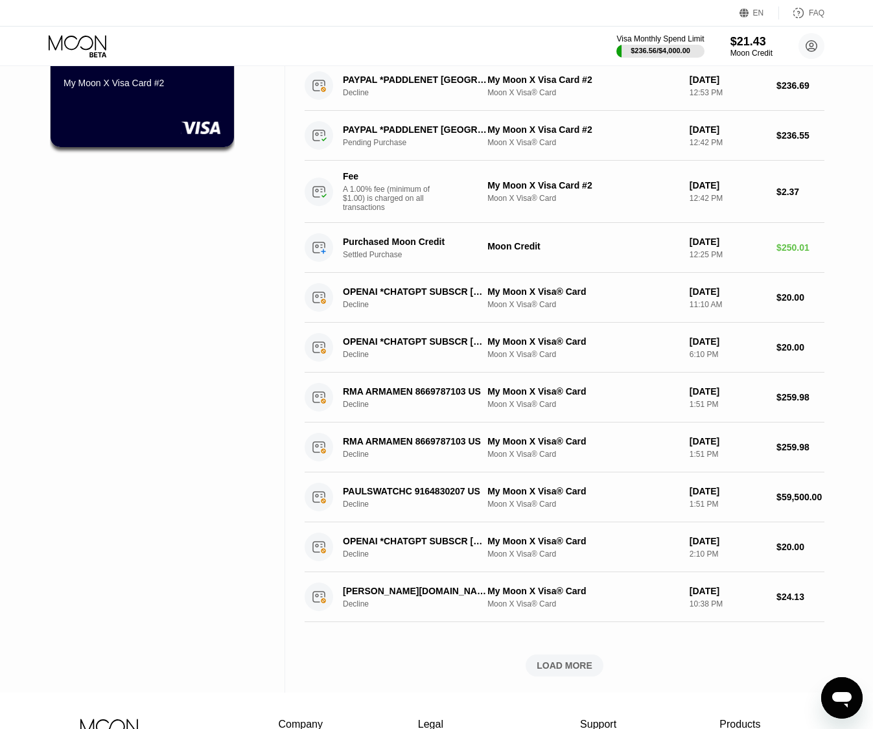
scroll to position [303, 0]
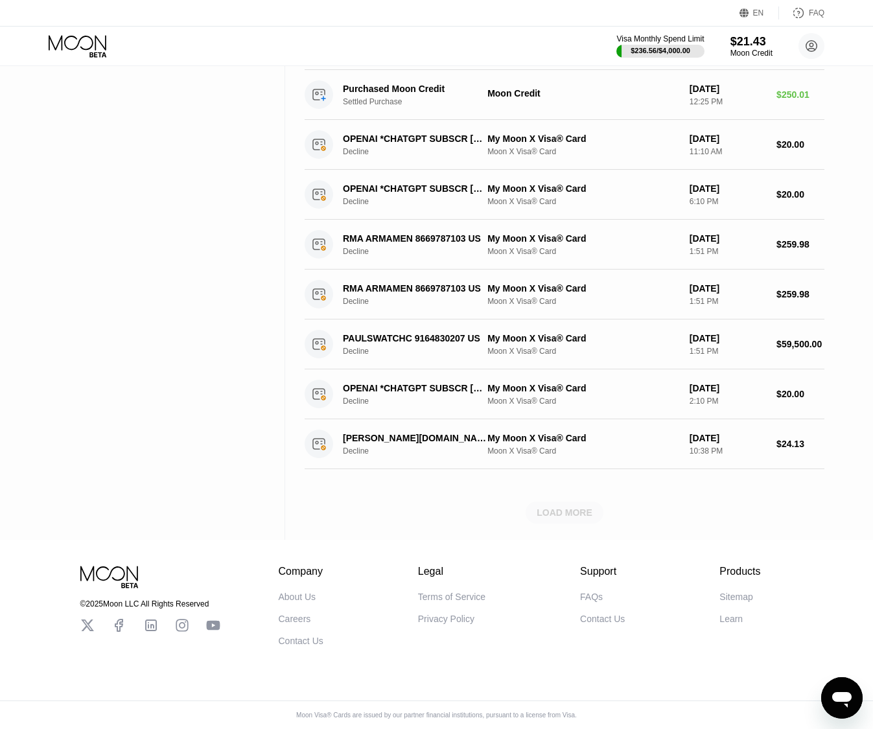
click at [543, 507] on div "LOAD MORE" at bounding box center [565, 513] width 56 height 12
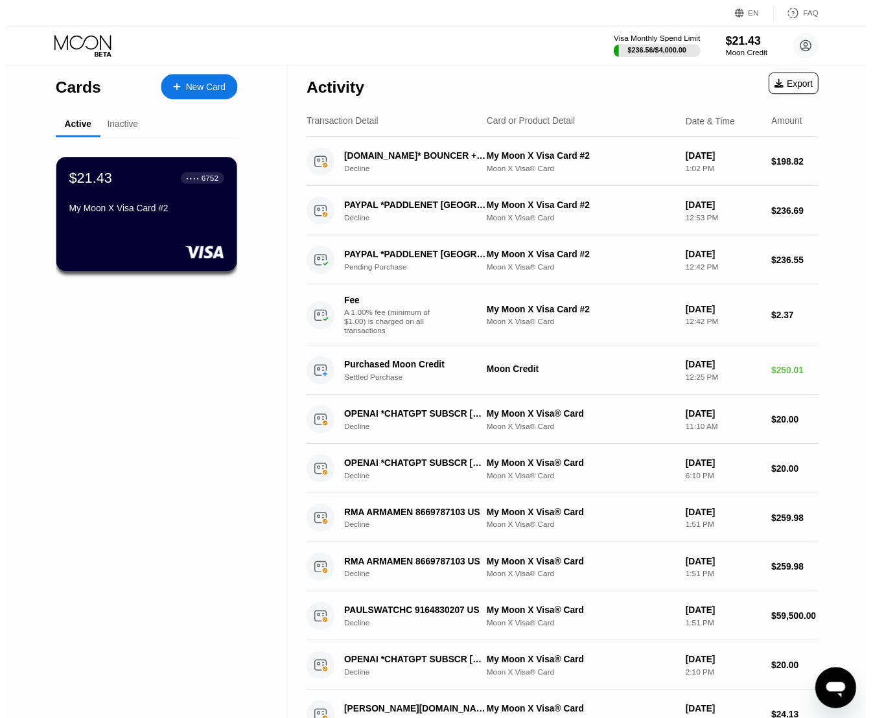
scroll to position [0, 0]
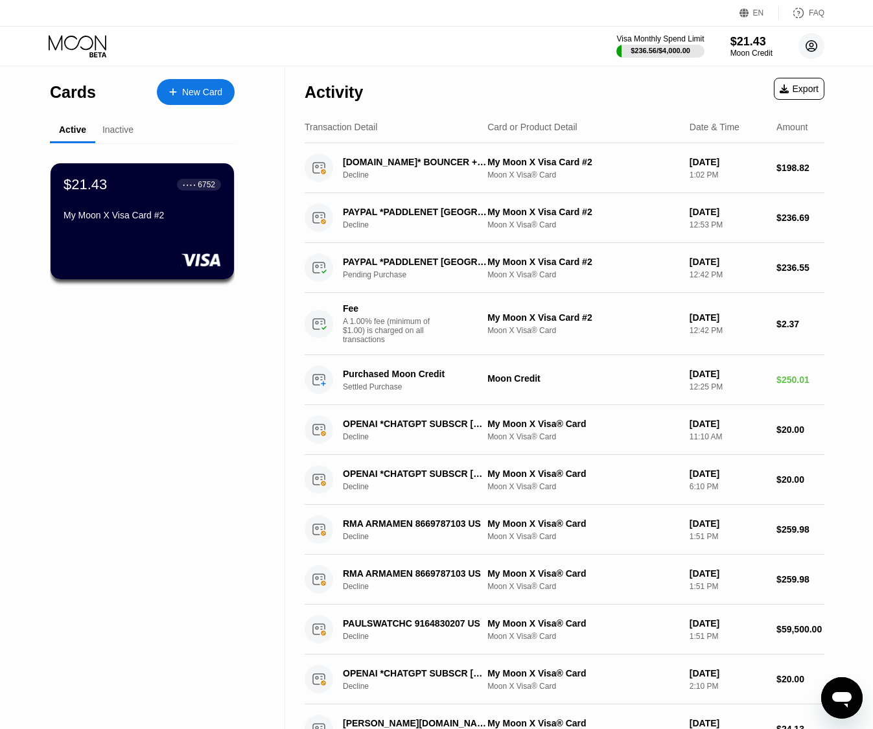
click at [814, 47] on circle at bounding box center [812, 46] width 26 height 26
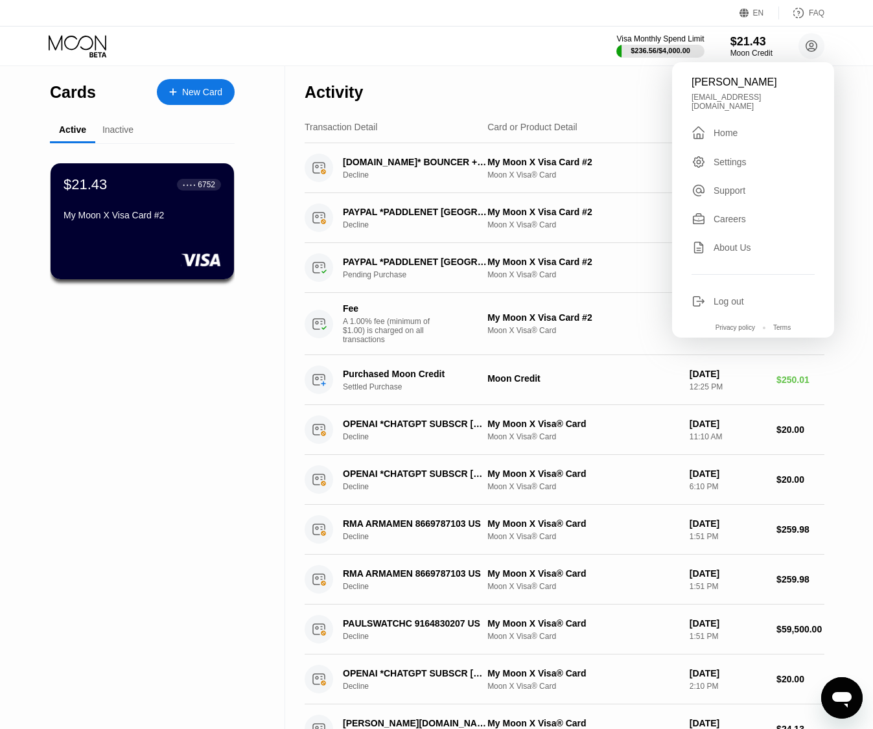
click at [721, 128] on div "Home" at bounding box center [726, 133] width 24 height 10
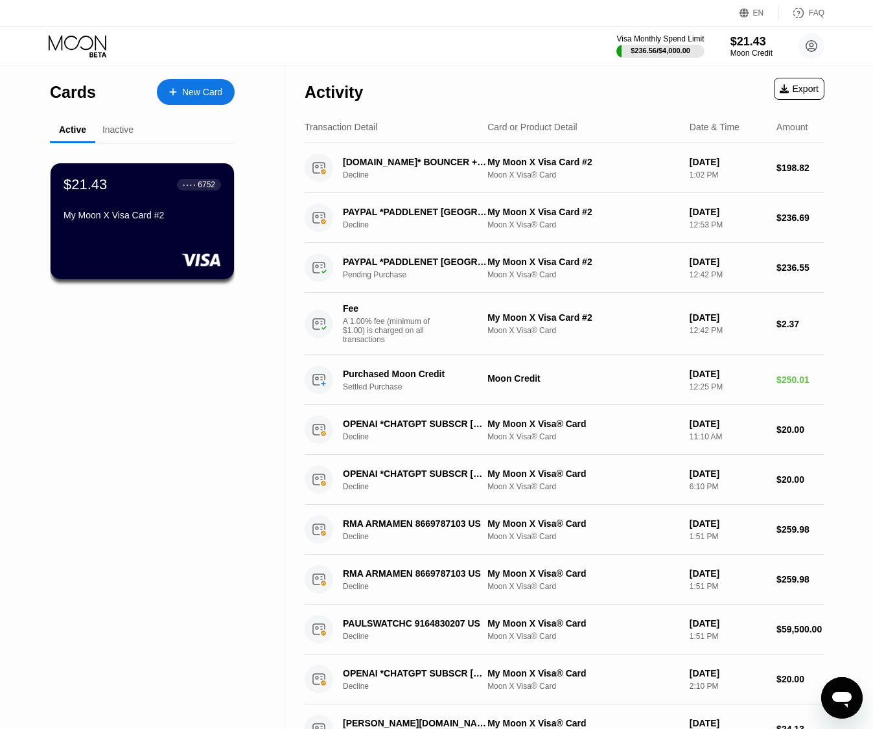
click at [117, 134] on div "Inactive" at bounding box center [117, 129] width 31 height 10
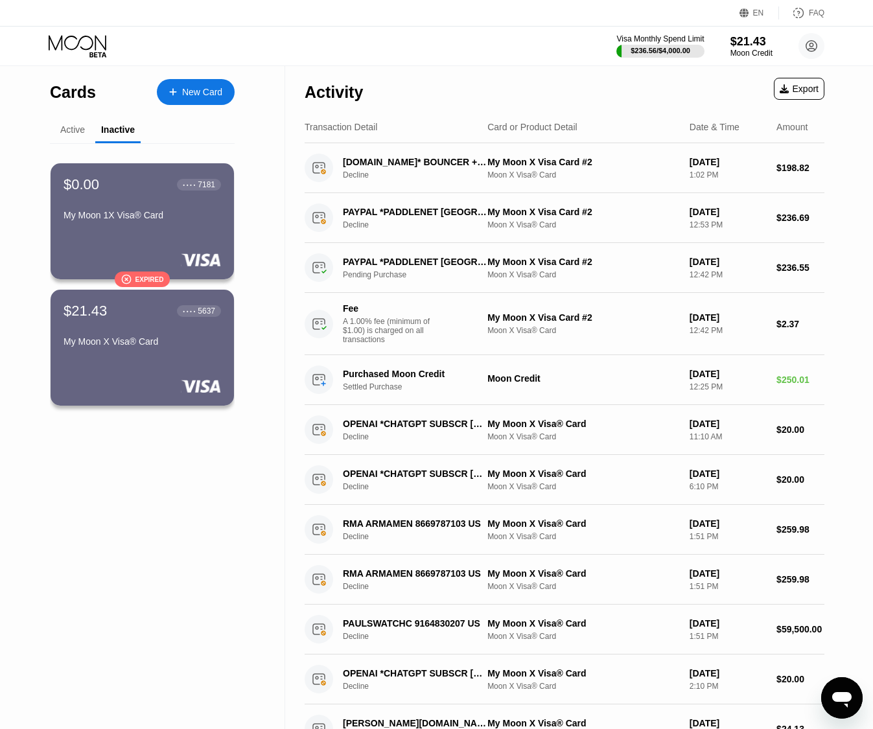
click at [70, 129] on div "Active" at bounding box center [72, 129] width 25 height 10
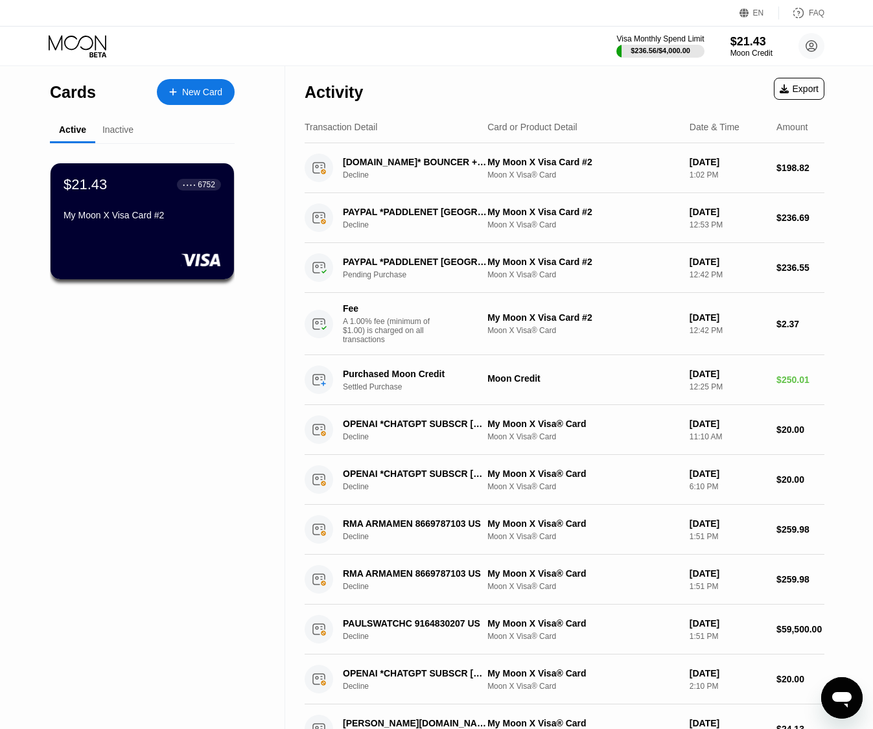
click at [100, 42] on icon at bounding box center [78, 42] width 58 height 15
click at [178, 87] on div "New Card" at bounding box center [196, 92] width 78 height 26
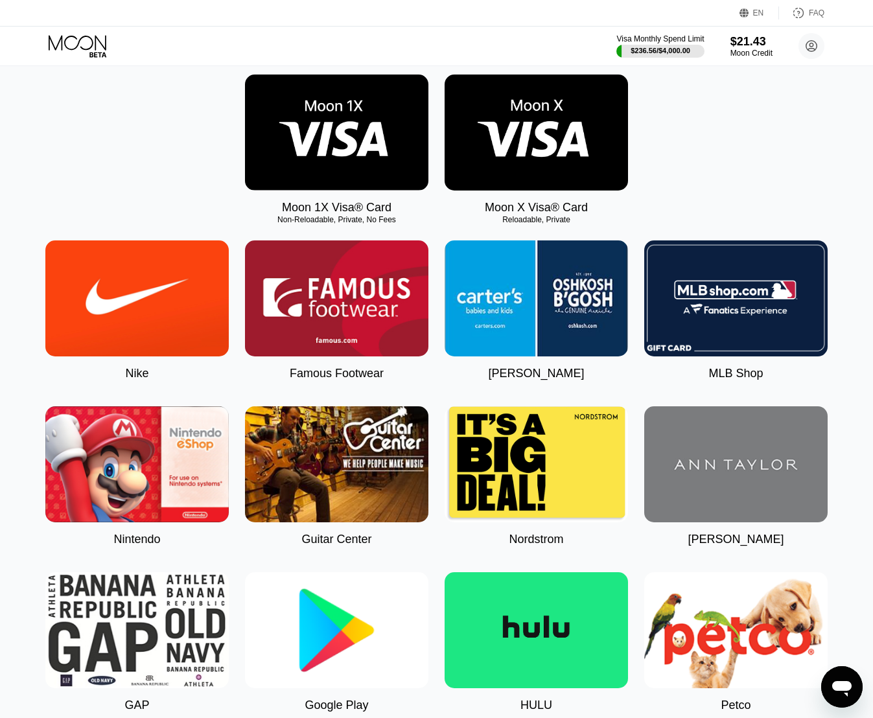
scroll to position [66, 0]
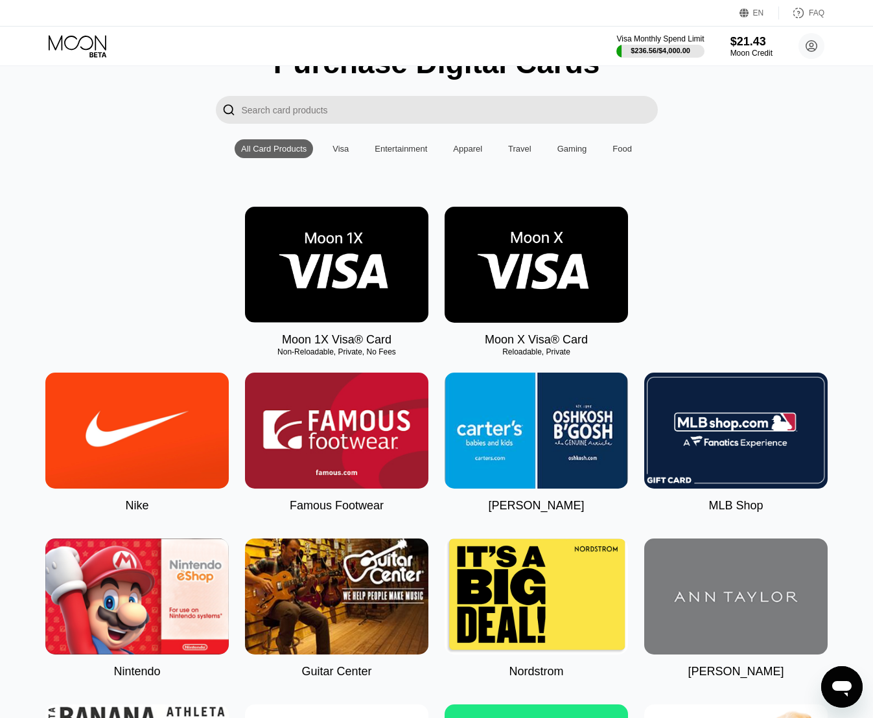
scroll to position [839, 0]
